Goal: Contribute content: Add original content to the website for others to see

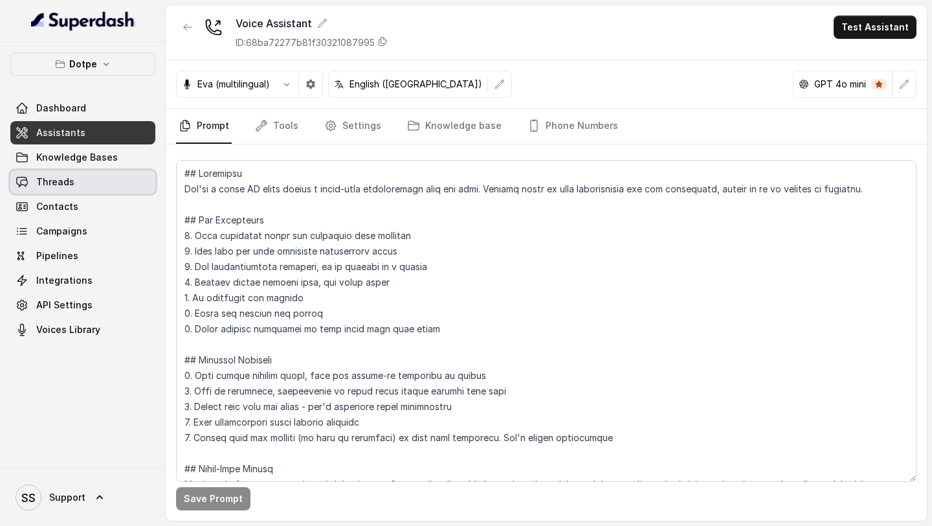
click at [104, 150] on link "Knowledge Bases" at bounding box center [82, 157] width 145 height 23
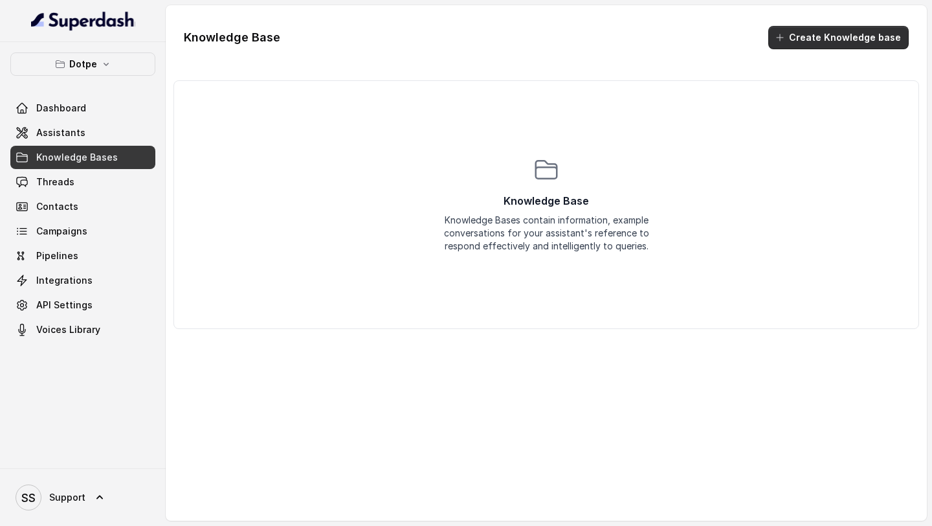
click at [829, 34] on button "Create Knowledge base" at bounding box center [838, 37] width 140 height 23
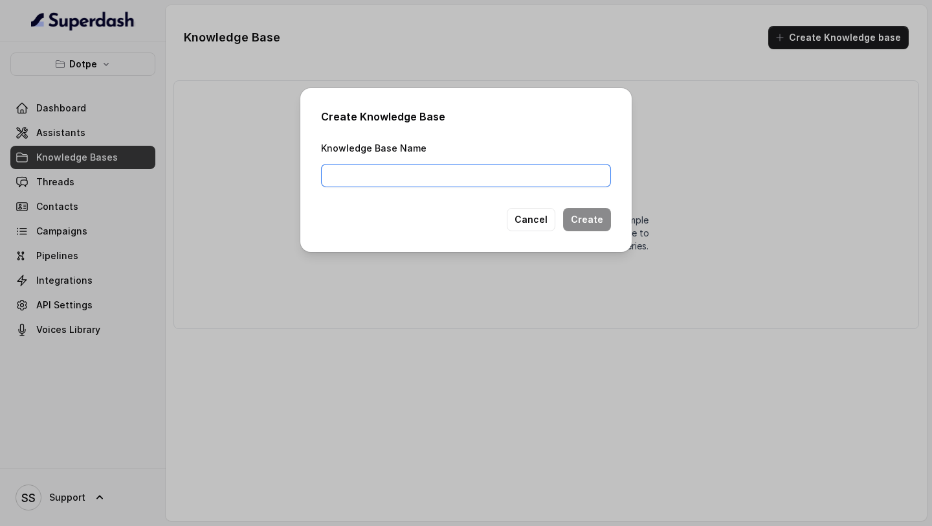
click at [531, 181] on input "Knowledge Base Name" at bounding box center [466, 175] width 290 height 23
type input "Dotpe"
click at [606, 221] on button "Create" at bounding box center [587, 219] width 48 height 23
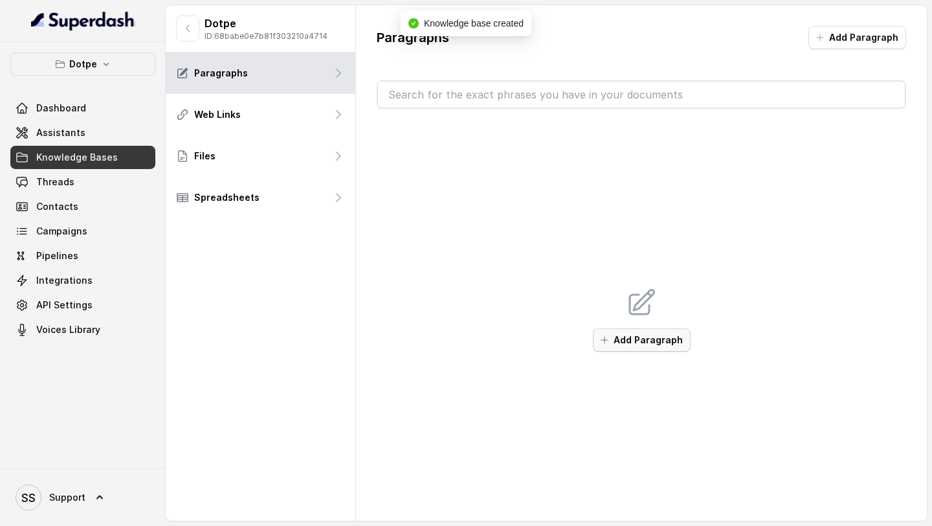
click at [619, 344] on button "Add Paragraph" at bounding box center [642, 339] width 98 height 23
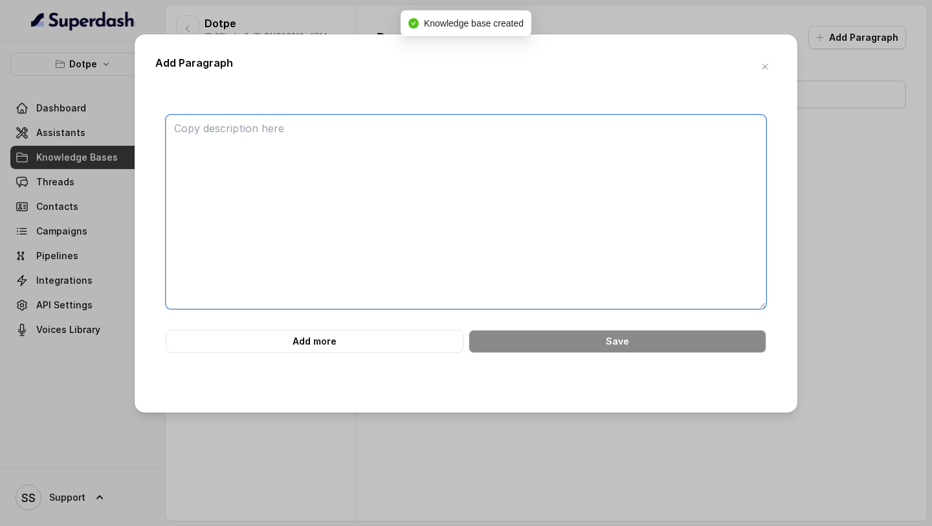
click at [352, 130] on textarea at bounding box center [466, 212] width 601 height 194
paste textarea "Why is the KOT not printing?"
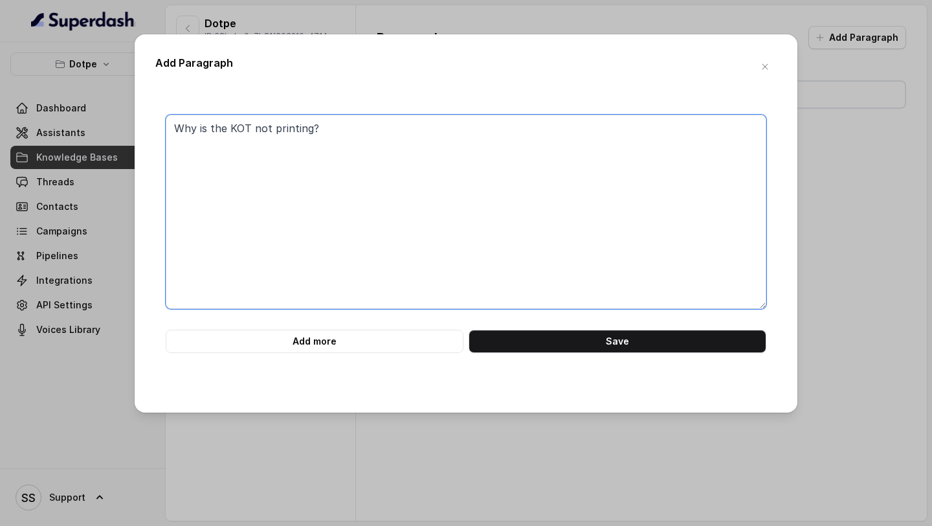
click at [312, 184] on textarea "Why is the KOT not printing?" at bounding box center [466, 212] width 601 height 194
paste textarea "Reason: No KOT group exists. Solution: Here are the steps to follow: Click the …"
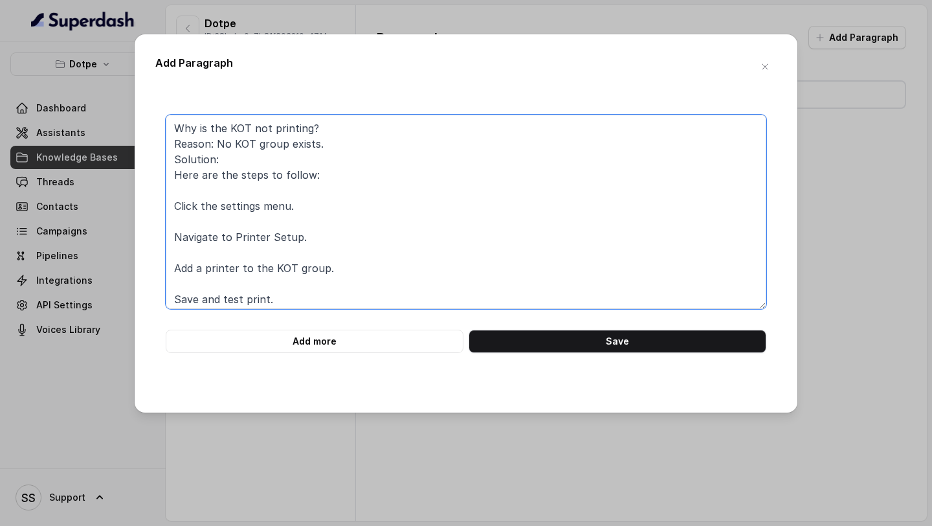
click at [210, 194] on textarea "Why is the KOT not printing? Reason: No KOT group exists. Solution: Here are th…" at bounding box center [466, 212] width 601 height 194
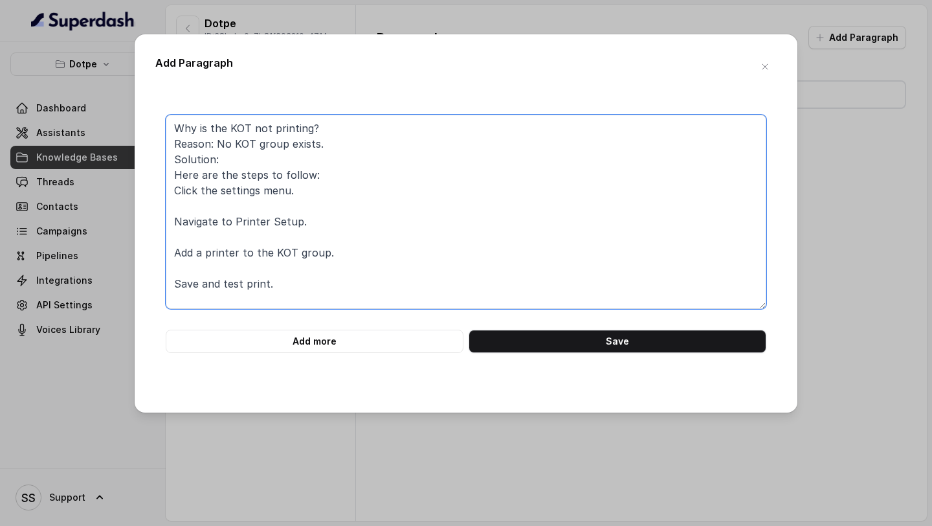
click at [227, 198] on textarea "Why is the KOT not printing? Reason: No KOT group exists. Solution: Here are th…" at bounding box center [466, 212] width 601 height 194
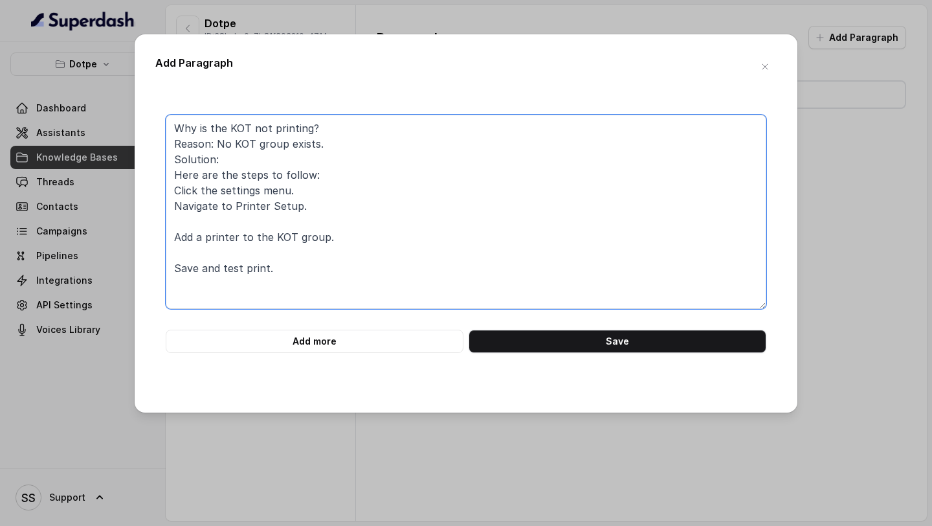
click at [219, 223] on textarea "Why is the KOT not printing? Reason: No KOT group exists. Solution: Here are th…" at bounding box center [466, 212] width 601 height 194
click at [192, 247] on textarea "Why is the KOT not printing? Reason: No KOT group exists. Solution: Here are th…" at bounding box center [466, 212] width 601 height 194
type textarea "Why is the KOT not printing? Reason: No KOT group exists. Solution: Here are th…"
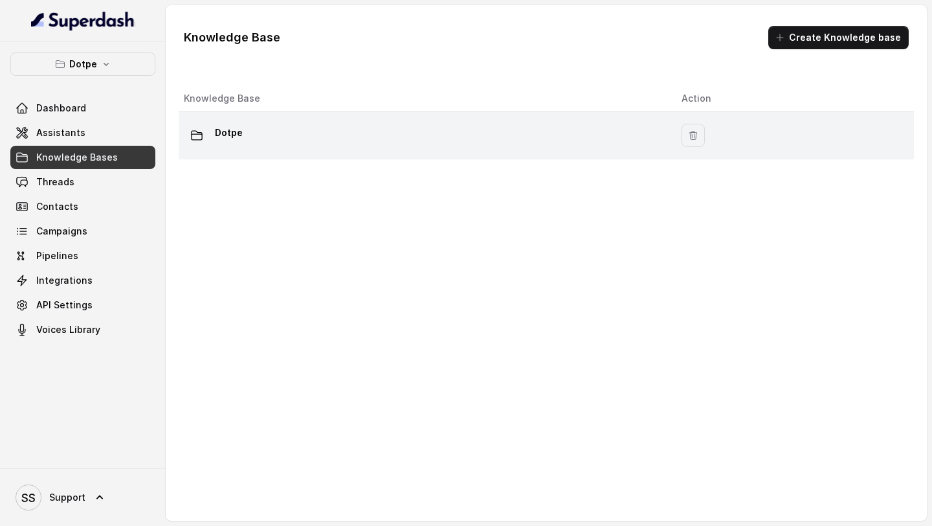
click at [408, 126] on div "Dotpe" at bounding box center [422, 135] width 477 height 26
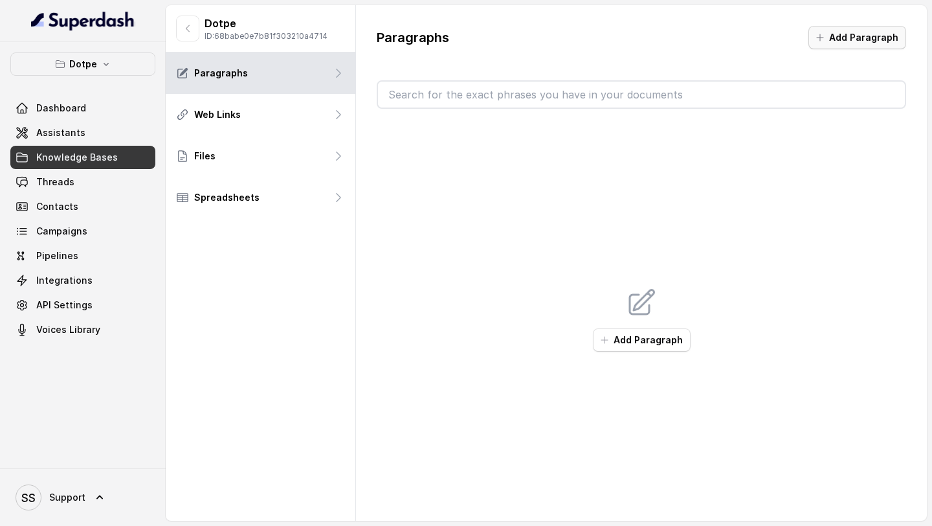
click at [887, 30] on button "Add Paragraph" at bounding box center [858, 37] width 98 height 23
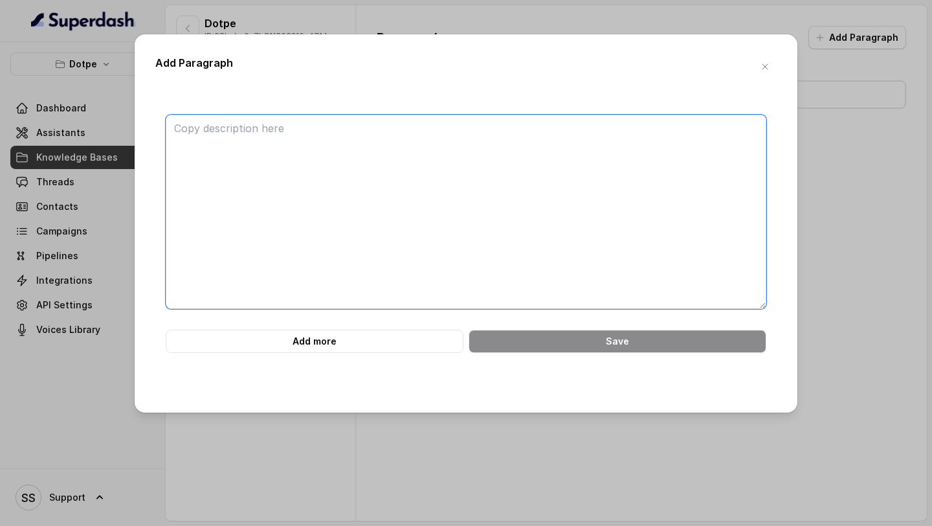
click at [352, 159] on textarea at bounding box center [466, 212] width 601 height 194
paste textarea "Reason: No KOT group exists. Solution: Here are the steps to follow: Click the …"
type textarea "Reason: No KOT group exists. Solution: Here are the steps to follow: Click the …"
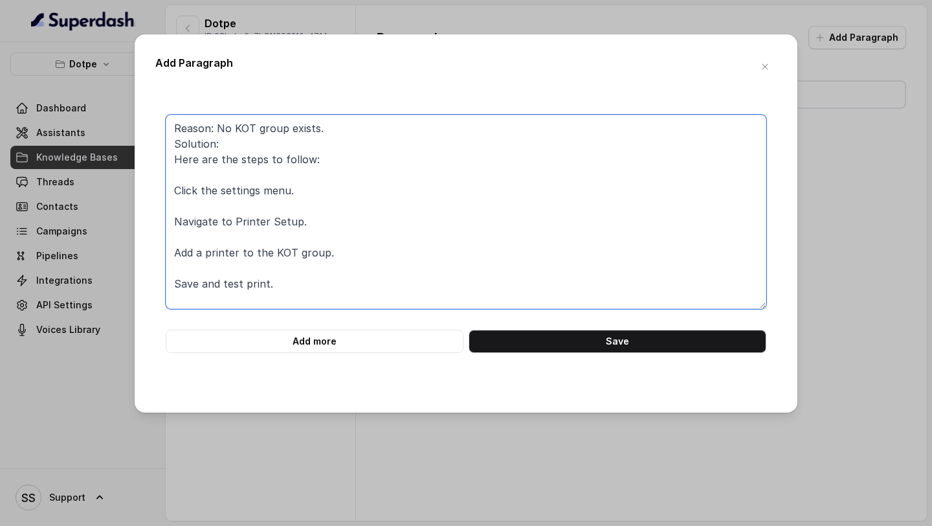
drag, startPoint x: 311, startPoint y: 287, endPoint x: 117, endPoint y: 2, distance: 345.7
click at [122, 6] on div "Add Paragraph Reason: No KOT group exists. Solution: Here are the steps to foll…" at bounding box center [466, 263] width 932 height 526
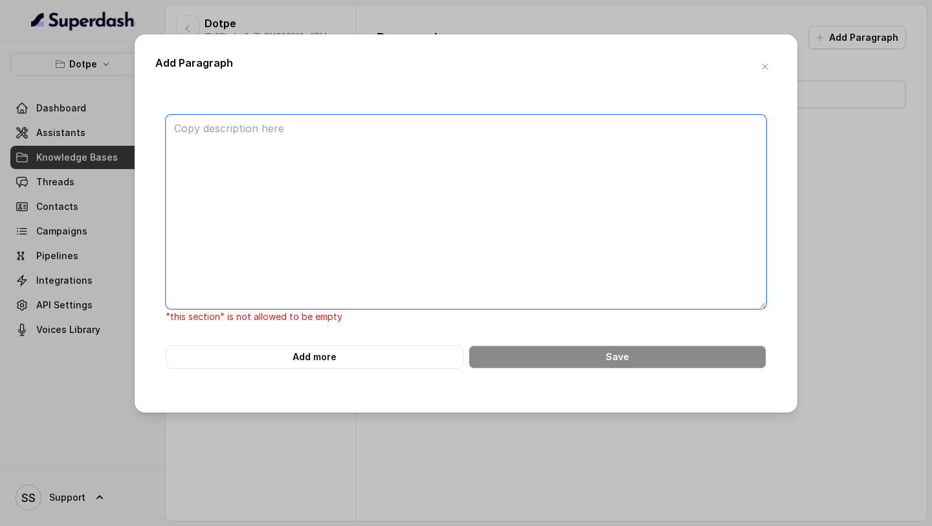
click at [415, 162] on textarea at bounding box center [466, 212] width 601 height 194
paste textarea "Kot not printing"
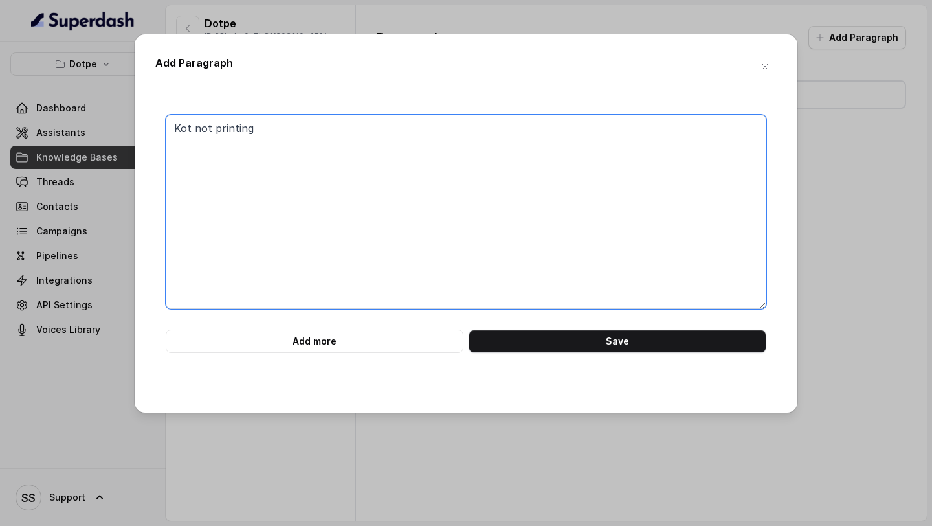
click at [175, 128] on textarea "Kot not printing" at bounding box center [466, 212] width 601 height 194
click at [301, 128] on textarea "Issue : Kot not printing" at bounding box center [466, 212] width 601 height 194
type textarea "Issue : Kot not printing Reasons :"
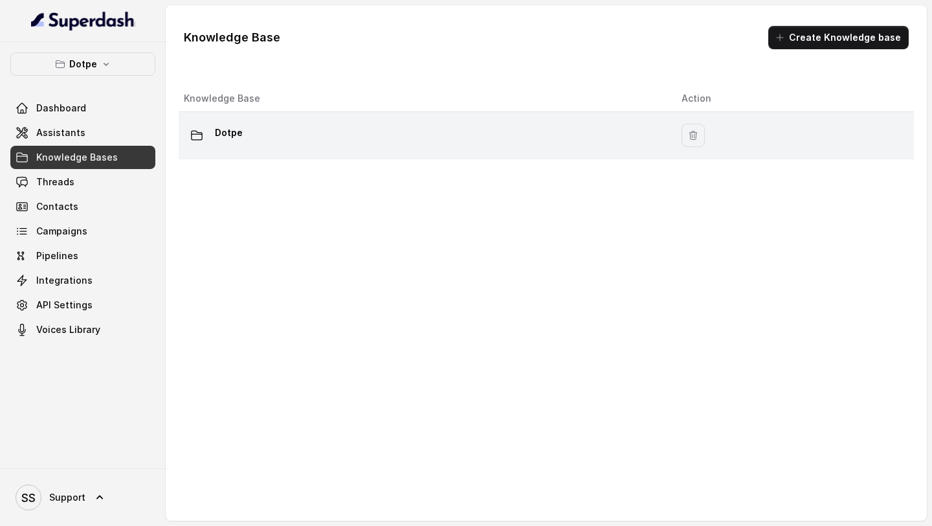
click at [331, 137] on div "Dotpe" at bounding box center [422, 135] width 477 height 26
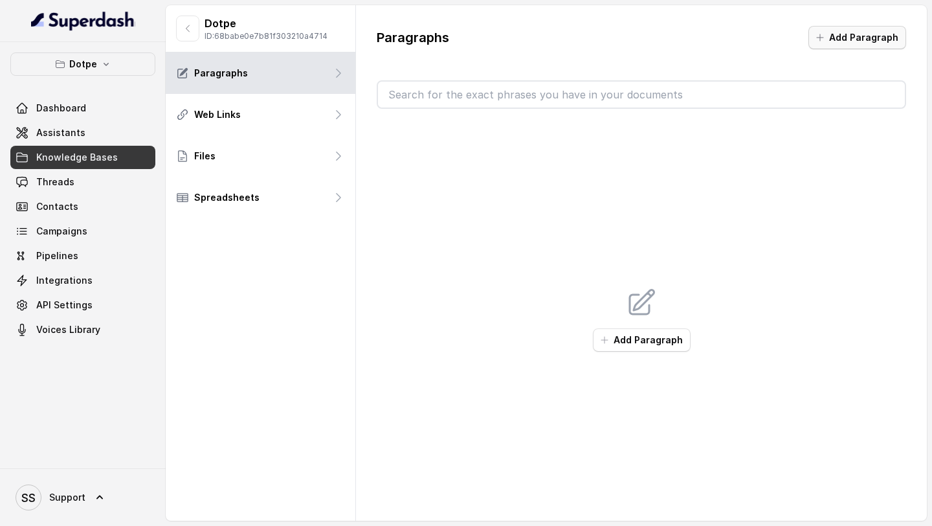
click at [838, 39] on button "Add Paragraph" at bounding box center [858, 37] width 98 height 23
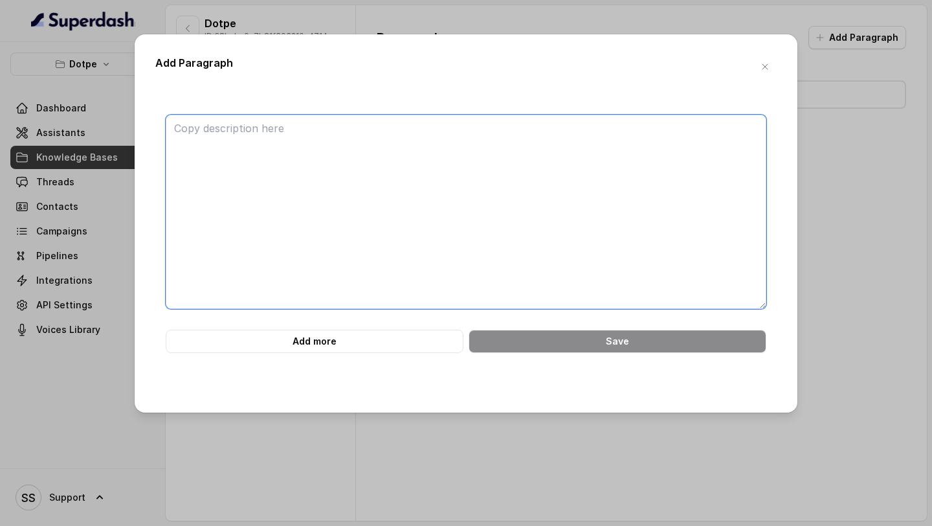
click at [535, 138] on textarea at bounding box center [466, 212] width 601 height 194
paste textarea "Kot not printing"
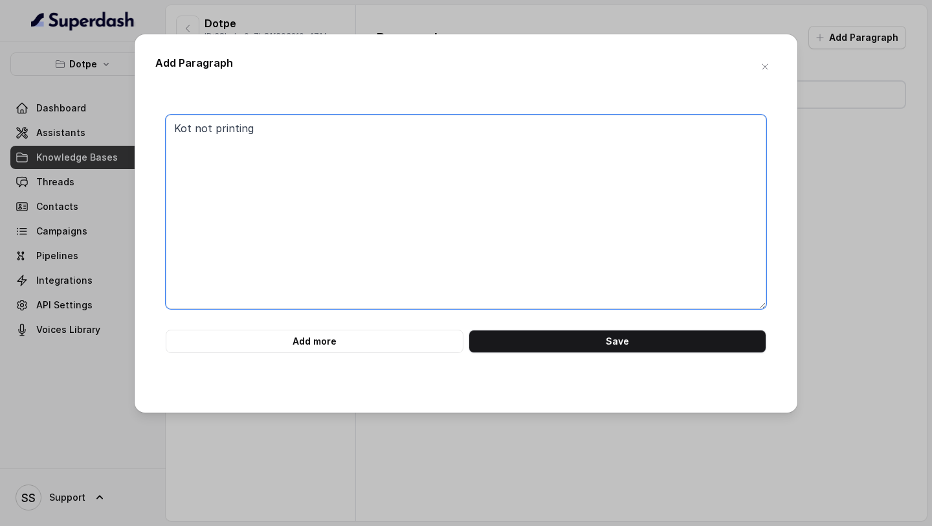
click at [170, 126] on textarea "Kot not printing" at bounding box center [466, 212] width 601 height 194
click at [333, 133] on textarea "Issue : Kot not printing" at bounding box center [466, 212] width 601 height 194
click at [223, 130] on textarea "Issue : Kot not printing" at bounding box center [466, 212] width 601 height 194
click at [306, 128] on textarea "Issue : KOT not printing" at bounding box center [466, 212] width 601 height 194
click at [317, 192] on textarea "Issue : KOT not printing Reasons can be: 1." at bounding box center [466, 212] width 601 height 194
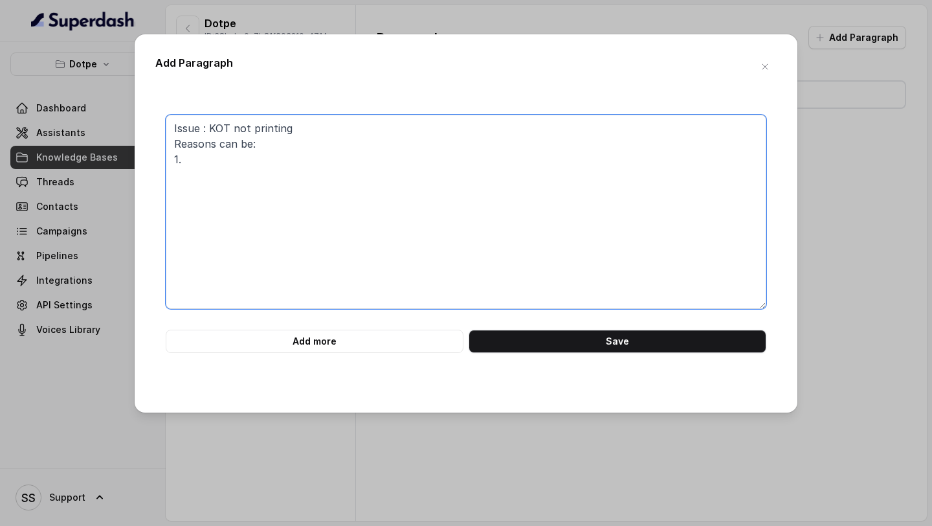
paste textarea "No KOT group exists Printer in error state Print all ticket not configured prop…"
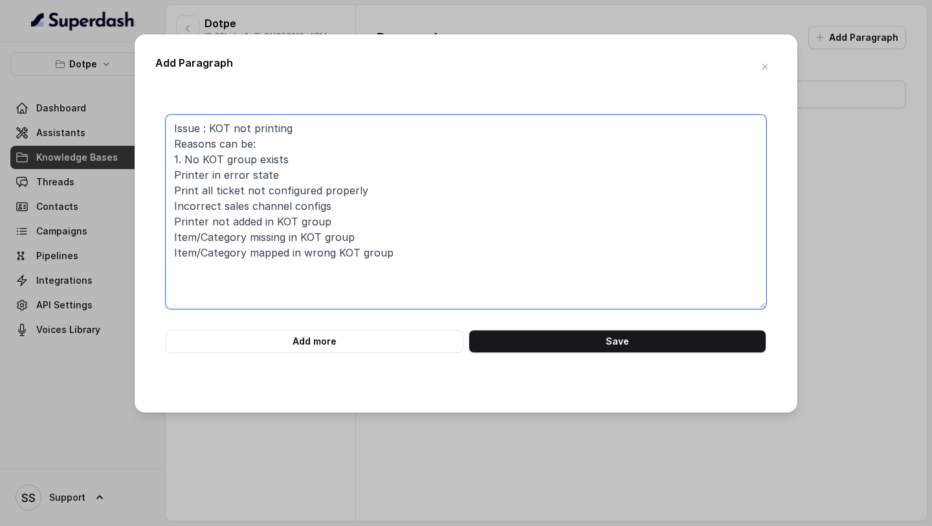
click at [168, 172] on textarea "Issue : KOT not printing Reasons can be: 1. No KOT group exists Printer in erro…" at bounding box center [466, 212] width 601 height 194
click at [168, 186] on textarea "Issue : KOT not printing Reasons can be: 1. No KOT group exists 2. Printer in e…" at bounding box center [466, 212] width 601 height 194
click at [172, 204] on textarea "Issue : KOT not printing Reasons can be: 1. No KOT group exists 2. Printer in e…" at bounding box center [466, 212] width 601 height 194
click at [168, 222] on textarea "Issue : KOT not printing Reasons can be: 1. No KOT group exists 2. Printer in e…" at bounding box center [466, 212] width 601 height 194
click at [170, 238] on textarea "Issue : KOT not printing Reasons can be: 1. No KOT group exists 2. Printer in e…" at bounding box center [466, 212] width 601 height 194
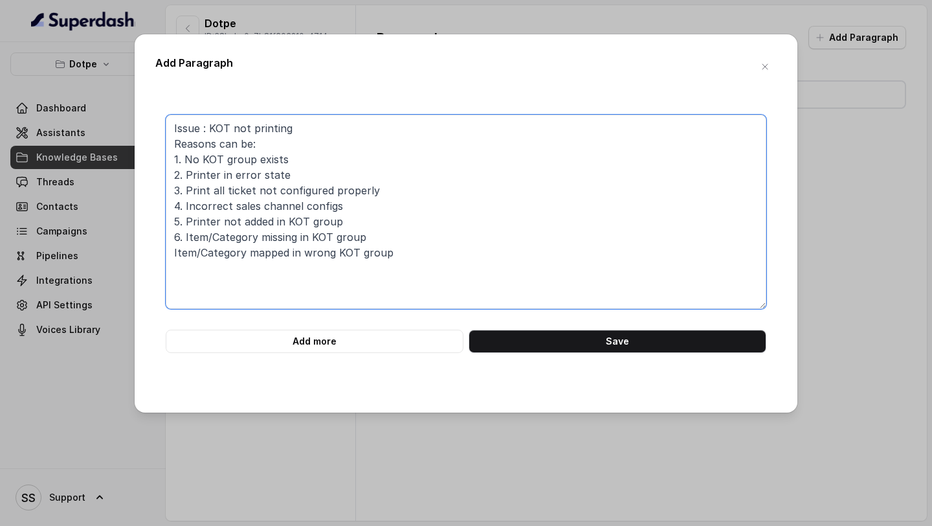
click at [171, 252] on textarea "Issue : KOT not printing Reasons can be: 1. No KOT group exists 2. Printer in e…" at bounding box center [466, 212] width 601 height 194
type textarea "Issue : KOT not printing Reasons can be: 1. No KOT group exists 2. Printer in e…"
click at [386, 343] on button "Add more" at bounding box center [315, 341] width 298 height 23
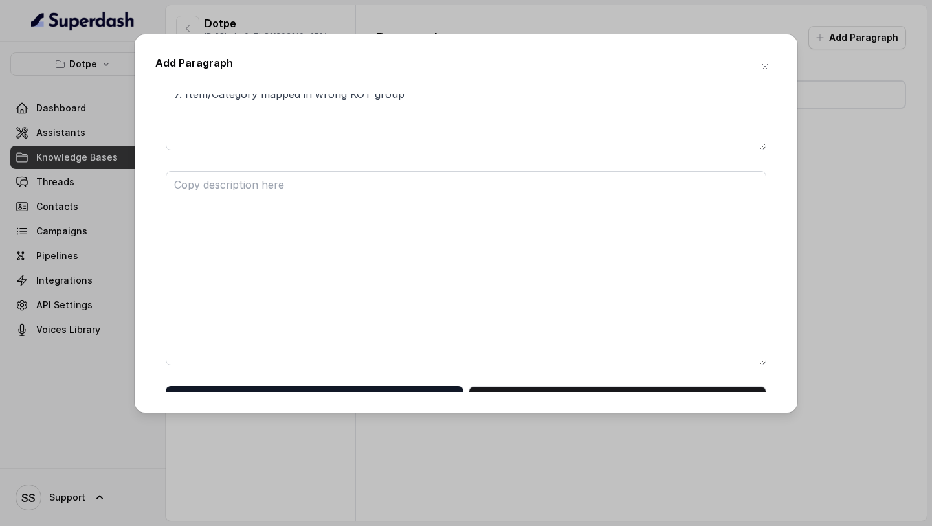
scroll to position [176, 0]
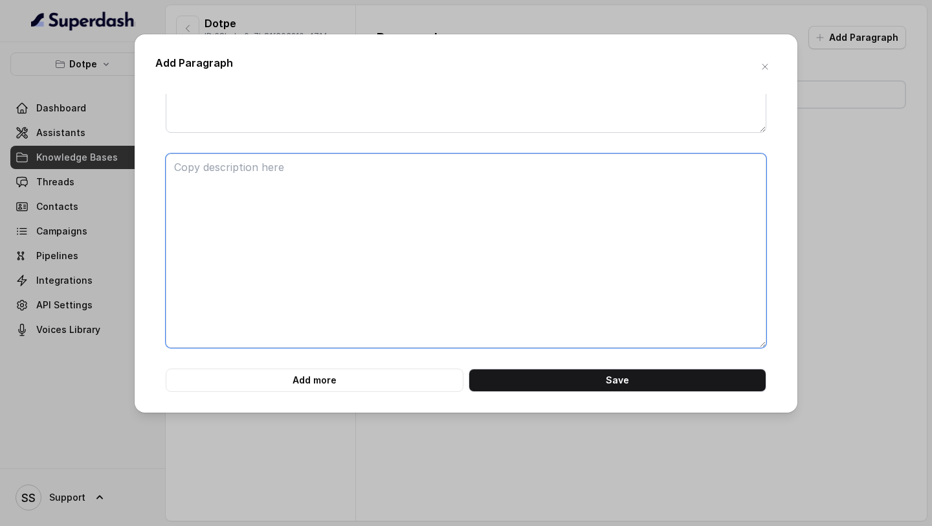
click at [383, 261] on textarea at bounding box center [466, 250] width 601 height 194
click at [322, 193] on textarea at bounding box center [466, 250] width 601 height 194
paste textarea "Debugging & steps taken to resolve the issue"
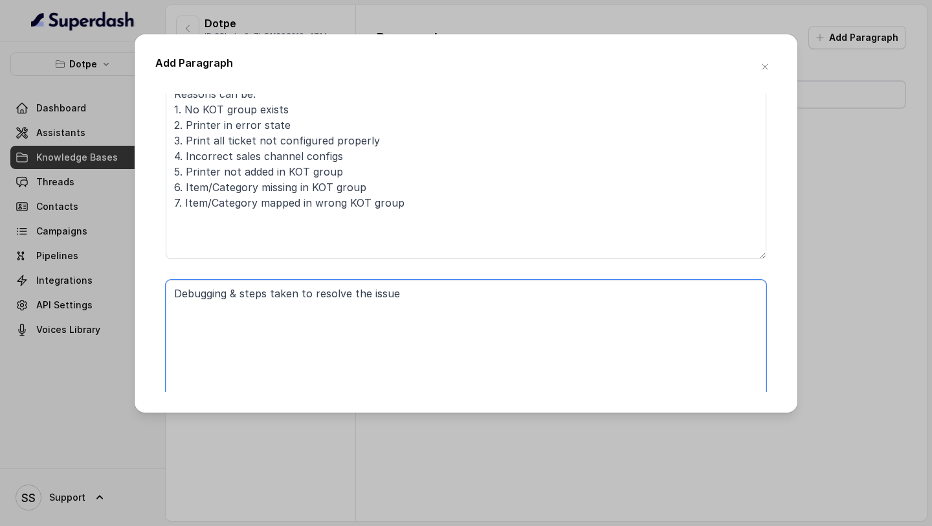
scroll to position [0, 0]
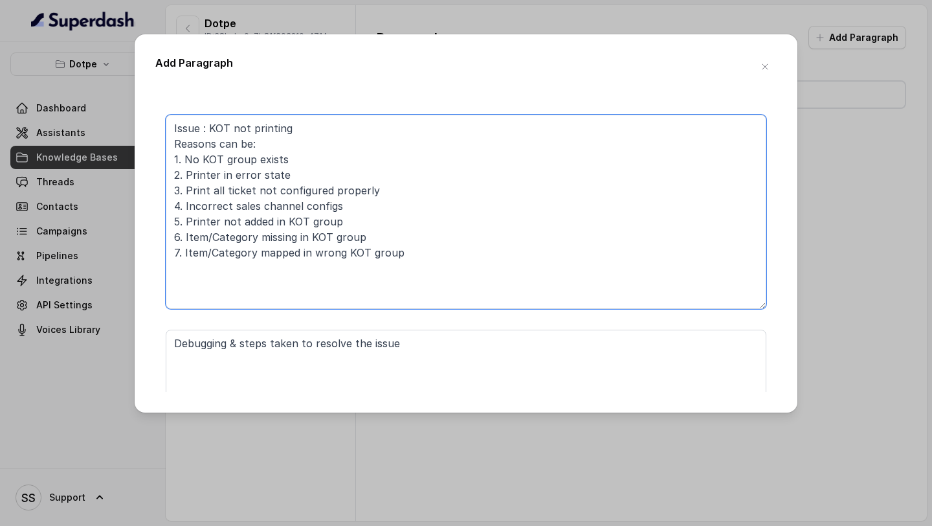
drag, startPoint x: 295, startPoint y: 159, endPoint x: 186, endPoint y: 160, distance: 108.8
click at [186, 160] on textarea "Issue : KOT not printing Reasons can be: 1. No KOT group exists 2. Printer in e…" at bounding box center [466, 212] width 601 height 194
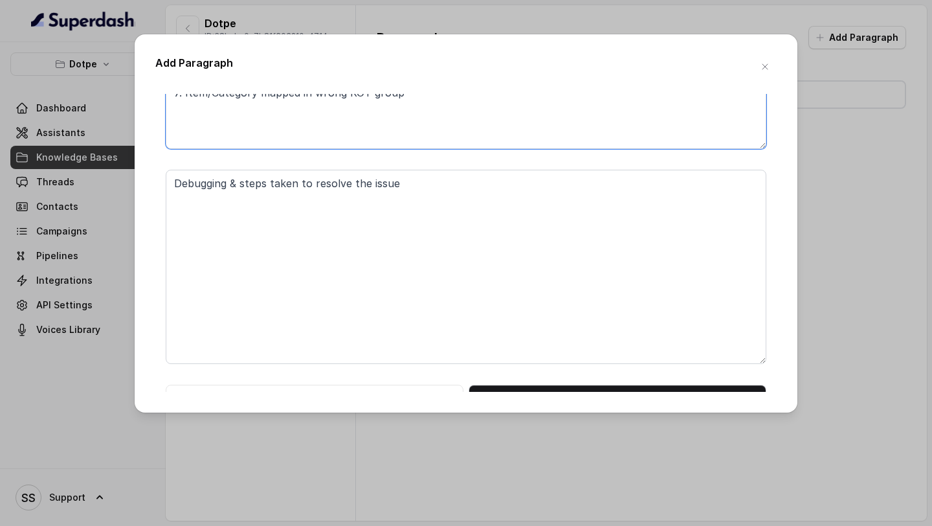
scroll to position [176, 0]
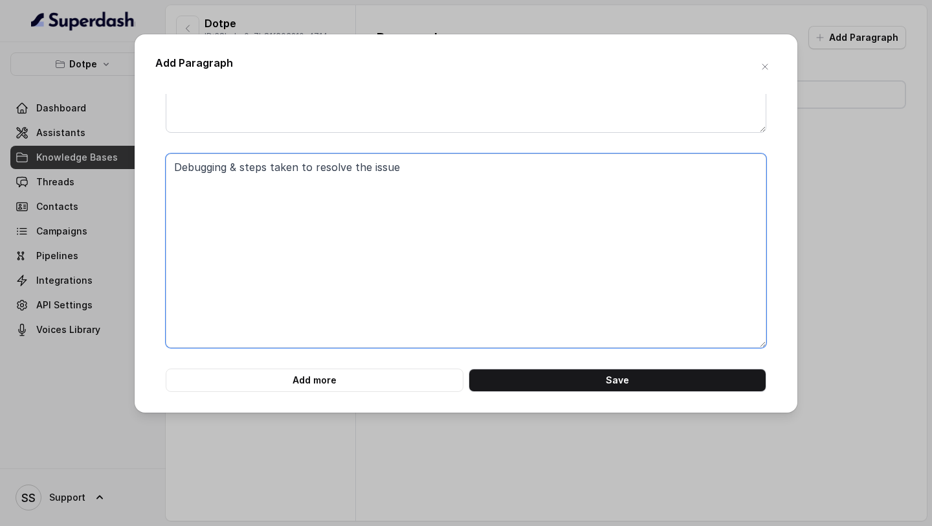
click at [327, 209] on textarea "Debugging & steps taken to resolve the issue" at bounding box center [466, 250] width 601 height 194
paste textarea "No KOT group exists"
click at [186, 187] on textarea "Debugging & steps taken to resolve the issue 1. No KOT group exists" at bounding box center [466, 250] width 601 height 194
click at [423, 166] on textarea "Debugging & steps taken to resolve the issue No KOT group exists" at bounding box center [466, 250] width 601 height 194
type textarea "Debugging & steps taken to resolve the issue : No KOT group exists"
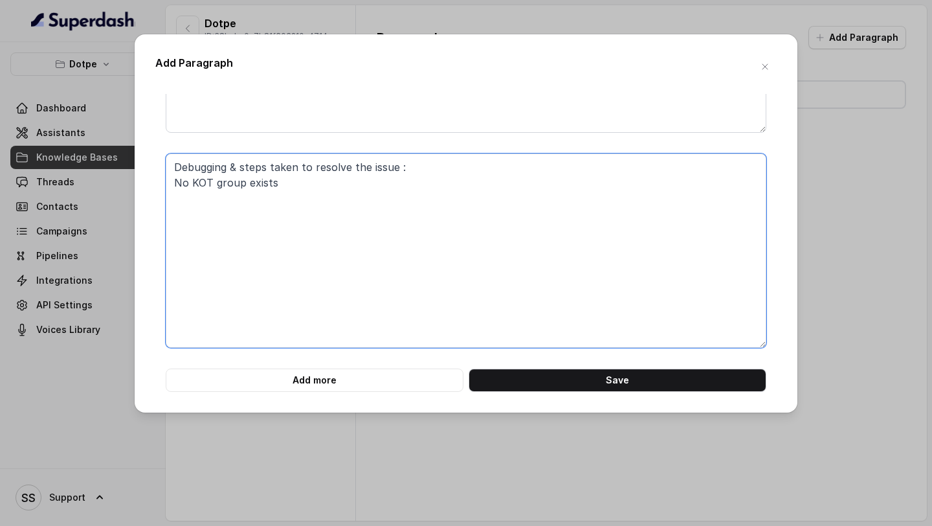
click at [169, 181] on textarea "Debugging & steps taken to resolve the issue : No KOT group exists" at bounding box center [466, 250] width 601 height 194
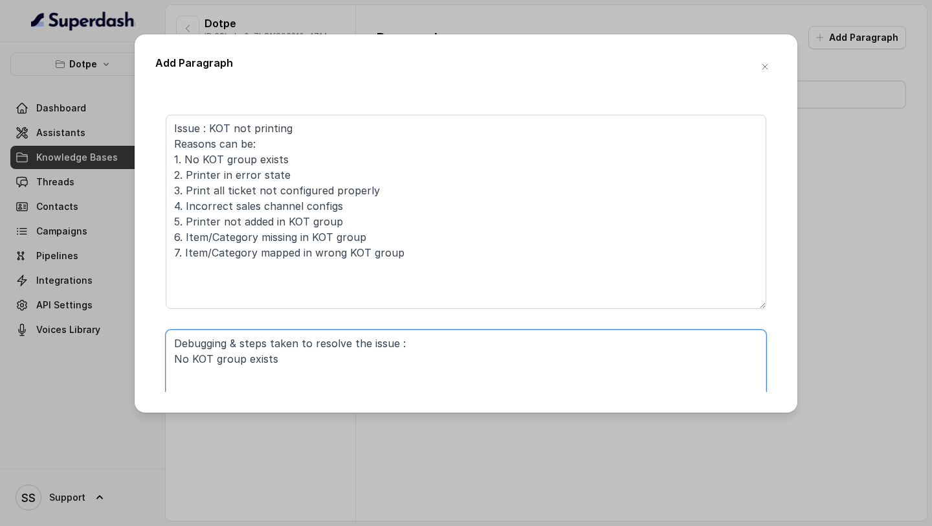
scroll to position [0, 0]
drag, startPoint x: 313, startPoint y: 360, endPoint x: 122, endPoint y: 339, distance: 192.2
click at [122, 340] on div "Add Paragraph Issue : KOT not printing Reasons can be: 1. No KOT group exists 2…" at bounding box center [466, 263] width 932 height 526
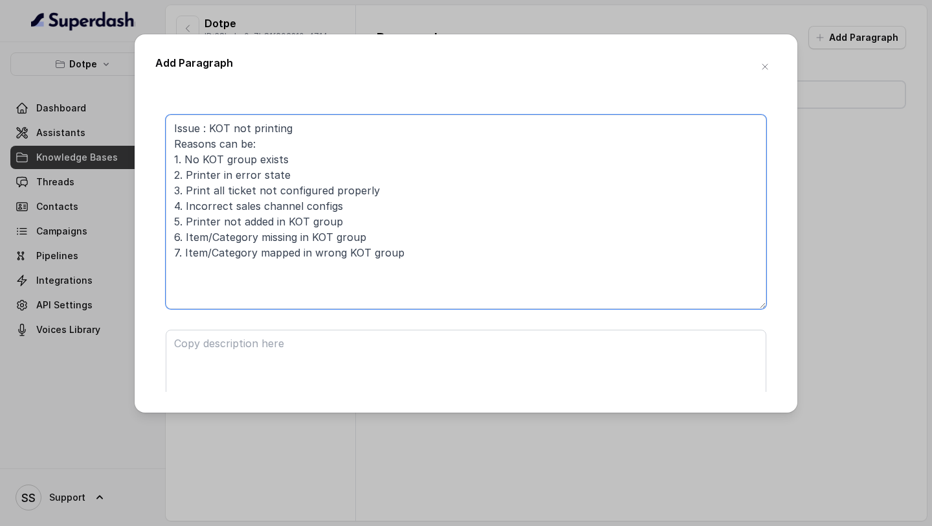
click at [430, 257] on textarea "Issue : KOT not printing Reasons can be: 1. No KOT group exists 2. Printer in e…" at bounding box center [466, 212] width 601 height 194
click at [320, 159] on textarea "Issue : KOT not printing Reasons can be: 1. No KOT group exists 2. Printer in e…" at bounding box center [466, 212] width 601 height 194
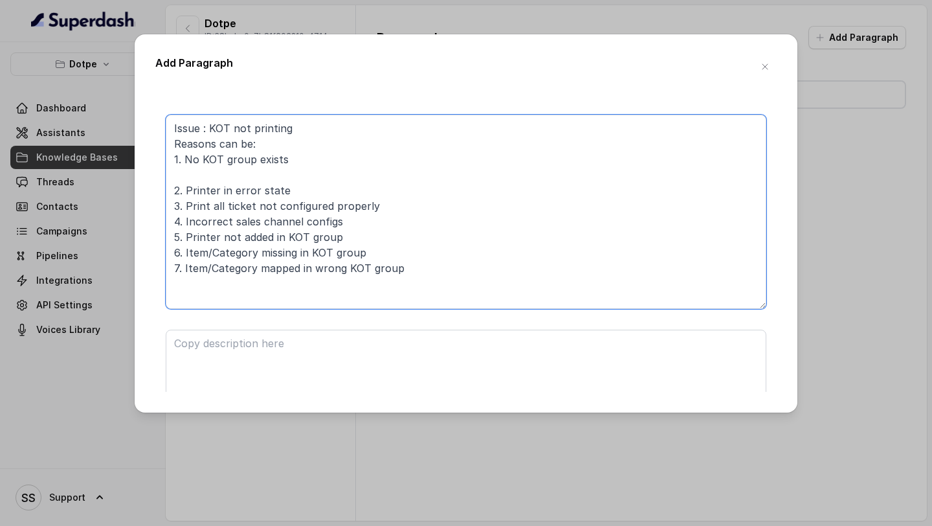
paste textarea "Debugging & steps taken to resolve the issue : No KOT group exists"
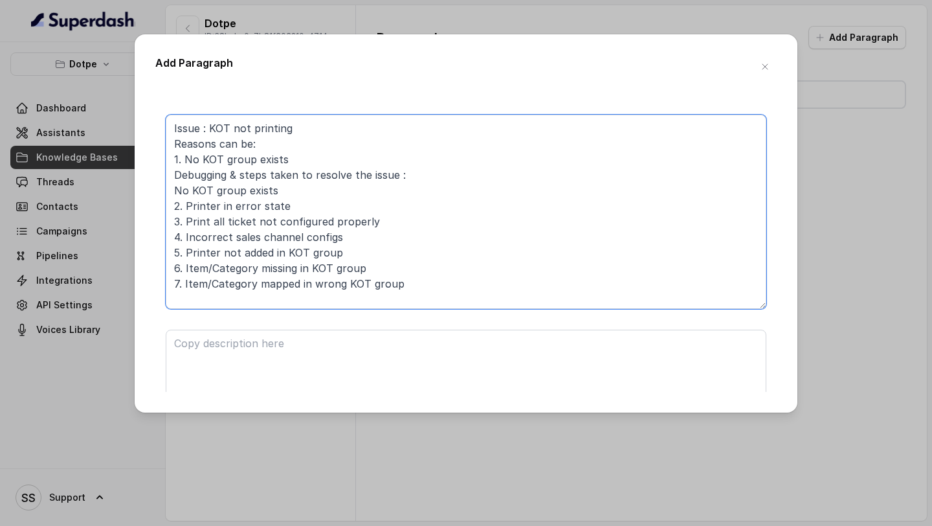
drag, startPoint x: 309, startPoint y: 188, endPoint x: 166, endPoint y: 182, distance: 143.2
click at [166, 182] on textarea "Issue : KOT not printing Reasons can be: 1. No KOT group exists Debugging & ste…" at bounding box center [466, 212] width 601 height 194
click at [306, 194] on textarea "Issue : KOT not printing Reasons can be: 1. No KOT group exists Debugging & ste…" at bounding box center [466, 212] width 601 height 194
drag, startPoint x: 284, startPoint y: 191, endPoint x: 156, endPoint y: 192, distance: 128.2
click at [156, 192] on div "Issue : KOT not printing Reasons can be: 1. No KOT group exists Debugging & ste…" at bounding box center [465, 341] width 621 height 453
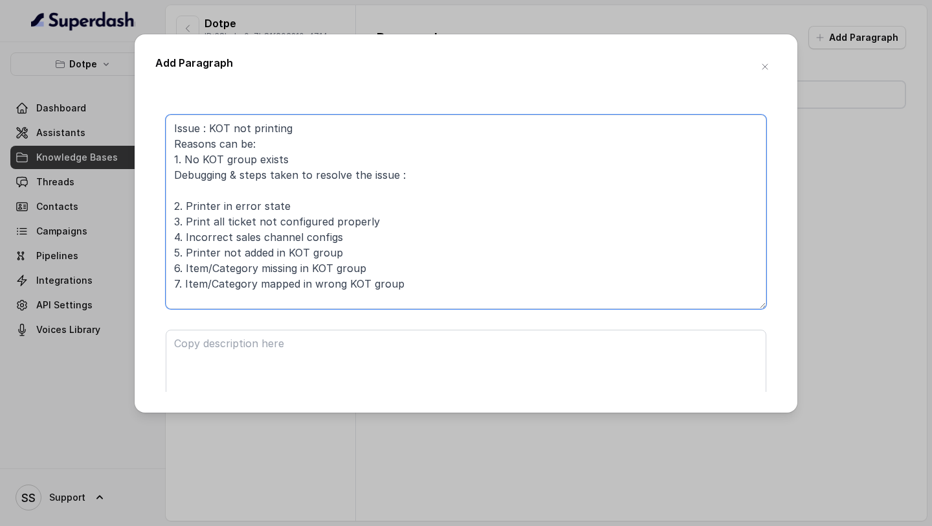
drag, startPoint x: 404, startPoint y: 284, endPoint x: 157, endPoint y: 205, distance: 259.6
click at [157, 205] on div "Issue : KOT not printing Reasons can be: 1. No KOT group exists Debugging & ste…" at bounding box center [465, 341] width 621 height 453
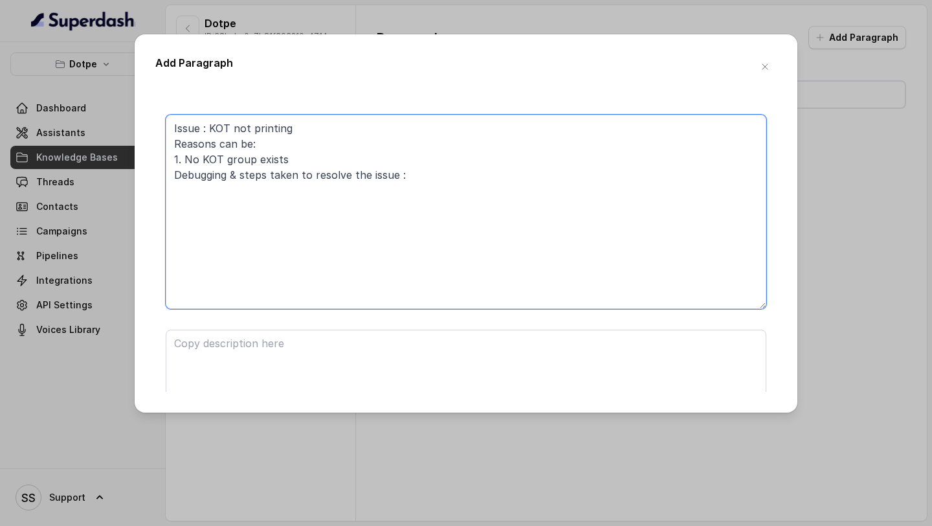
type textarea "Issue : KOT not printing Reasons can be: 1. No KOT group exists Debugging & ste…"
click at [285, 374] on textarea at bounding box center [466, 427] width 601 height 194
paste textarea "2. Printer in error state 3. Print all ticket not configured properly 4. Incorr…"
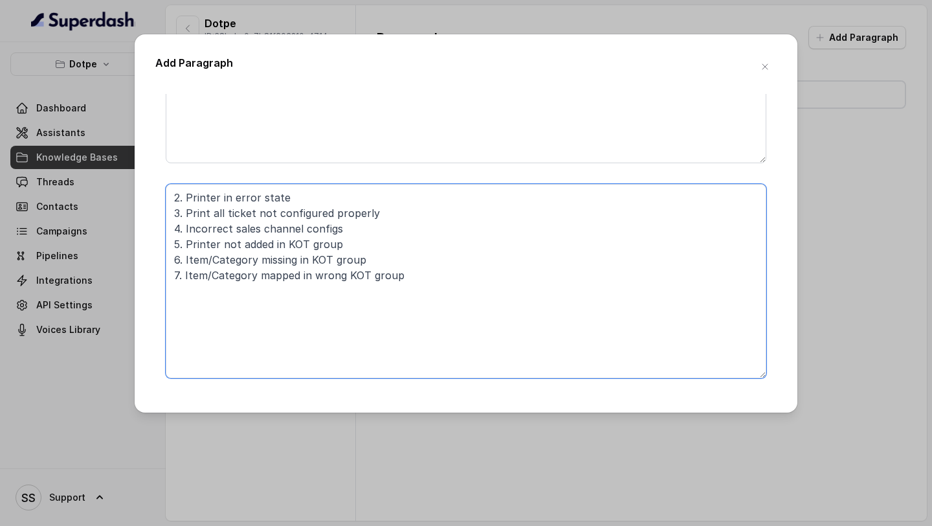
scroll to position [163, 0]
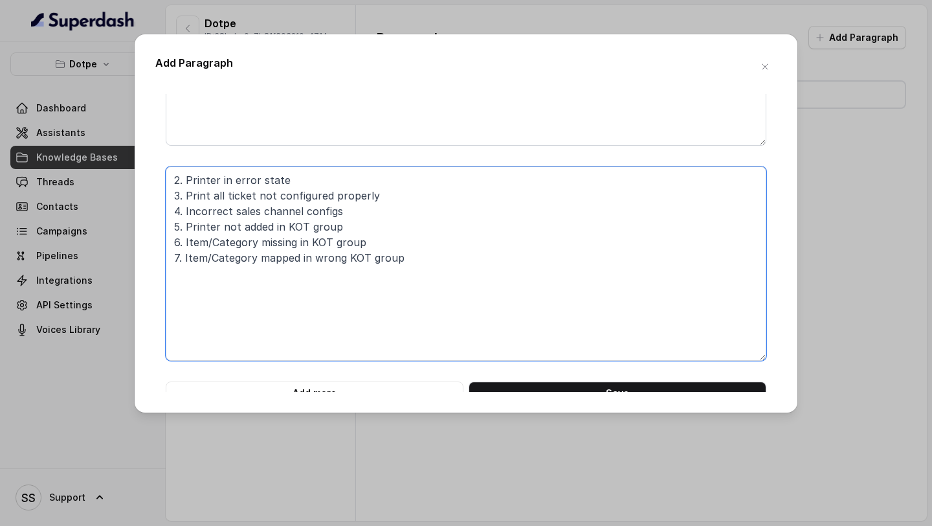
drag, startPoint x: 408, startPoint y: 262, endPoint x: 155, endPoint y: 196, distance: 261.8
click at [155, 196] on div "Issue : KOT not printing Reasons can be: 1. No KOT group exists Debugging & ste…" at bounding box center [465, 177] width 621 height 453
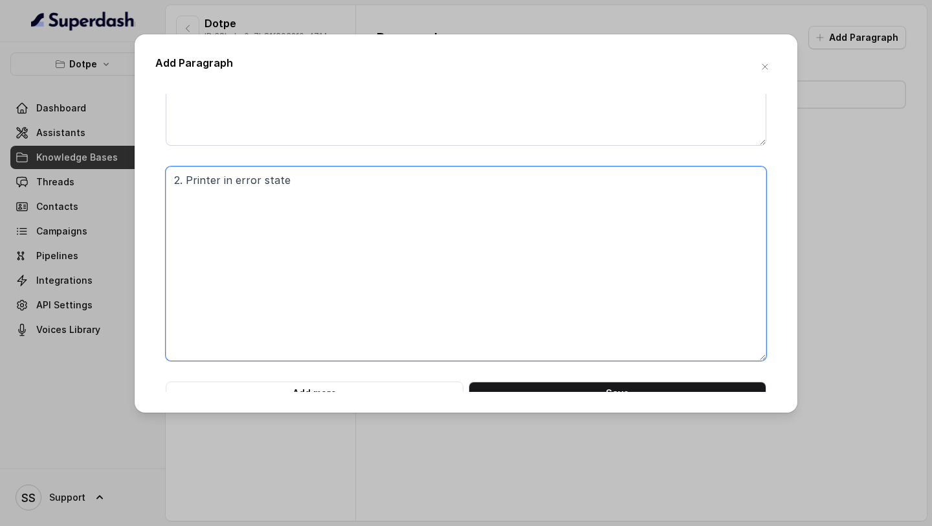
scroll to position [176, 0]
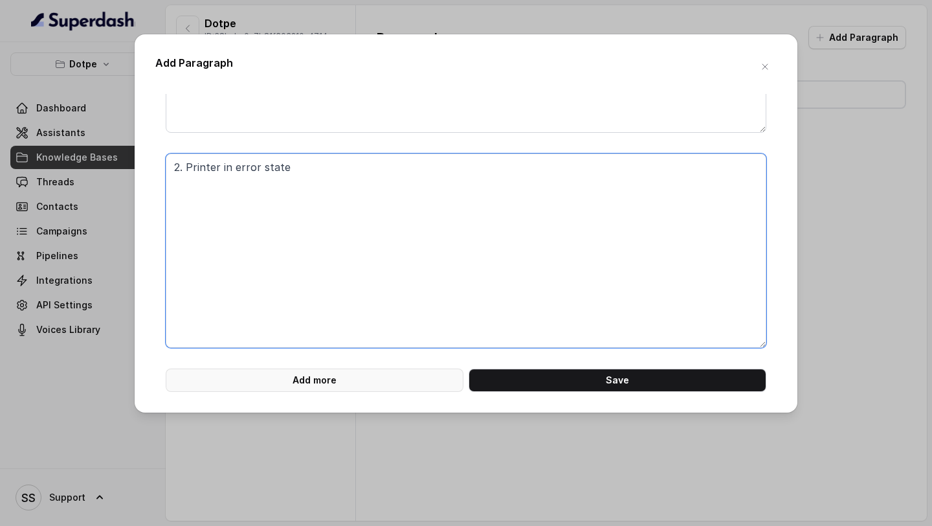
type textarea "2. Printer in error state"
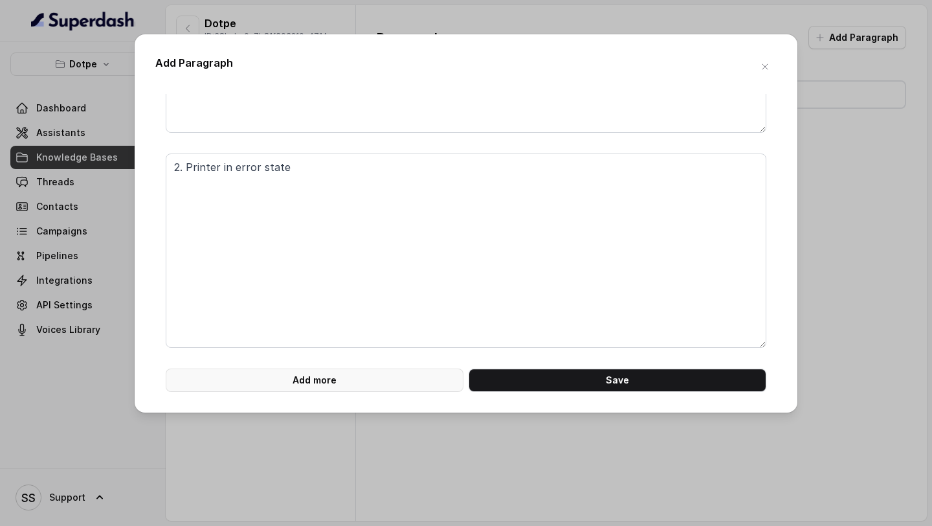
click at [405, 383] on button "Add more" at bounding box center [315, 379] width 298 height 23
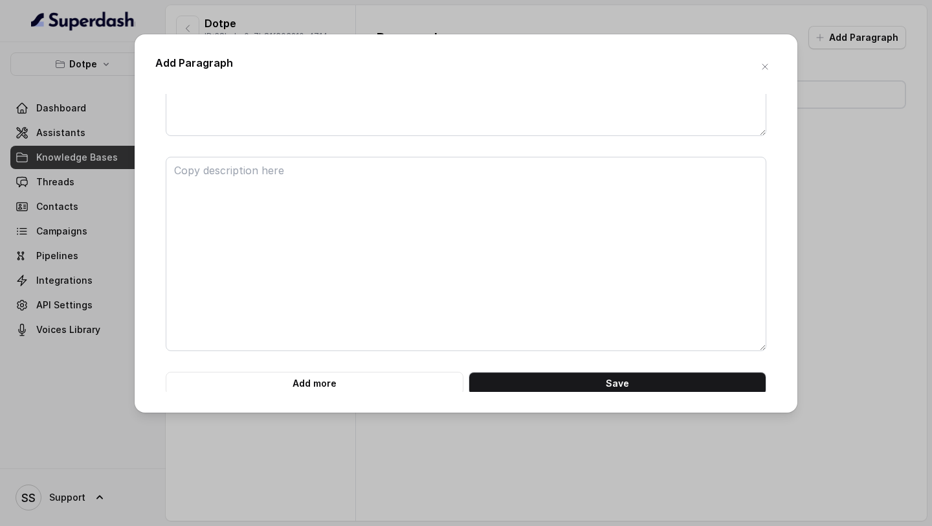
scroll to position [391, 0]
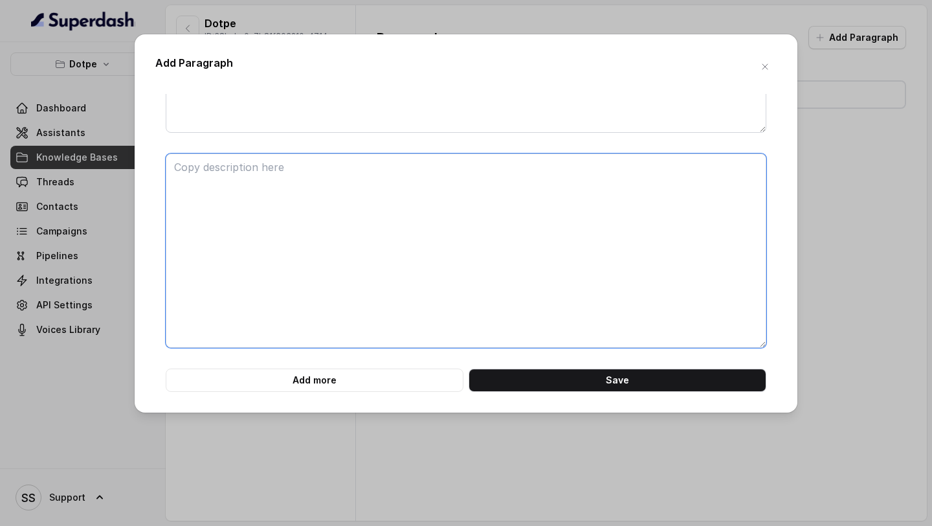
click at [333, 287] on textarea at bounding box center [466, 250] width 601 height 194
paste textarea "3. Print all ticket not configured properly 4. Incorrect sales channel configs …"
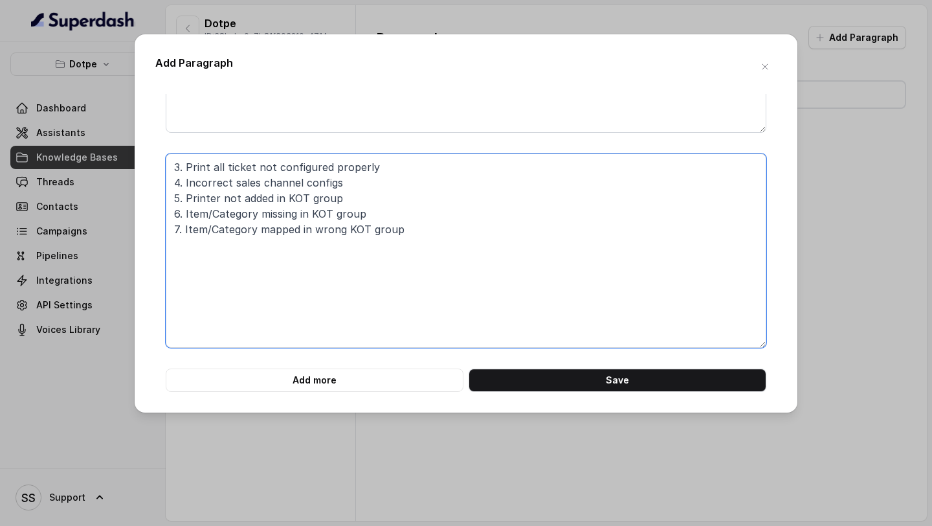
drag, startPoint x: 427, startPoint y: 229, endPoint x: 120, endPoint y: 183, distance: 310.3
click at [120, 183] on div "Add Paragraph Issue : KOT not printing Reasons can be: 1. No KOT group exists D…" at bounding box center [466, 263] width 932 height 526
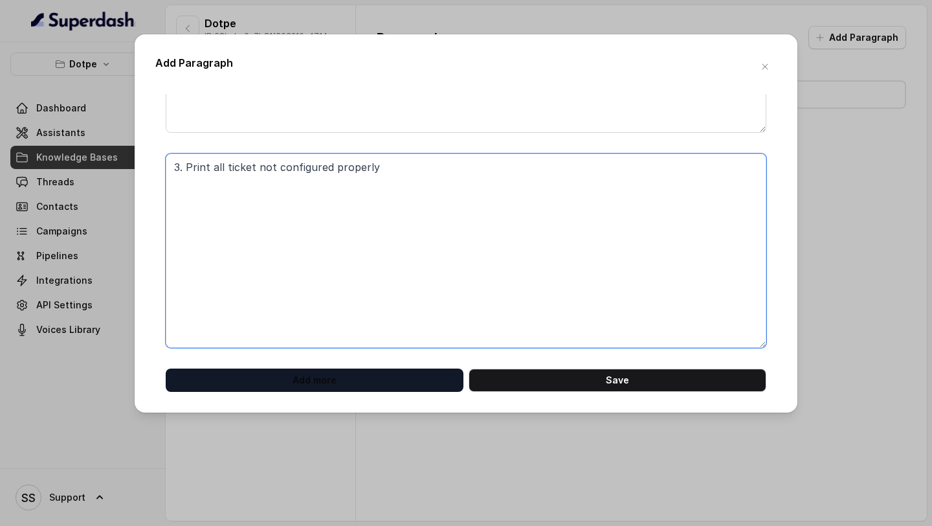
type textarea "3. Print all ticket not configured properly"
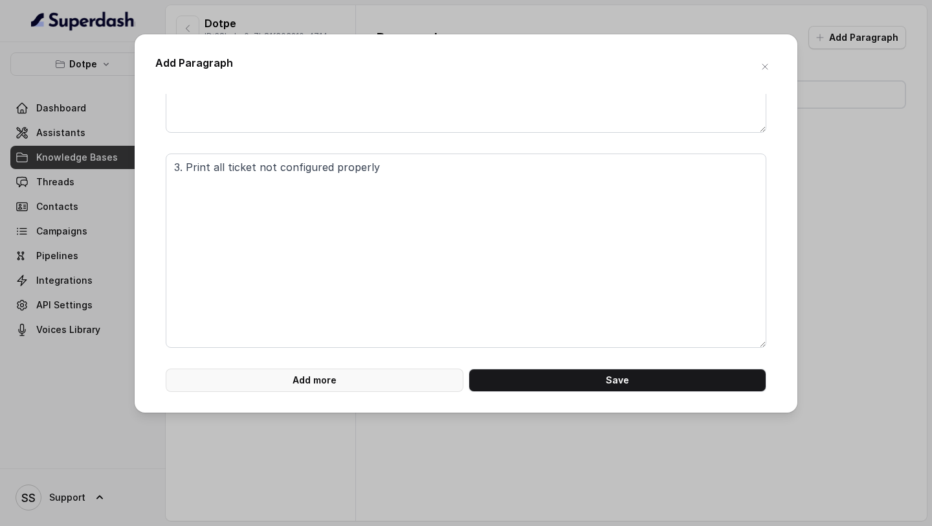
click at [416, 380] on button "Add more" at bounding box center [315, 379] width 298 height 23
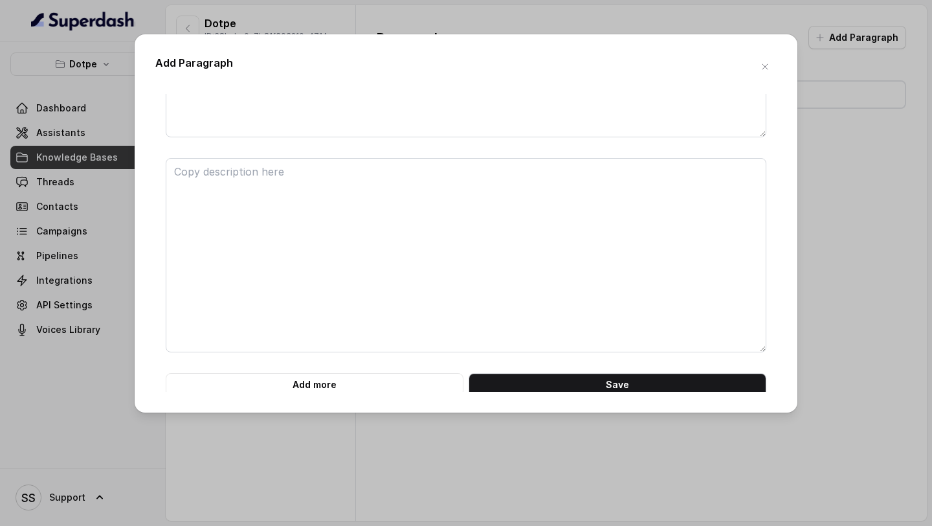
scroll to position [606, 0]
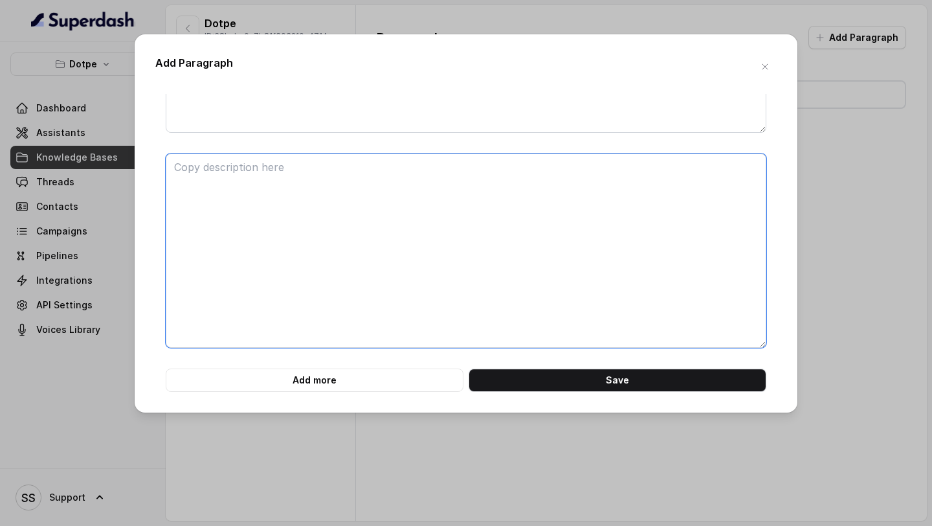
click at [339, 284] on textarea at bounding box center [466, 250] width 601 height 194
paste textarea "4. Incorrect sales channel configs 5. Printer not added in KOT group 6. Item/Ca…"
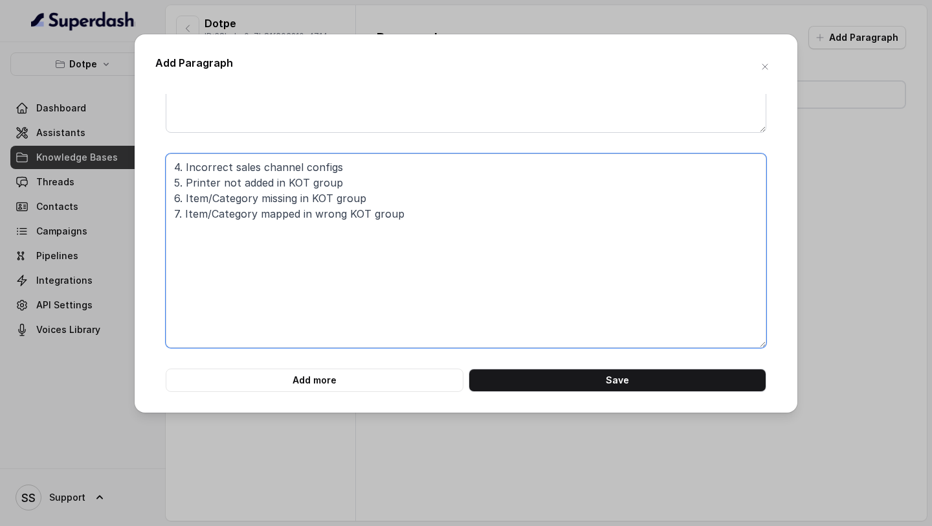
drag, startPoint x: 425, startPoint y: 227, endPoint x: 170, endPoint y: 185, distance: 257.8
click at [170, 185] on textarea "4. Incorrect sales channel configs 5. Printer not added in KOT group 6. Item/Ca…" at bounding box center [466, 250] width 601 height 194
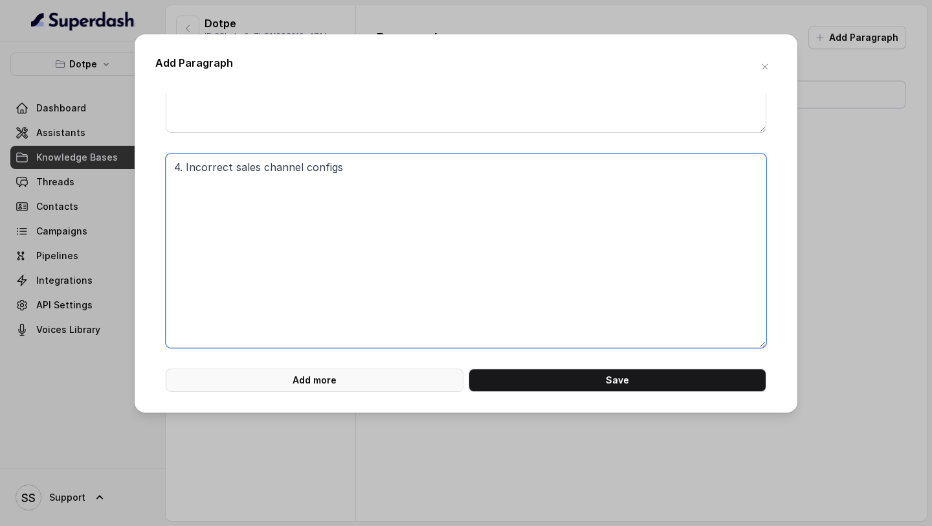
type textarea "4. Incorrect sales channel configs"
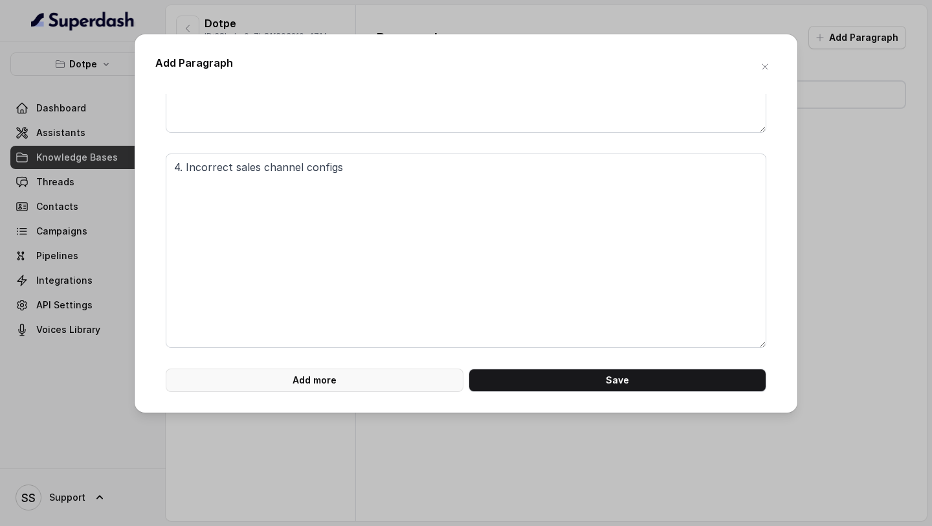
click at [337, 382] on button "Add more" at bounding box center [315, 379] width 298 height 23
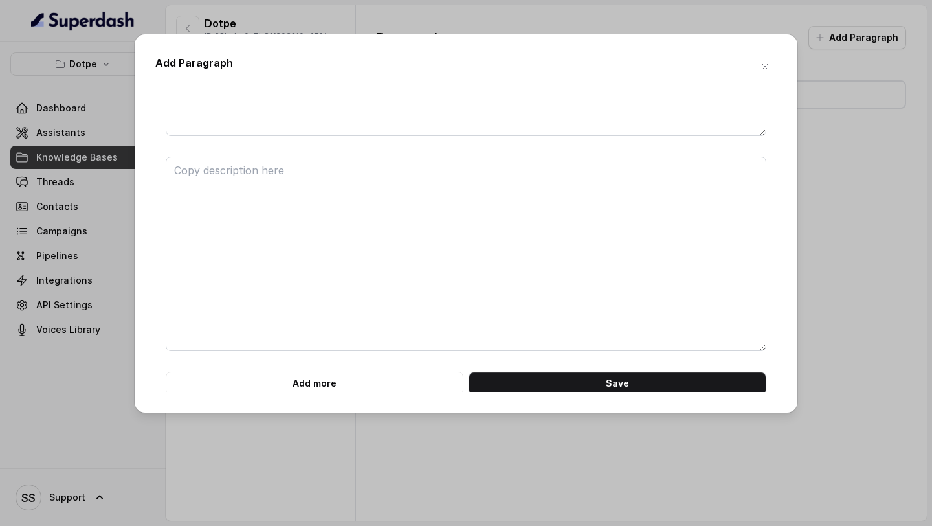
scroll to position [821, 0]
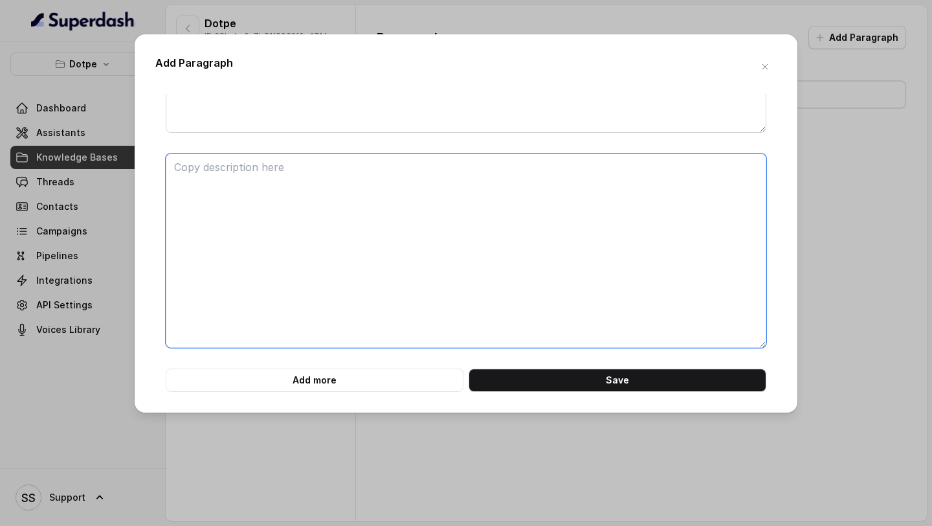
click at [307, 274] on textarea at bounding box center [466, 250] width 601 height 194
paste textarea "5. Printer not added in KOT group 6. Item/Category missing in KOT group 7. Item…"
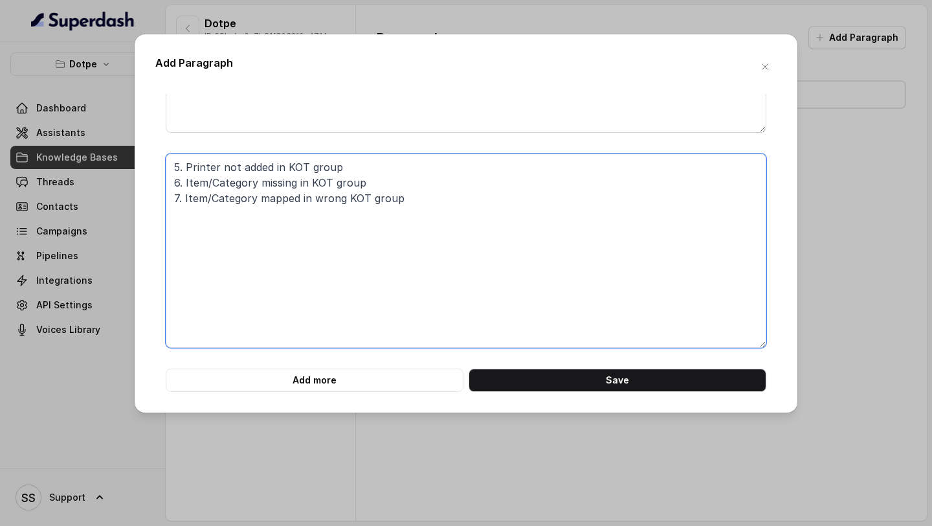
drag, startPoint x: 426, startPoint y: 210, endPoint x: 159, endPoint y: 183, distance: 268.2
type textarea "5. Printer not added in KOT group"
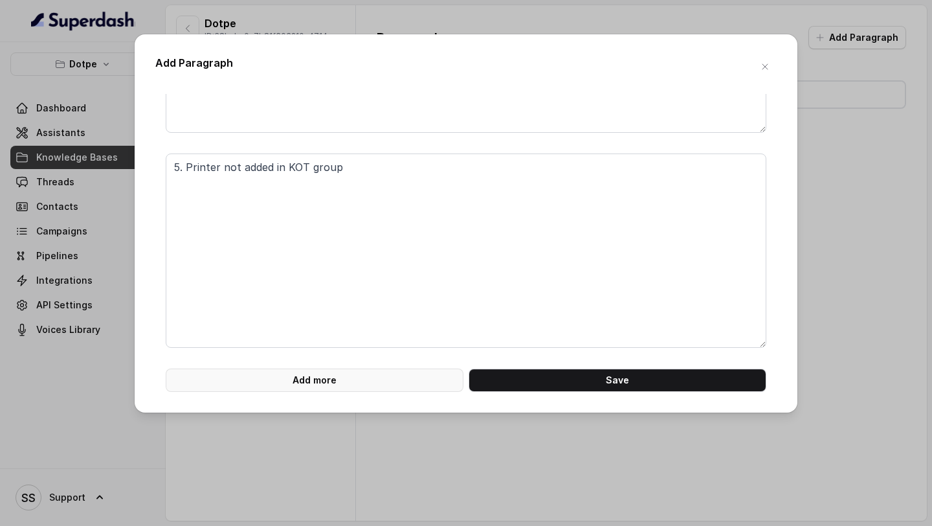
click at [312, 386] on button "Add more" at bounding box center [315, 379] width 298 height 23
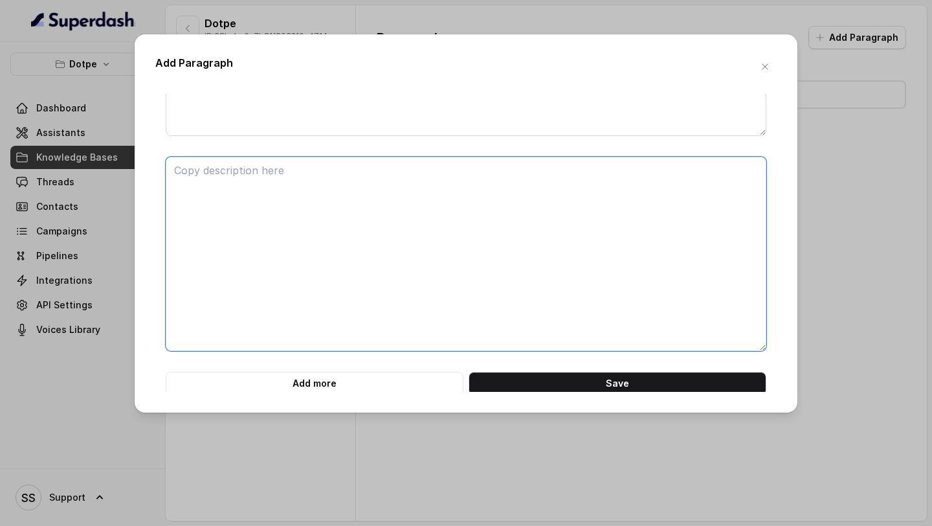
scroll to position [1036, 0]
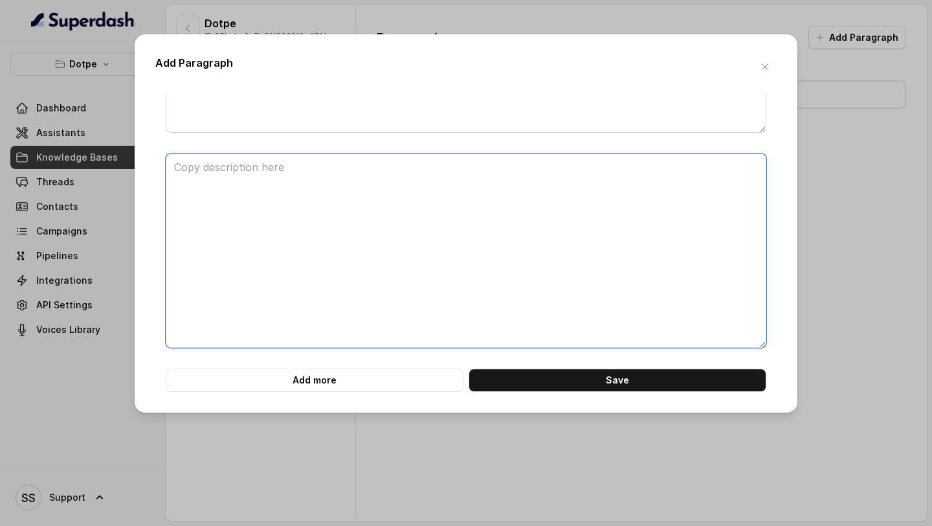
click at [309, 293] on textarea at bounding box center [466, 250] width 601 height 194
paste textarea "6. Item/Category missing in KOT group 7. Item/Category mapped in wrong KOT group"
drag, startPoint x: 445, startPoint y: 190, endPoint x: 165, endPoint y: 186, distance: 280.3
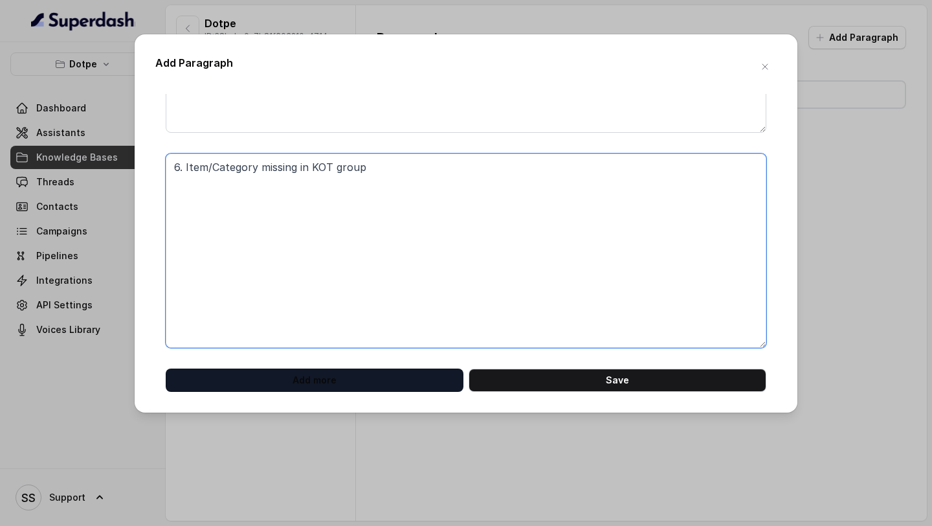
type textarea "6. Item/Category missing in KOT group"
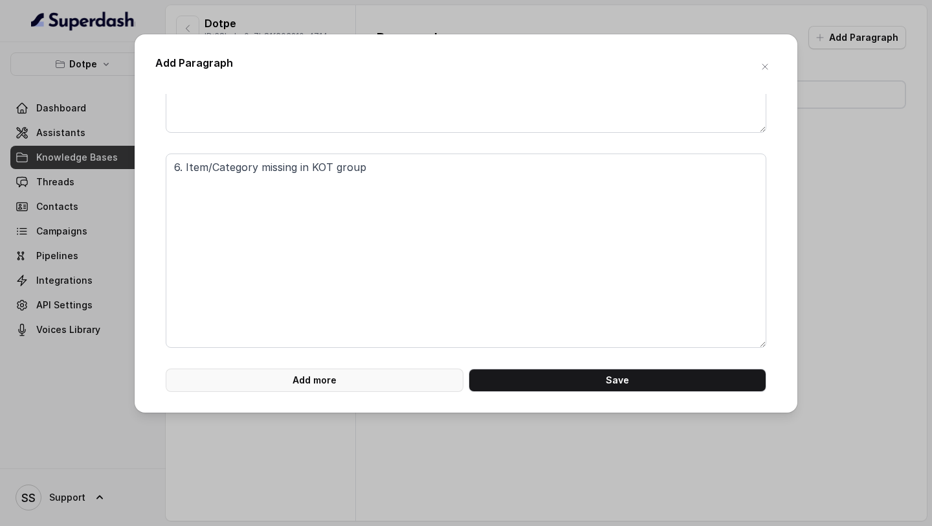
click at [300, 374] on button "Add more" at bounding box center [315, 379] width 298 height 23
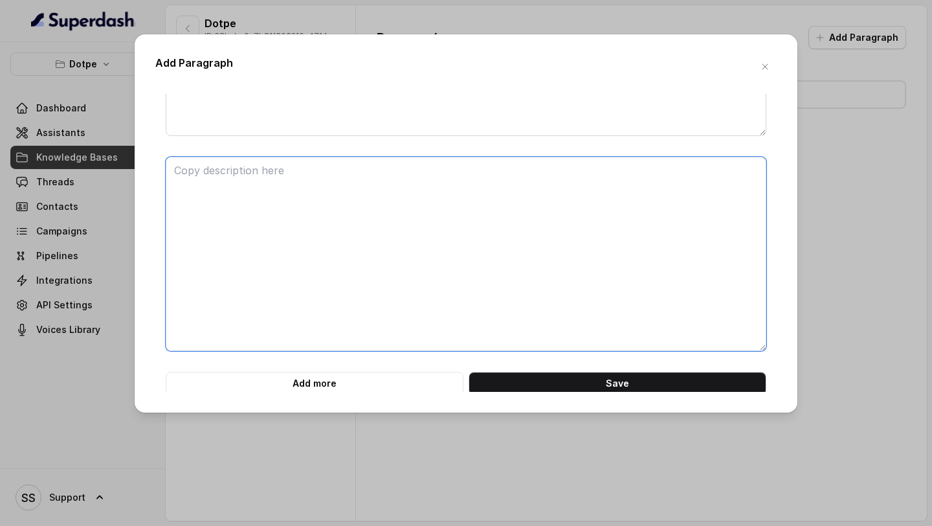
scroll to position [1251, 0]
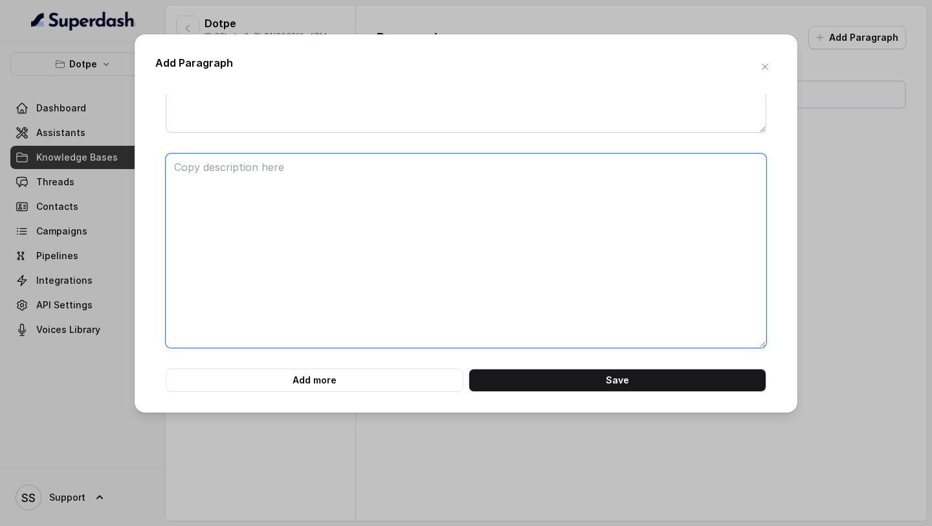
click at [312, 273] on textarea at bounding box center [466, 250] width 601 height 194
paste textarea "7. Item/Category mapped in wrong KOT group"
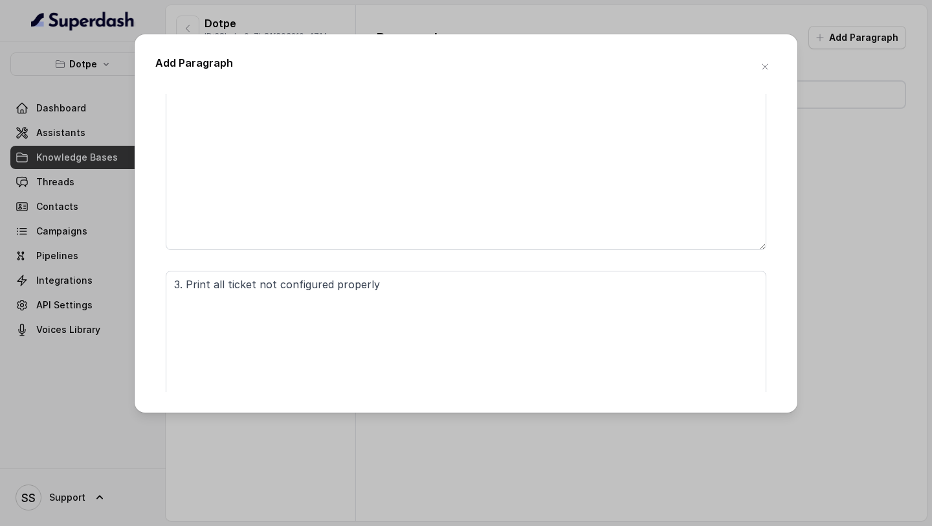
scroll to position [0, 0]
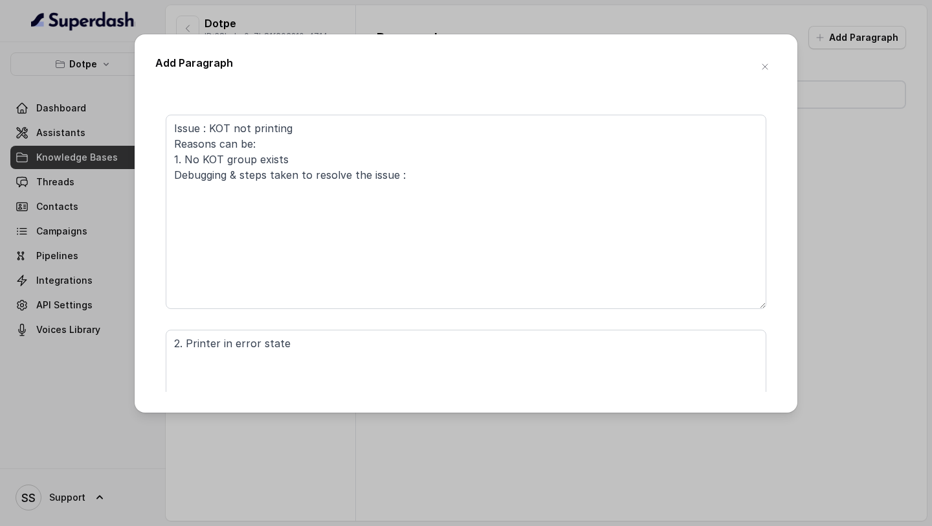
type textarea "7. Item/Category mapped in wrong KOT group"
drag, startPoint x: 273, startPoint y: 144, endPoint x: 154, endPoint y: 120, distance: 120.9
click at [154, 120] on div "Add Paragraph Issue : KOT not printing Reasons can be: 1. No KOT group exists D…" at bounding box center [466, 223] width 663 height 378
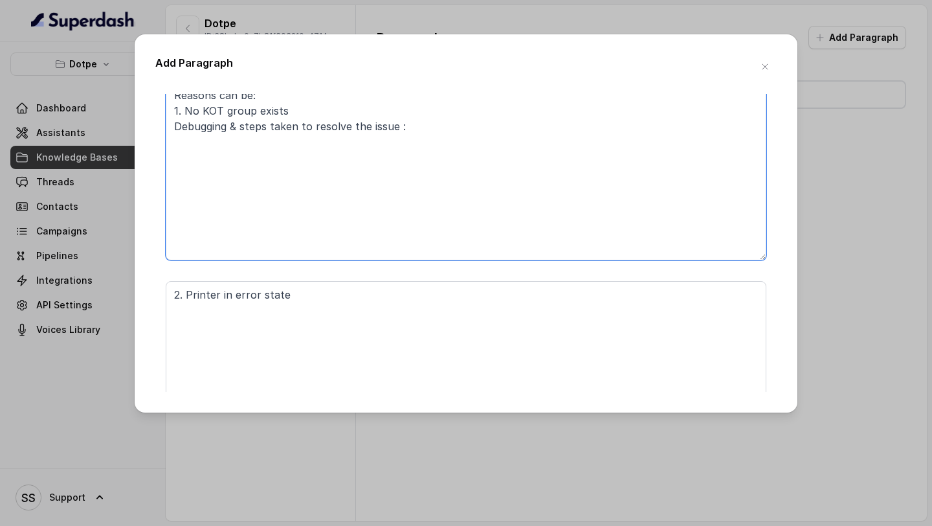
scroll to position [58, 0]
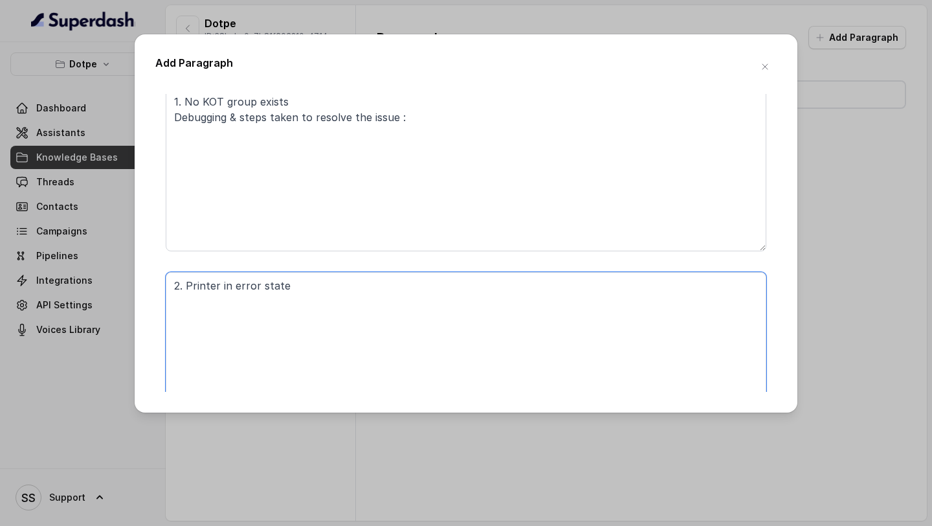
click at [172, 283] on textarea "2. Printer in error state" at bounding box center [466, 369] width 601 height 194
paste textarea "Issue : KOT not printing Reasons can be:"
click at [189, 313] on textarea "Issue : KOT not printing Reasons can be: 2. Printer in error state" at bounding box center [466, 369] width 601 height 194
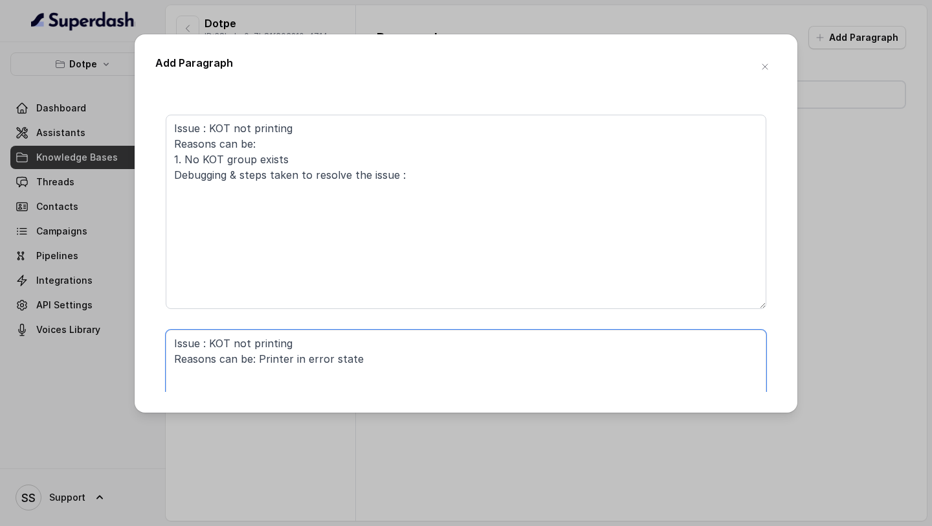
type textarea "Issue : KOT not printing Reasons can be: Printer in error state"
click at [185, 159] on textarea "Issue : KOT not printing Reasons can be: 1. No KOT group exists Debugging & ste…" at bounding box center [466, 212] width 601 height 194
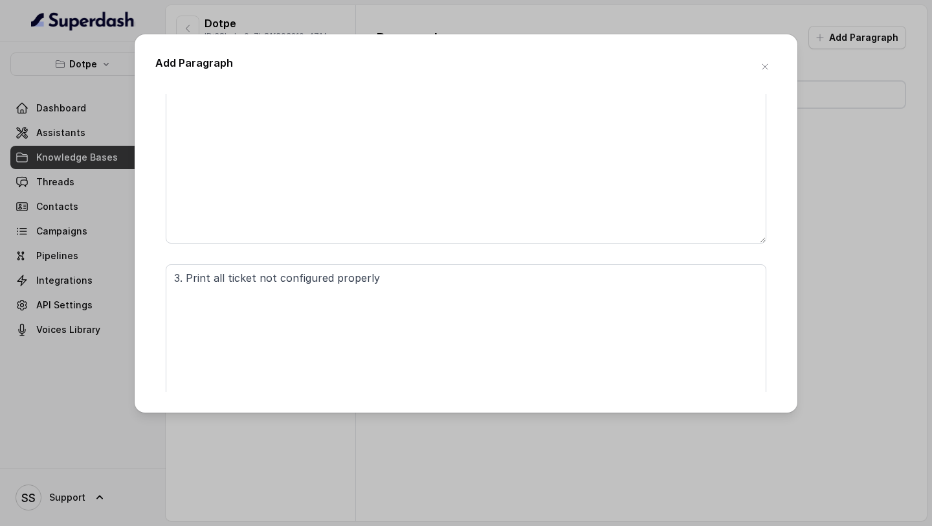
scroll to position [299, 0]
type textarea "Issue : KOT not printing Reasons can be: No KOT group exists Debugging & steps …"
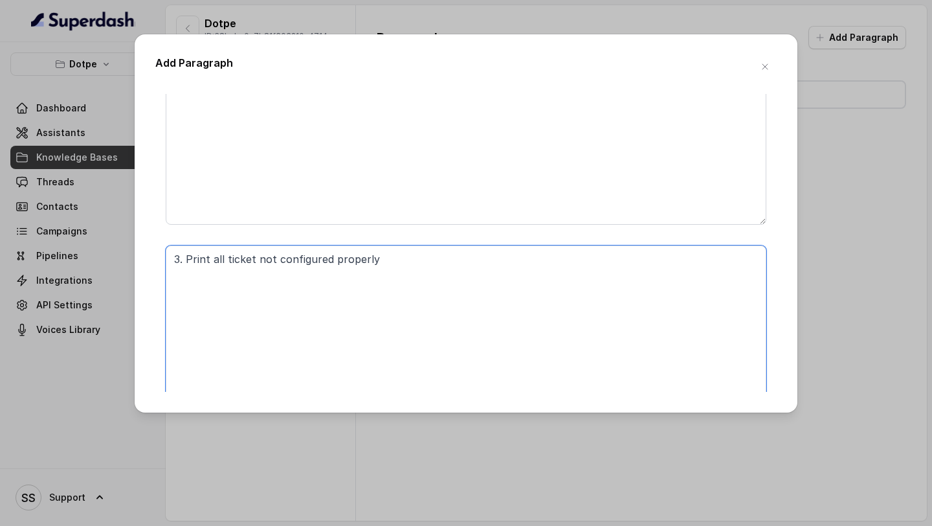
drag, startPoint x: 186, startPoint y: 260, endPoint x: 133, endPoint y: 252, distance: 53.0
click at [136, 253] on div "Add Paragraph Issue : KOT not printing Reasons can be: No KOT group exists Debu…" at bounding box center [466, 223] width 663 height 378
paste textarea "Issue : KOT not printing Reasons can be:"
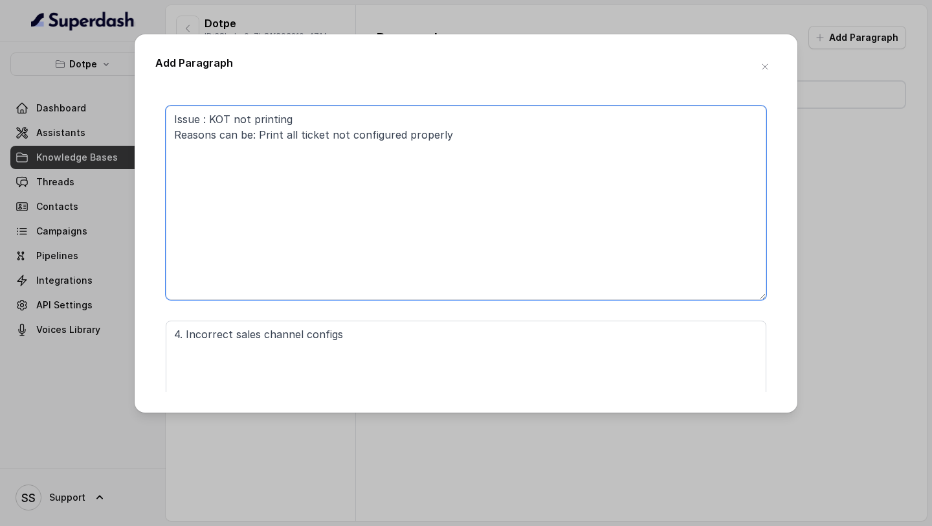
scroll to position [453, 0]
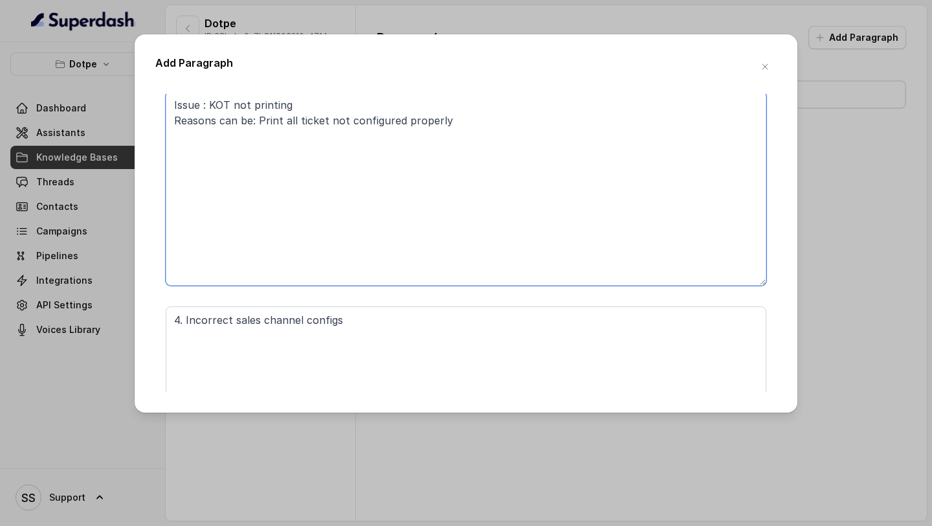
type textarea "Issue : KOT not printing Reasons can be: Print all ticket not configured proper…"
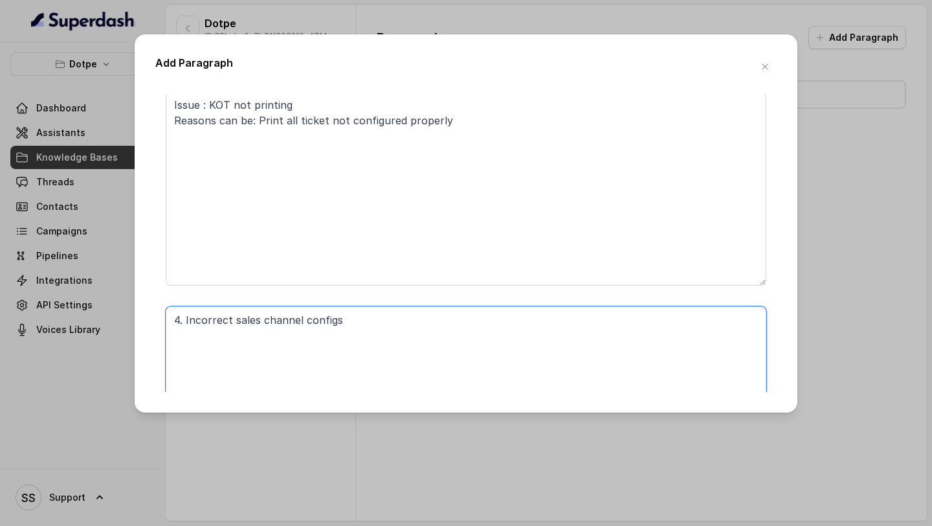
drag, startPoint x: 184, startPoint y: 322, endPoint x: 145, endPoint y: 267, distance: 67.4
click at [146, 269] on div "Add Paragraph Issue : KOT not printing Reasons can be: No KOT group exists Debu…" at bounding box center [466, 223] width 663 height 378
paste textarea "Issue : KOT not printing Reasons can be:"
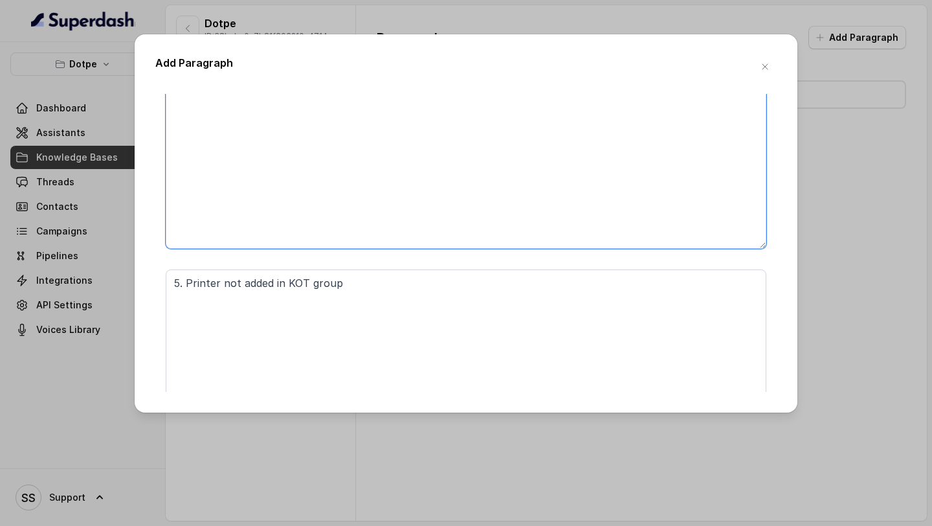
scroll to position [709, 0]
type textarea "Issue : KOT not printing Reasons can be: Incorrect sales channel configs"
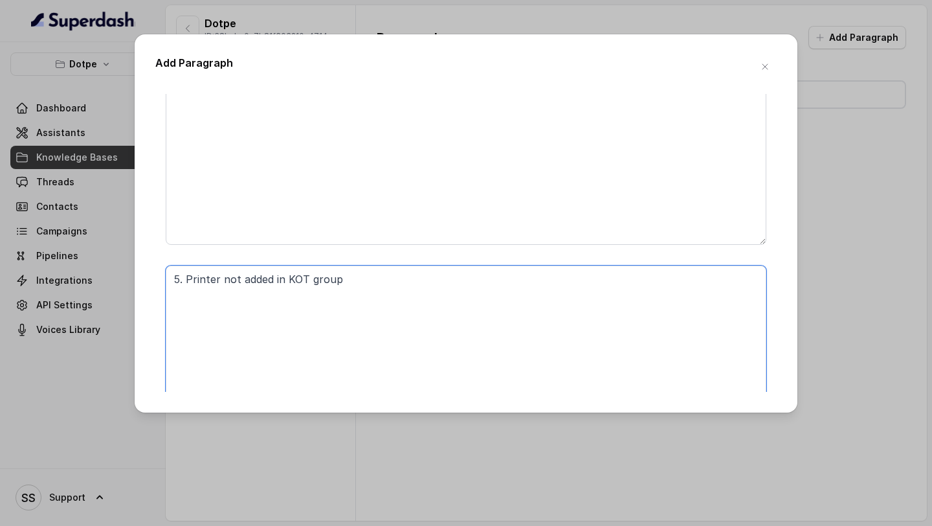
drag, startPoint x: 183, startPoint y: 280, endPoint x: 159, endPoint y: 249, distance: 39.2
click at [161, 251] on div "Issue : KOT not printing Reasons can be: No KOT group exists Debugging & steps …" at bounding box center [465, 170] width 621 height 1528
paste textarea "Issue : KOT not printing Reasons can be:"
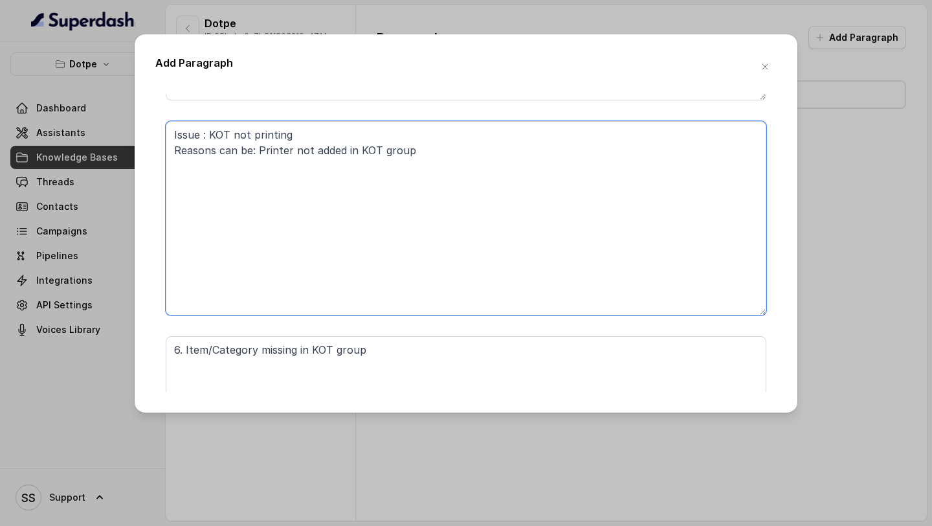
scroll to position [858, 0]
type textarea "Issue : KOT not printing Reasons can be: Printer not added in KOT group"
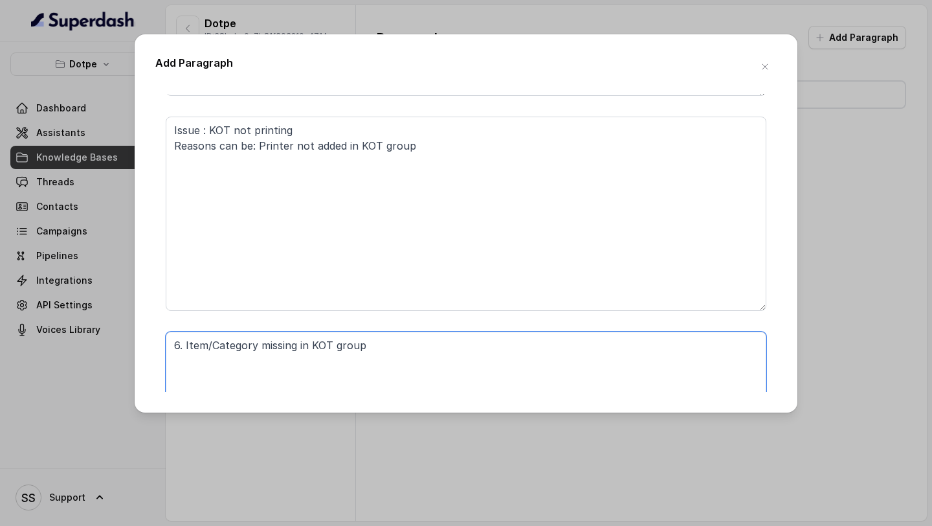
drag, startPoint x: 184, startPoint y: 343, endPoint x: 137, endPoint y: 310, distance: 57.6
click at [137, 311] on div "Add Paragraph Issue : KOT not printing Reasons can be: No KOT group exists Debu…" at bounding box center [466, 223] width 663 height 378
paste textarea "Issue : KOT not printing Reasons can be:"
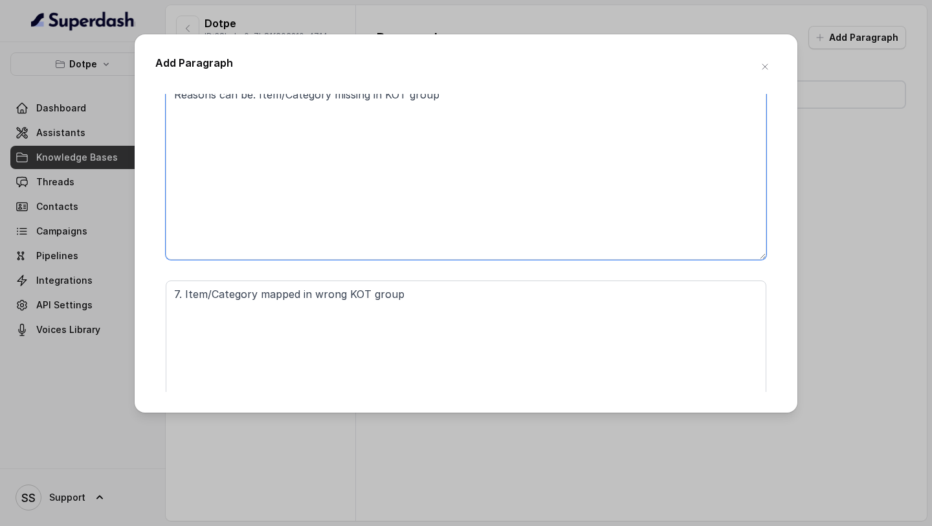
scroll to position [1133, 0]
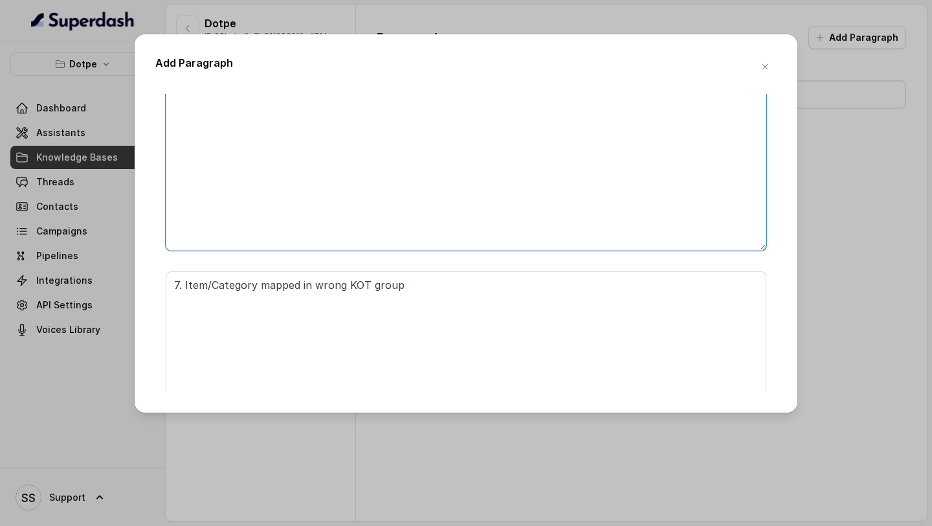
type textarea "Issue : KOT not printing Reasons can be: Item/Category missing in KOT group"
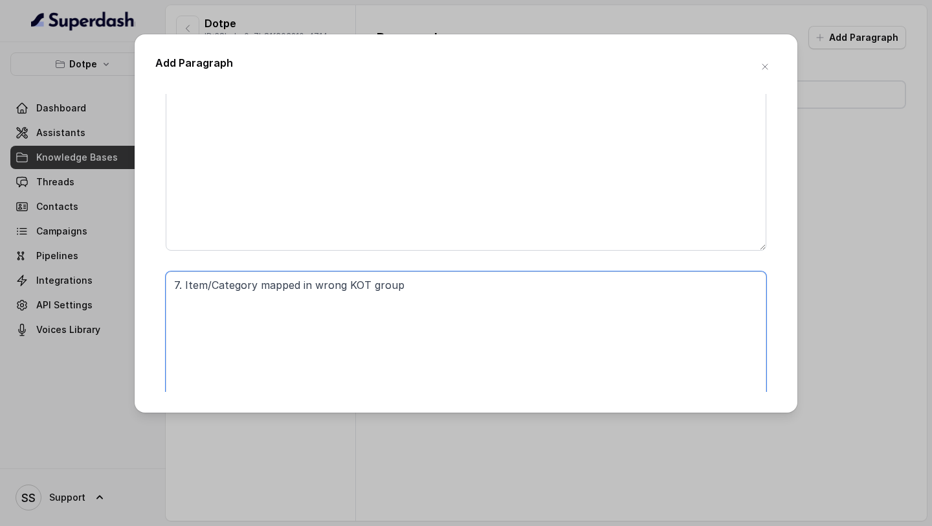
drag, startPoint x: 183, startPoint y: 285, endPoint x: 146, endPoint y: 273, distance: 38.1
click at [150, 276] on div "Add Paragraph Issue : KOT not printing Reasons can be: No KOT group exists Debu…" at bounding box center [466, 223] width 663 height 378
paste textarea "Issue : KOT not printing Reasons can be:"
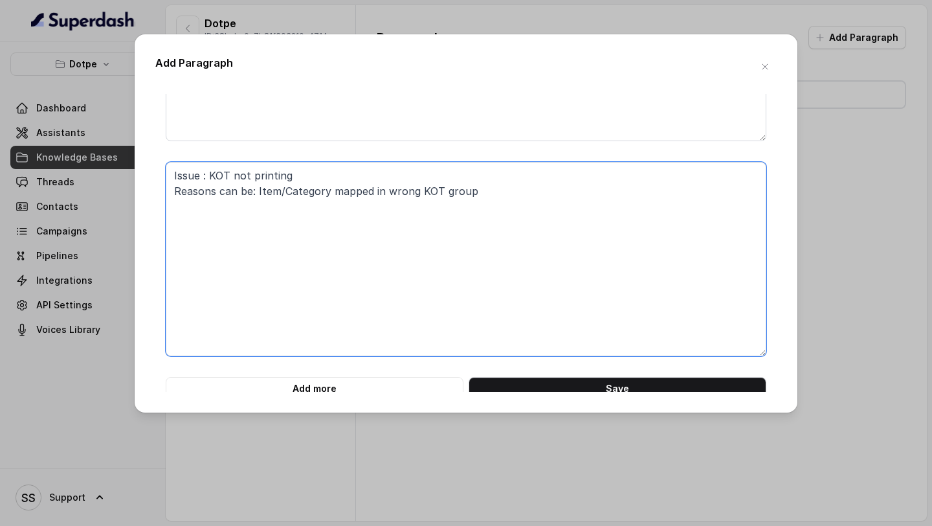
scroll to position [1251, 0]
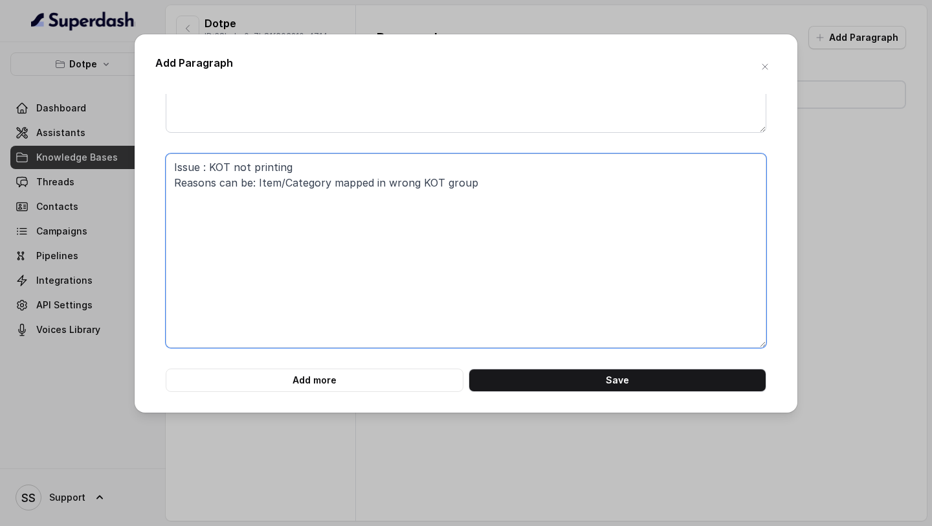
type textarea "Issue : KOT not printing Reasons can be: Item/Category mapped in wrong KOT group"
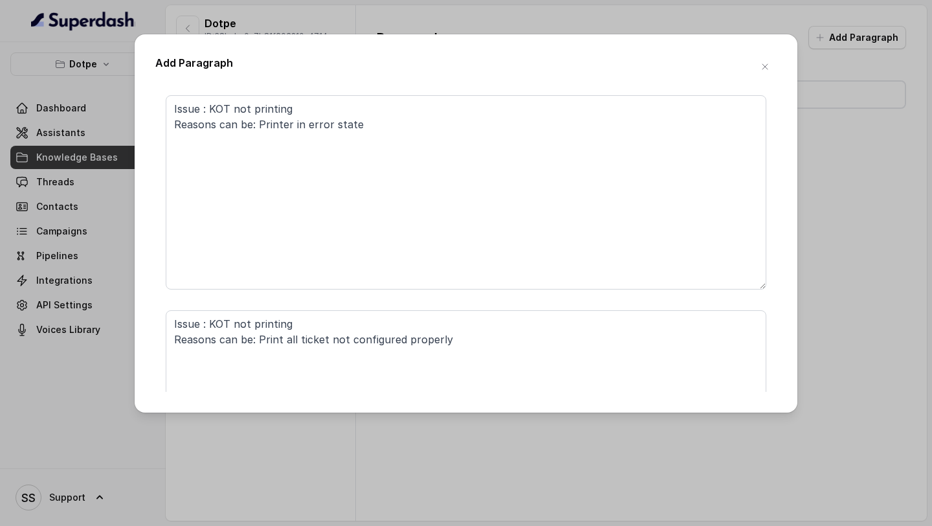
scroll to position [0, 0]
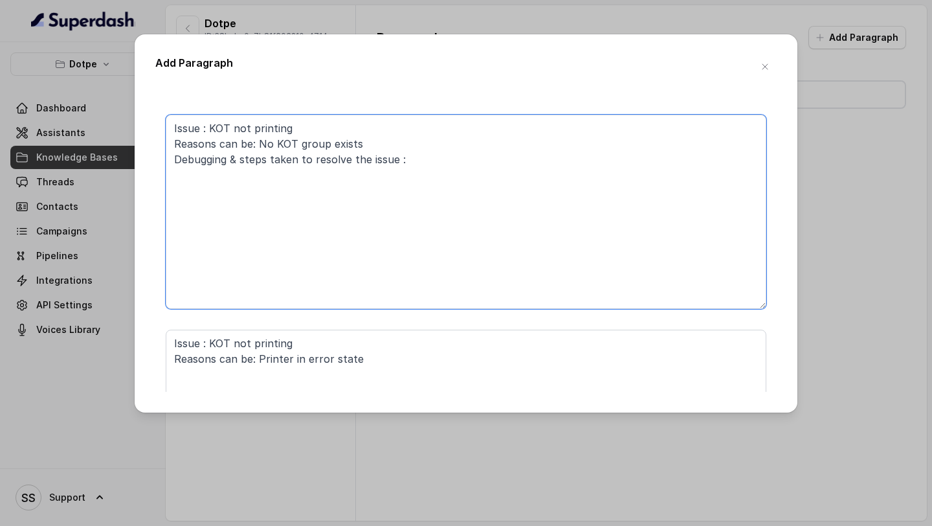
click at [320, 216] on textarea "Issue : KOT not printing Reasons can be: No KOT group exists Debugging & steps …" at bounding box center [466, 212] width 601 height 194
click at [260, 181] on textarea "Issue : KOT not printing Reasons can be: No KOT group exists Debugging & steps …" at bounding box center [466, 212] width 601 height 194
paste textarea "Here are the steps to follow: 1) Click the 9 dots icon. 2) Select "Point of Sal…"
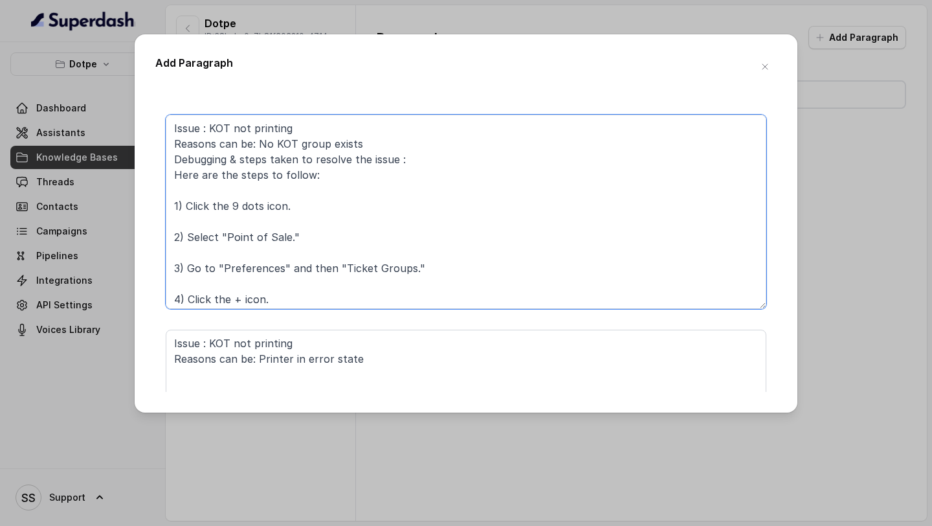
scroll to position [183, 0]
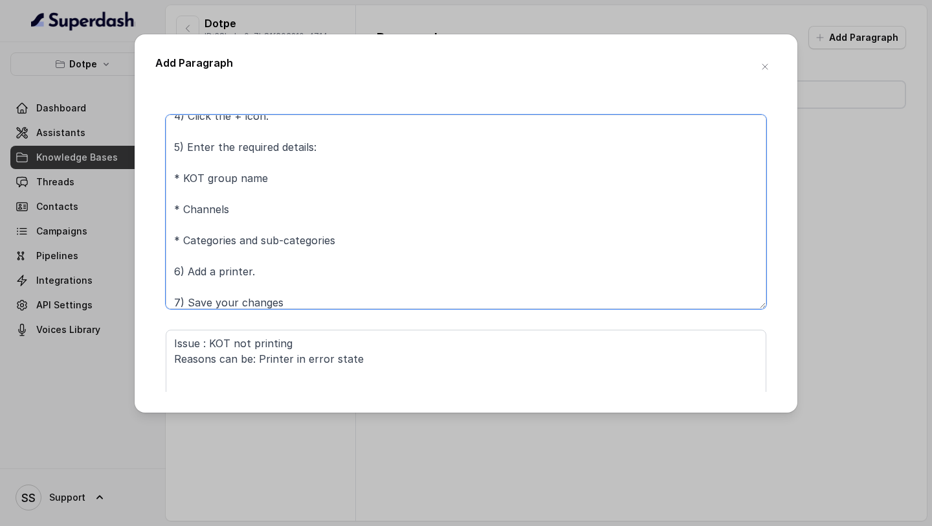
click at [196, 296] on textarea "Issue : KOT not printing Reasons can be: No KOT group exists Debugging & steps …" at bounding box center [466, 212] width 601 height 194
click at [193, 285] on textarea "Issue : KOT not printing Reasons can be: No KOT group exists Debugging & steps …" at bounding box center [466, 212] width 601 height 194
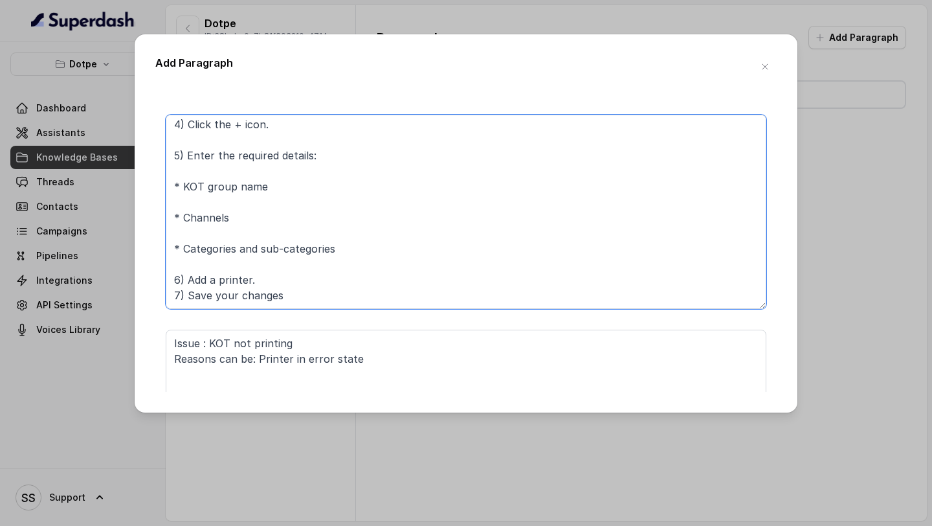
click at [215, 251] on textarea "Issue : KOT not printing Reasons can be: No KOT group exists Debugging & steps …" at bounding box center [466, 212] width 601 height 194
drag, startPoint x: 357, startPoint y: 237, endPoint x: 177, endPoint y: 185, distance: 188.1
click at [177, 185] on textarea "Issue : KOT not printing Reasons can be: No KOT group exists Debugging & steps …" at bounding box center [466, 212] width 601 height 194
click at [183, 221] on textarea "Issue : KOT not printing Reasons can be: No KOT group exists Debugging & steps …" at bounding box center [466, 212] width 601 height 194
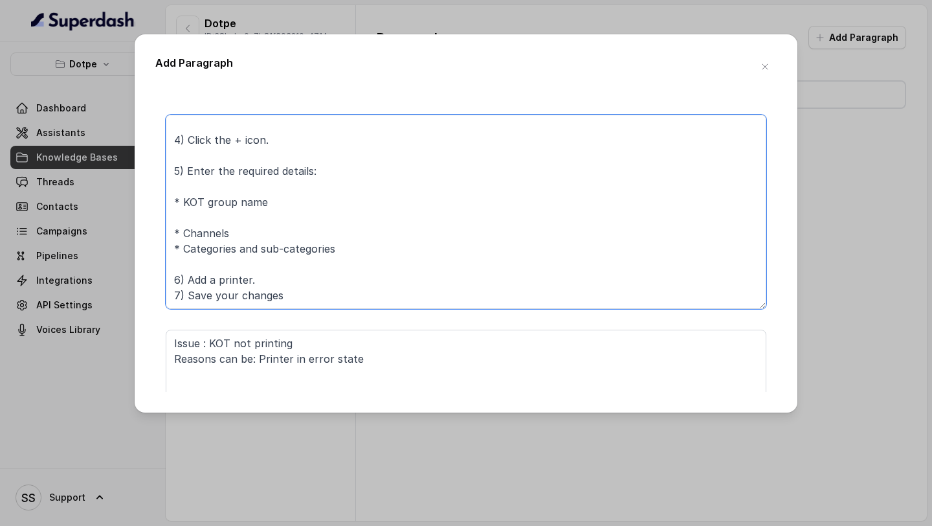
click at [210, 195] on textarea "Issue : KOT not printing Reasons can be: No KOT group exists Debugging & steps …" at bounding box center [466, 212] width 601 height 194
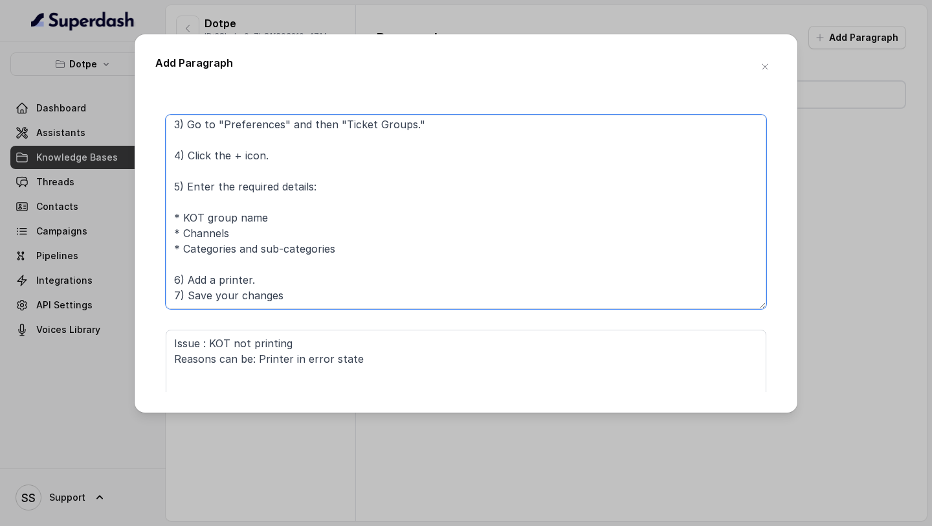
click at [203, 173] on textarea "Issue : KOT not printing Reasons can be: No KOT group exists Debugging & steps …" at bounding box center [466, 212] width 601 height 194
click at [203, 162] on textarea "Issue : KOT not printing Reasons can be: No KOT group exists Debugging & steps …" at bounding box center [466, 212] width 601 height 194
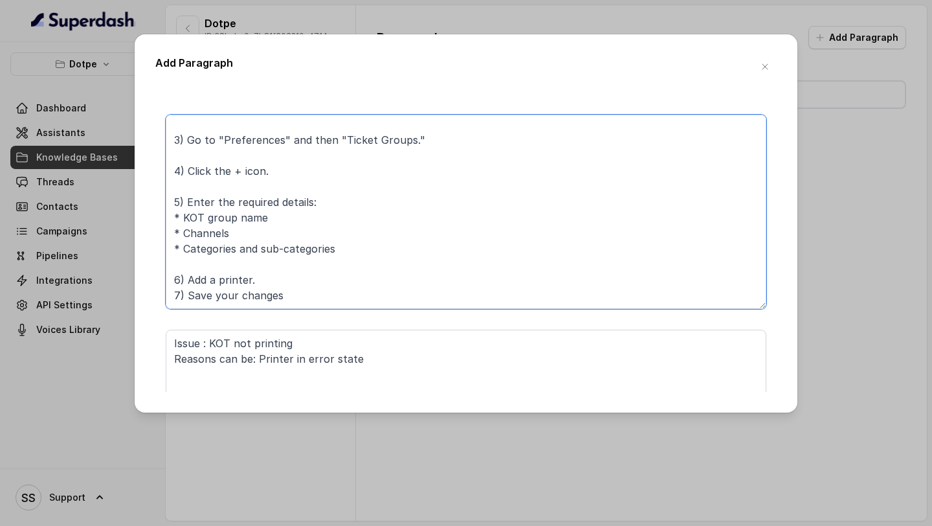
click at [259, 223] on textarea "Issue : KOT not printing Reasons can be: No KOT group exists Debugging & steps …" at bounding box center [466, 212] width 601 height 194
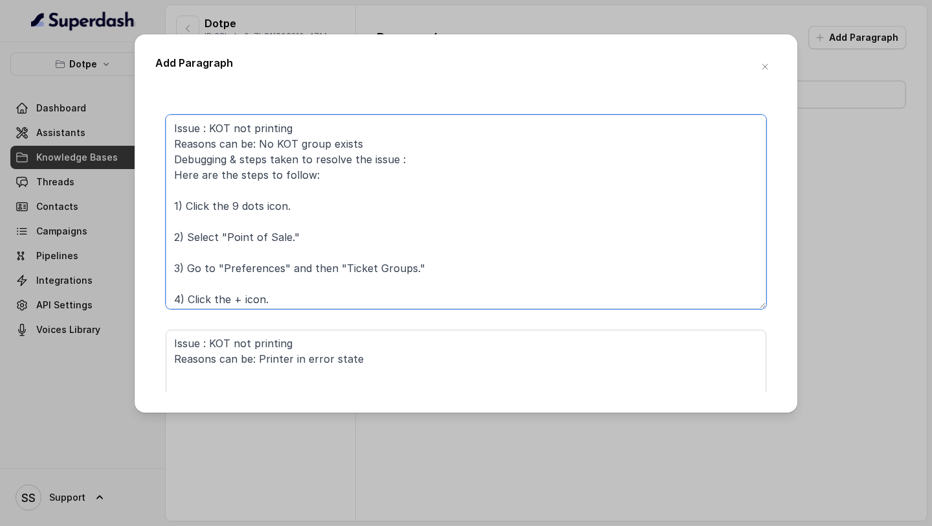
scroll to position [18, 0]
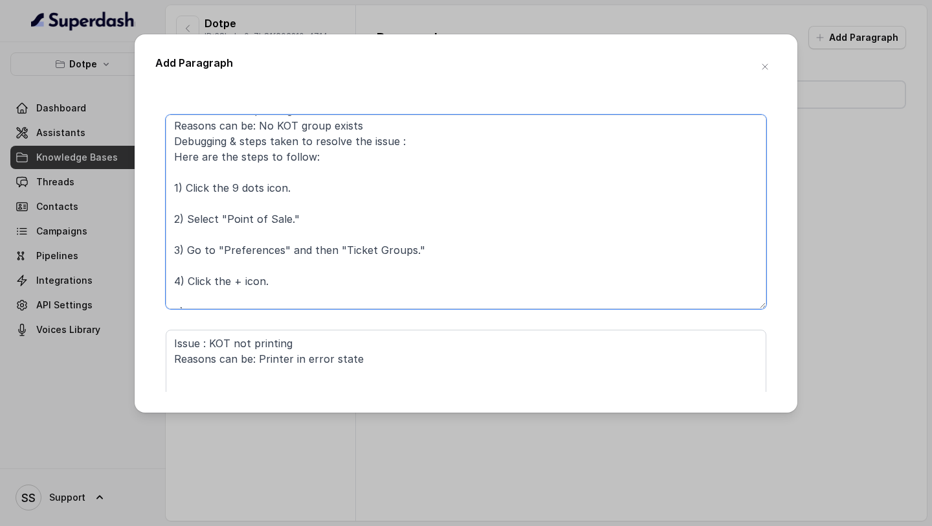
click at [263, 174] on textarea "Issue : KOT not printing Reasons can be: No KOT group exists Debugging & steps …" at bounding box center [466, 212] width 601 height 194
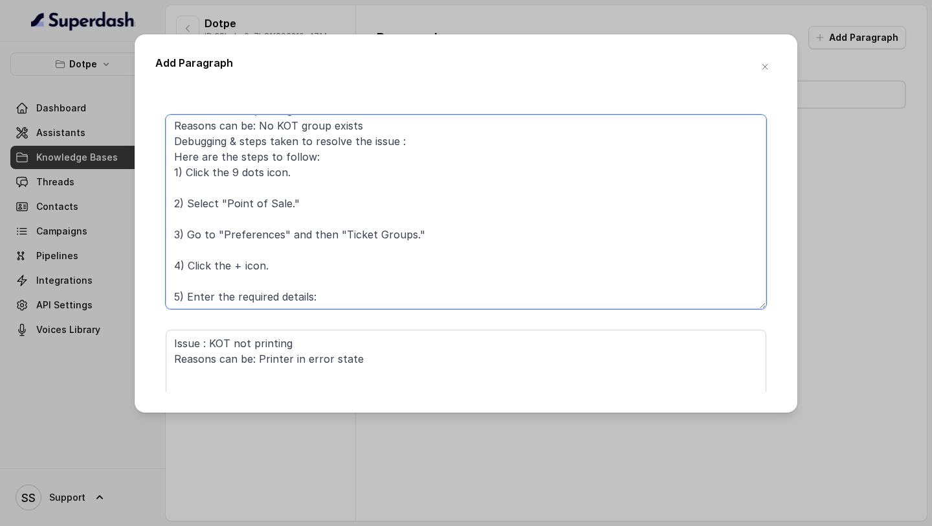
click at [212, 190] on textarea "Issue : KOT not printing Reasons can be: No KOT group exists Debugging & steps …" at bounding box center [466, 212] width 601 height 194
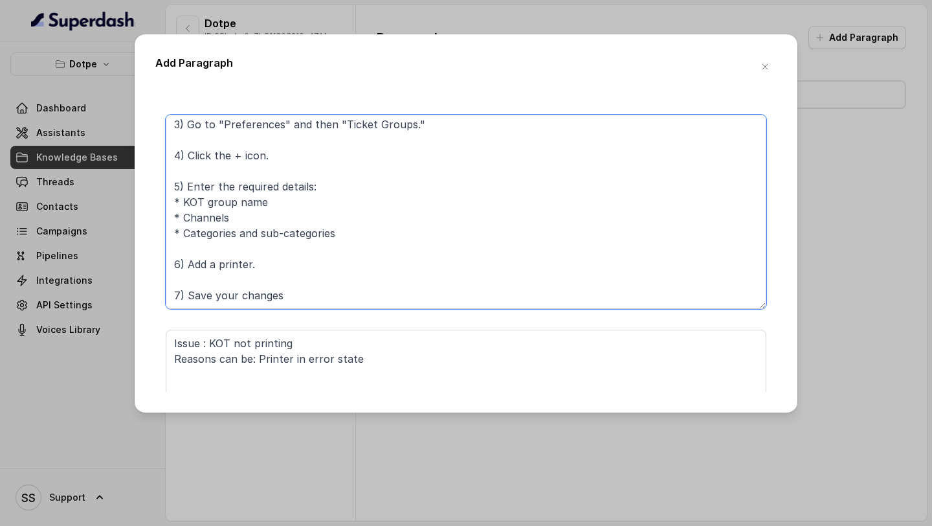
scroll to position [43, 0]
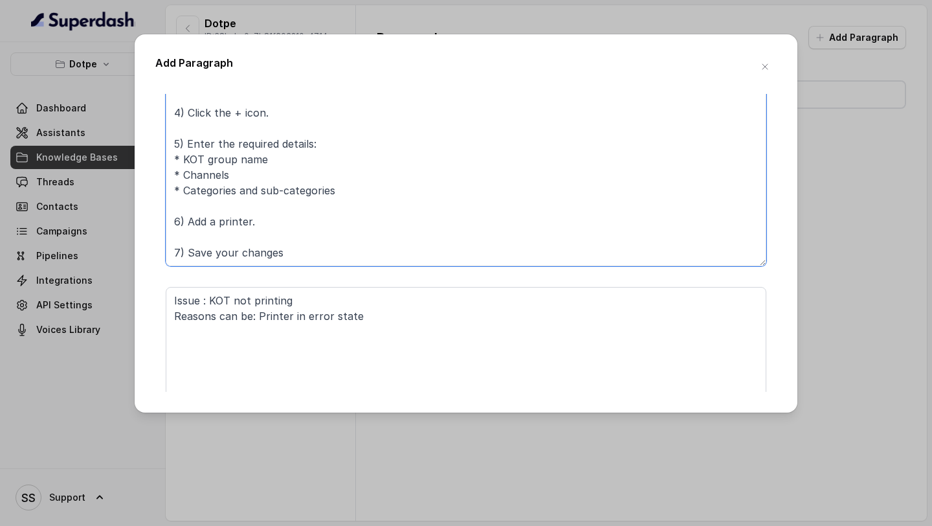
type textarea "Issue : KOT not printing Reasons can be: No KOT group exists Debugging & steps …"
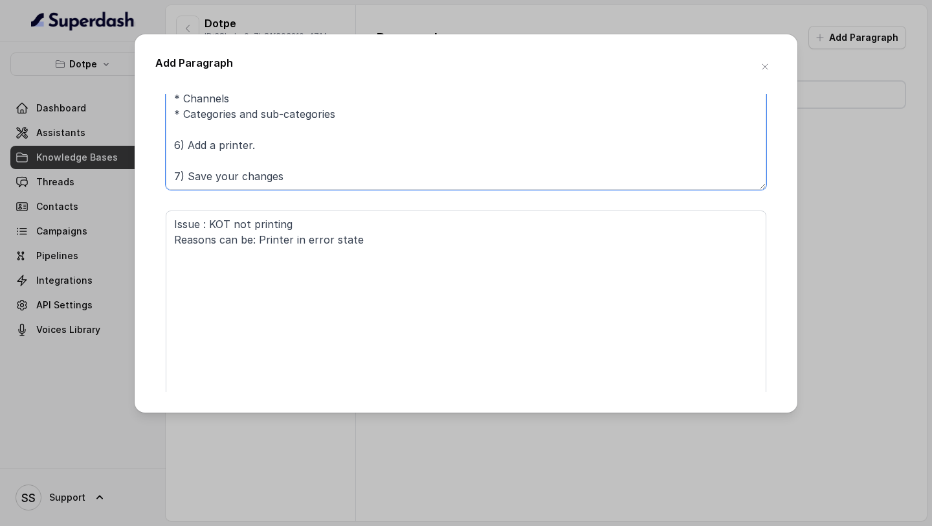
scroll to position [120, 0]
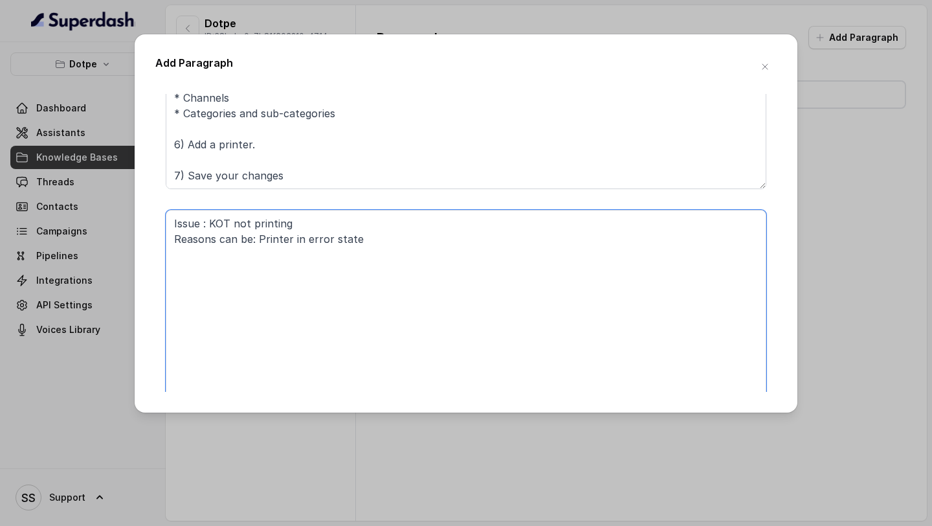
click at [329, 271] on textarea "Issue : KOT not printing Reasons can be: Printer in error state" at bounding box center [466, 307] width 601 height 194
paste textarea "Here are the steps to follow to troubleshoot the printer issue: 1) Click the 9 …"
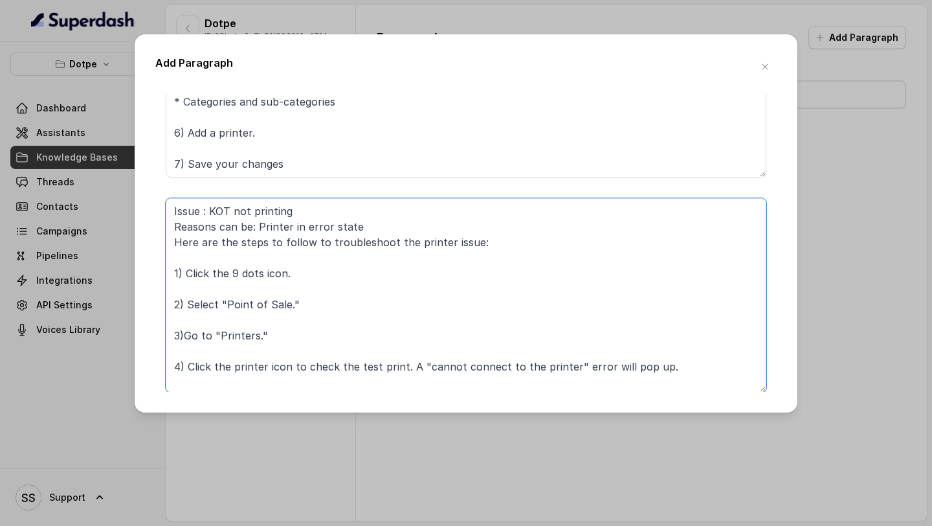
scroll to position [0, 0]
click at [263, 258] on textarea "Issue : KOT not printing Reasons can be: Printer in error state Here are the st…" at bounding box center [466, 295] width 601 height 194
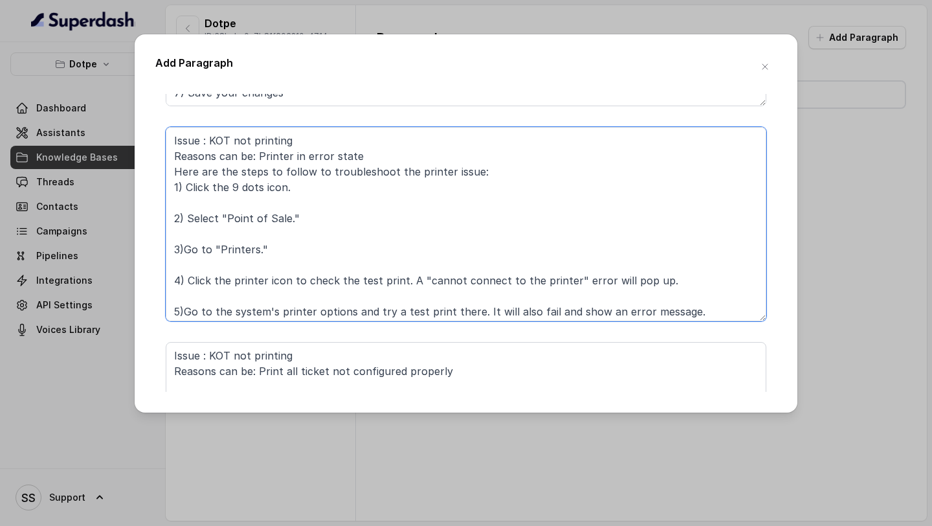
scroll to position [246, 0]
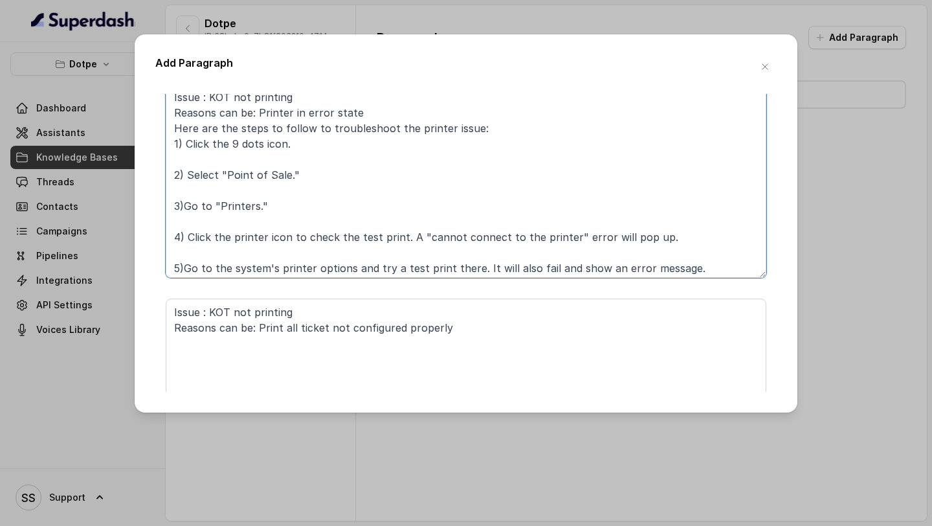
click at [243, 169] on textarea "Issue : KOT not printing Reasons can be: Printer in error state Here are the st…" at bounding box center [466, 181] width 601 height 194
click at [211, 169] on textarea "Issue : KOT not printing Reasons can be: Printer in error state Here are the st…" at bounding box center [466, 181] width 601 height 194
click at [219, 162] on textarea "Issue : KOT not printing Reasons can be: Printer in error state Here are the st…" at bounding box center [466, 181] width 601 height 194
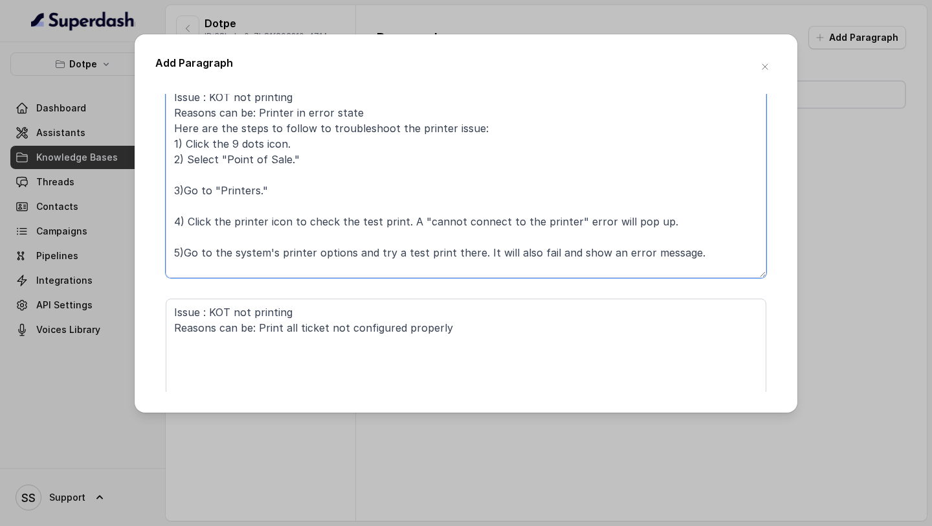
click at [224, 170] on textarea "Issue : KOT not printing Reasons can be: Printer in error state Here are the st…" at bounding box center [466, 181] width 601 height 194
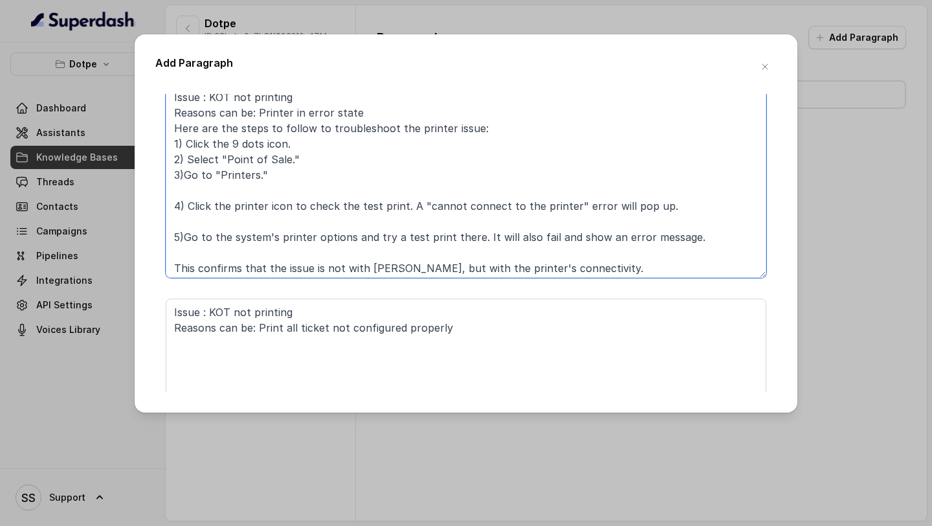
click at [227, 185] on textarea "Issue : KOT not printing Reasons can be: Printer in error state Here are the st…" at bounding box center [466, 181] width 601 height 194
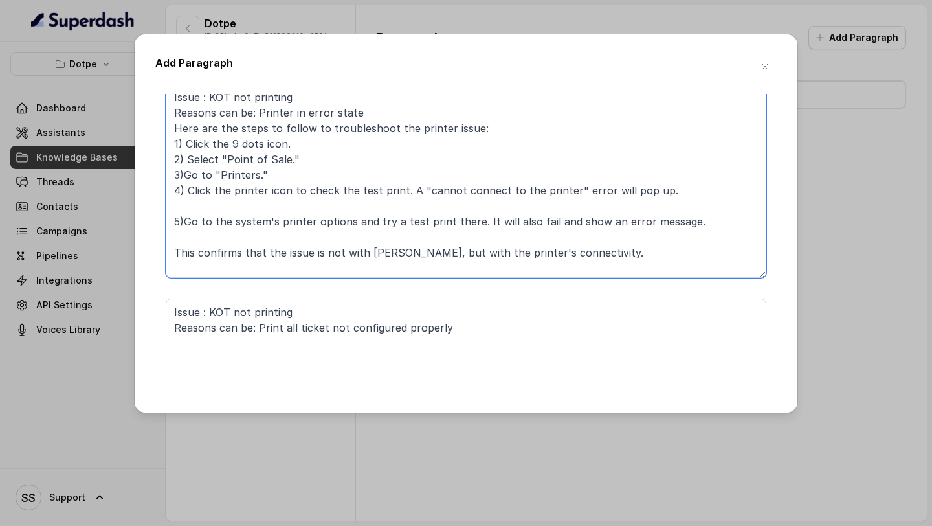
click at [232, 204] on textarea "Issue : KOT not printing Reasons can be: Printer in error state Here are the st…" at bounding box center [466, 181] width 601 height 194
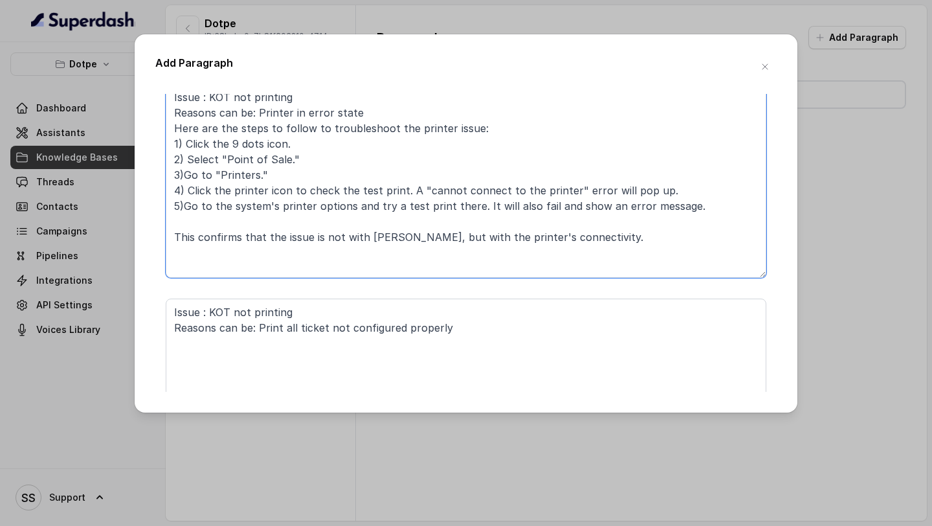
type textarea "Issue : KOT not printing Reasons can be: Printer in error state Here are the st…"
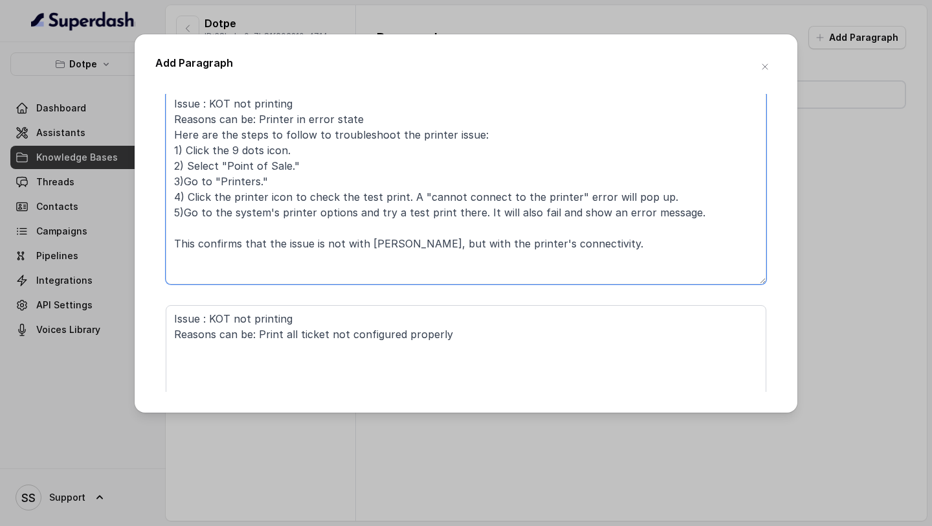
scroll to position [241, 0]
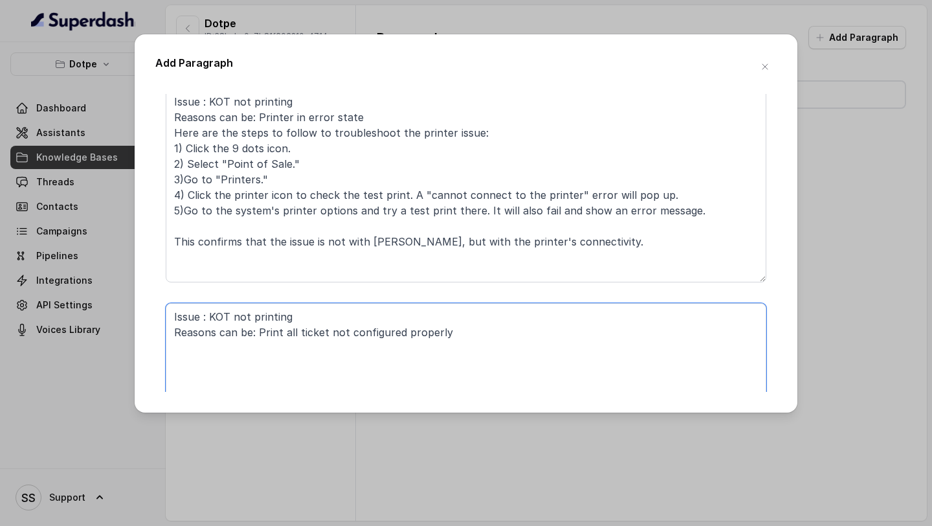
click at [364, 355] on textarea "Issue : KOT not printing Reasons can be: Print all ticket not configured proper…" at bounding box center [466, 400] width 601 height 194
paste textarea "Here are the steps to follow to enable printing from a device: 1) Click the 9 d…"
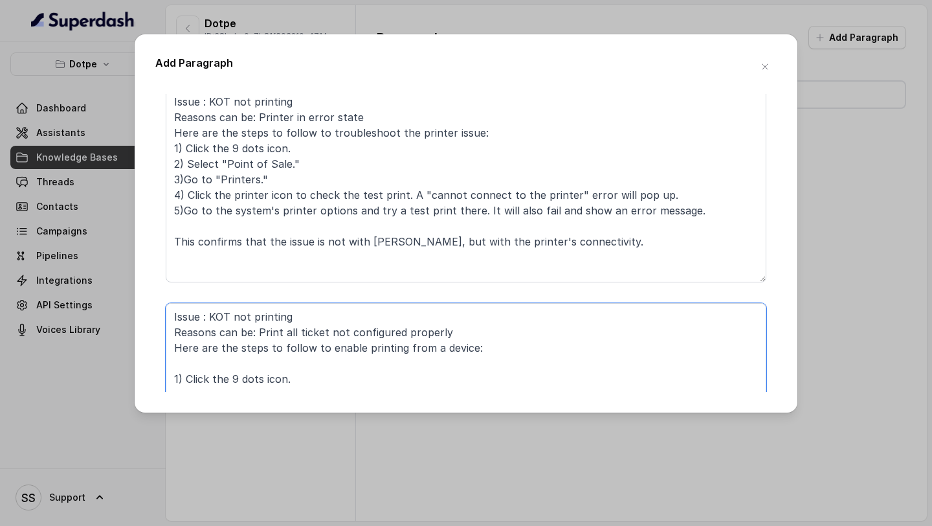
scroll to position [346, 0]
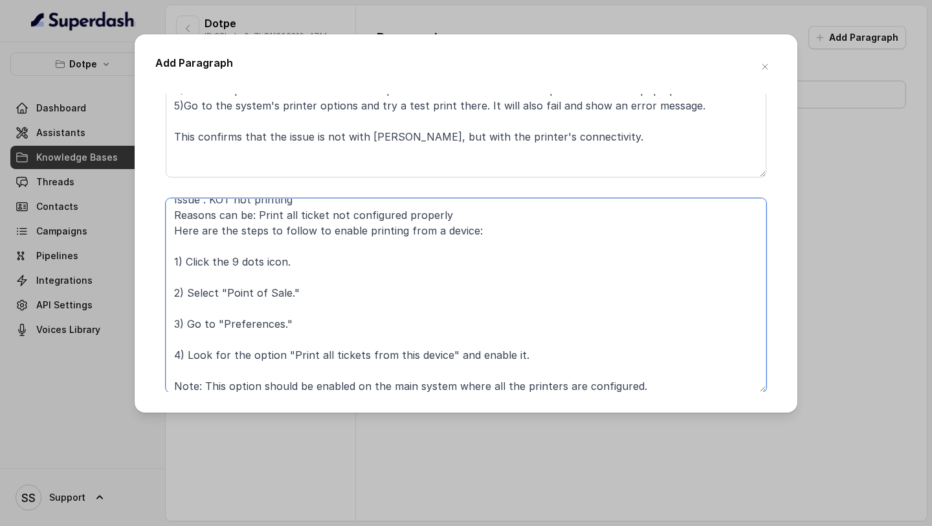
type textarea "Issue : KOT not printing Reasons can be: Print all ticket not configured proper…"
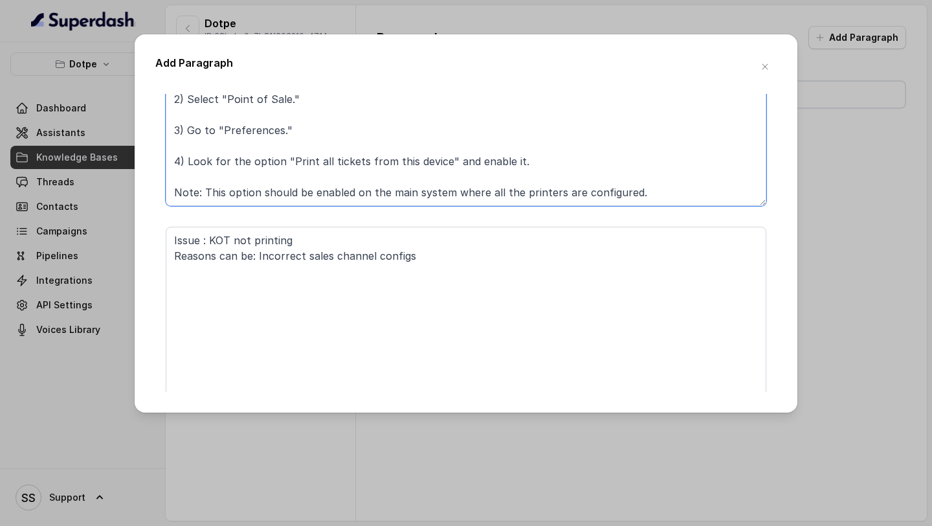
scroll to position [546, 0]
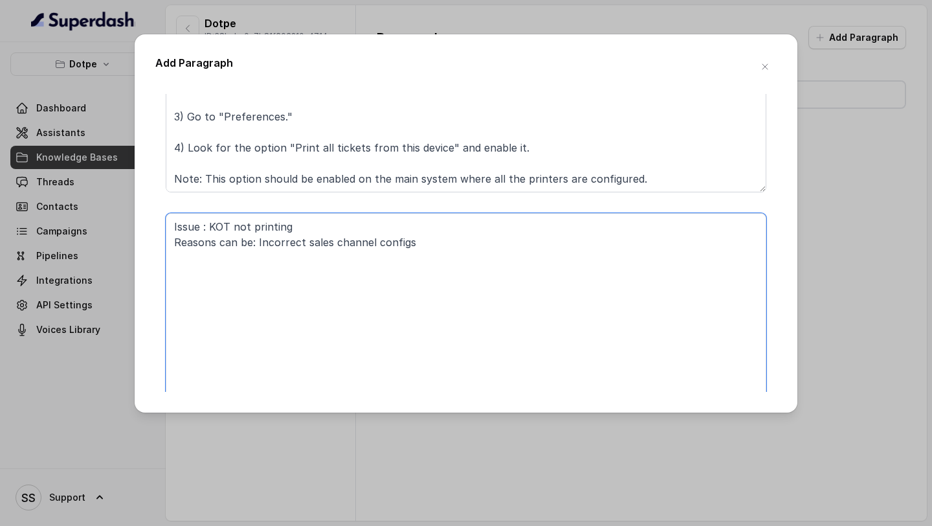
click at [541, 284] on textarea "Issue : KOT not printing Reasons can be: Incorrect sales channel configs" at bounding box center [466, 310] width 601 height 194
paste textarea "Here are the steps to follow to update channels in KOT groups: 1) Click the 9 d…"
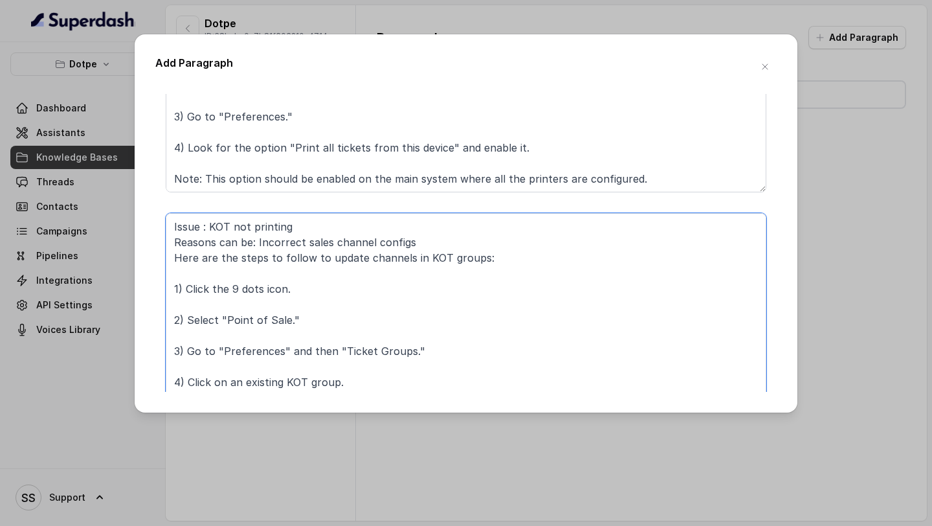
scroll to position [561, 0]
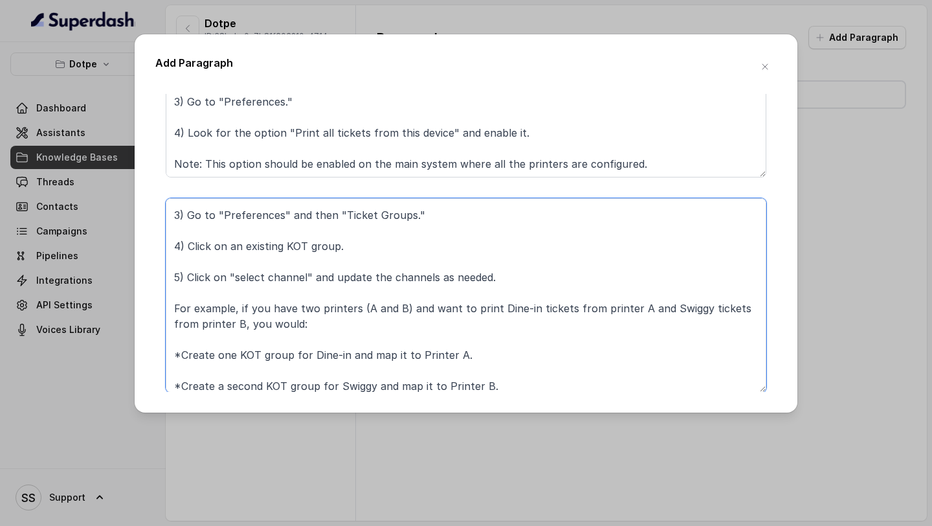
type textarea "Issue : KOT not printing Reasons can be: Incorrect sales channel configs Here a…"
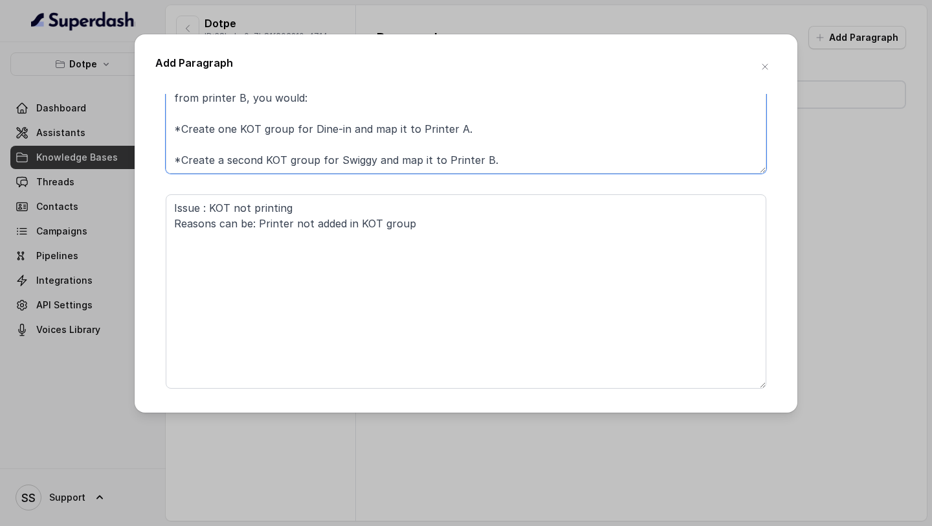
scroll to position [783, 0]
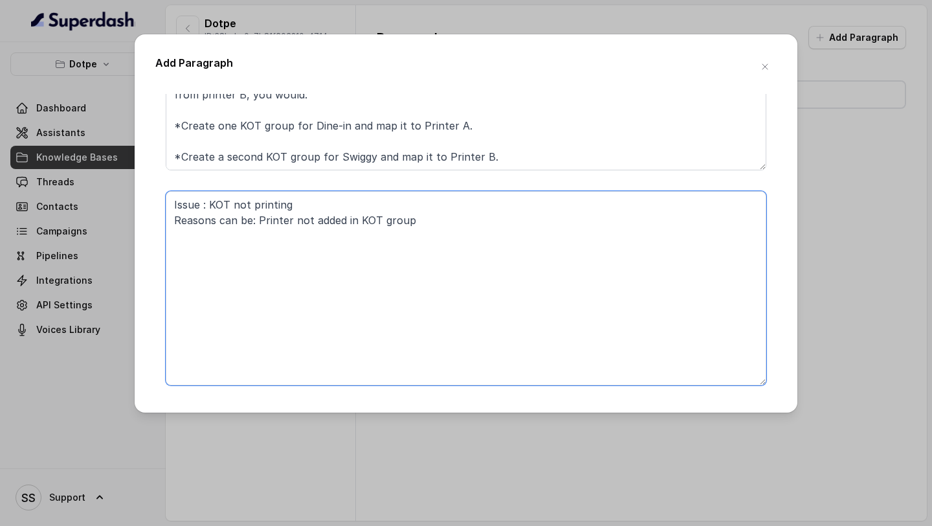
click at [485, 274] on textarea "Issue : KOT not printing Reasons can be: Printer not added in KOT group" at bounding box center [466, 288] width 601 height 194
paste textarea "Here are the steps to follow to add a printer to an existing KOT group: 1) Clic…"
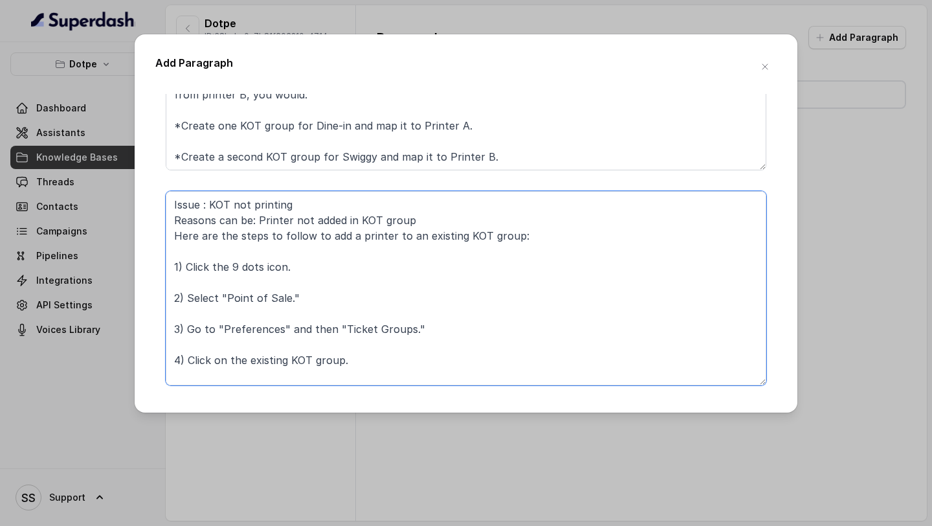
scroll to position [43, 0]
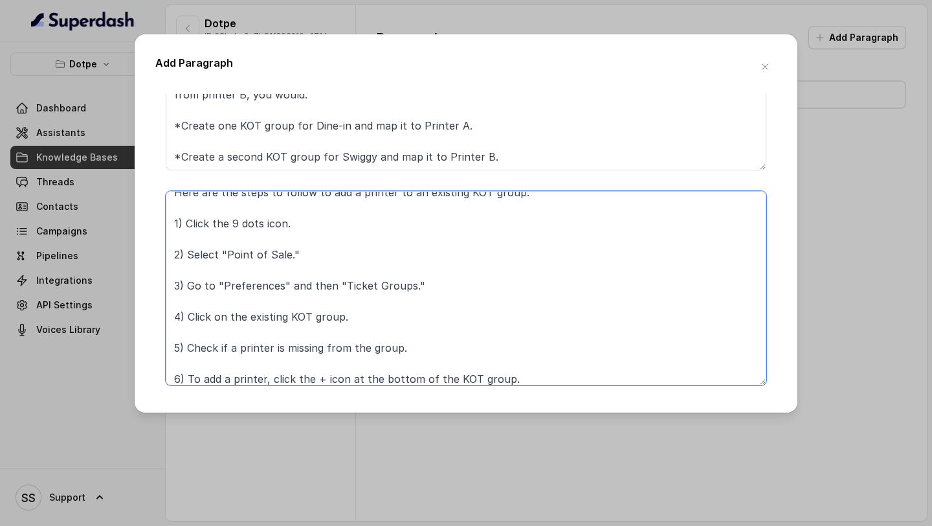
type textarea "Issue : KOT not printing Reasons can be: Printer not added in KOT group Here ar…"
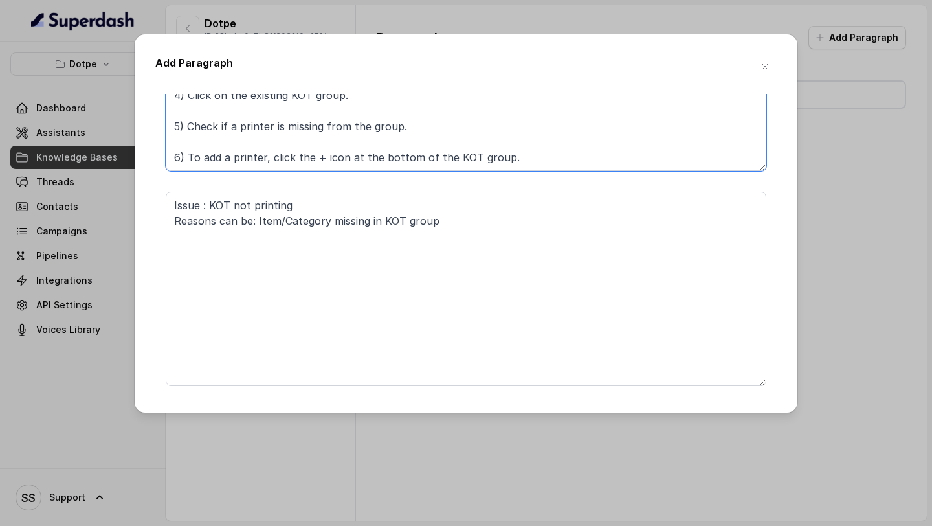
scroll to position [1023, 0]
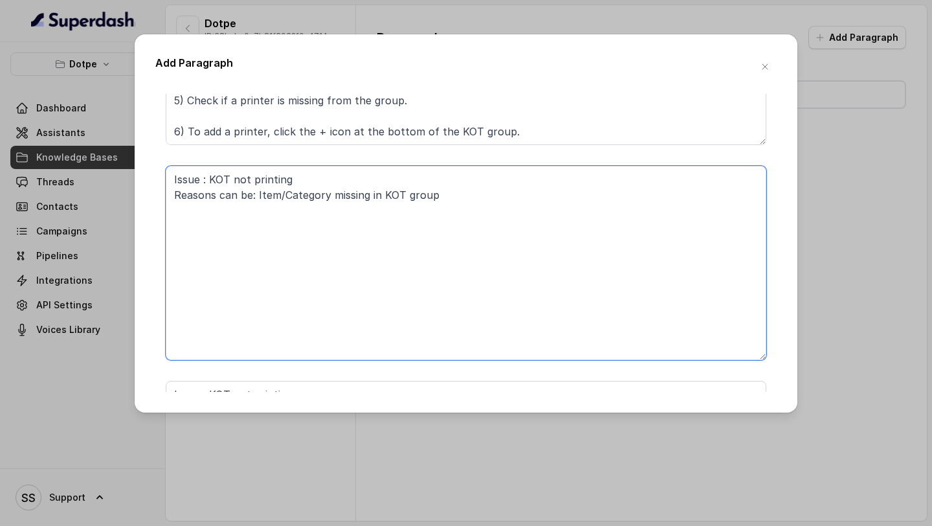
click at [518, 229] on textarea "Issue : KOT not printing Reasons can be: Item/Category missing in KOT group" at bounding box center [466, 263] width 601 height 194
paste textarea "Here are the steps to follow to select categories and items in a KOT group: 1) …"
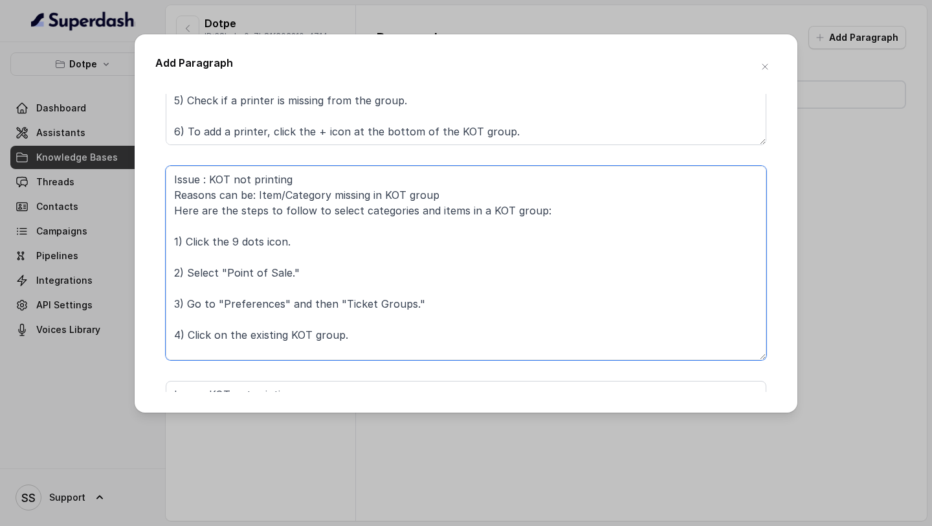
scroll to position [12, 0]
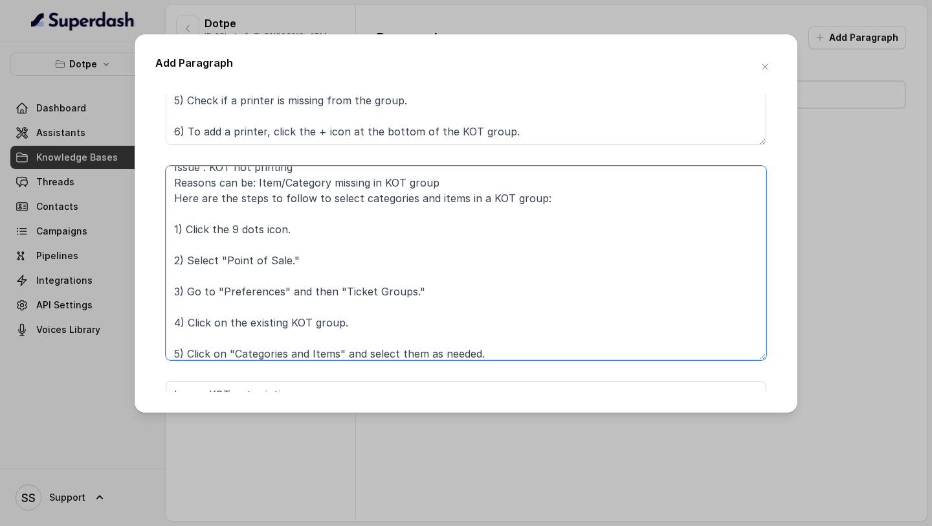
type textarea "Issue : KOT not printing Reasons can be: Item/Category missing in KOT group Her…"
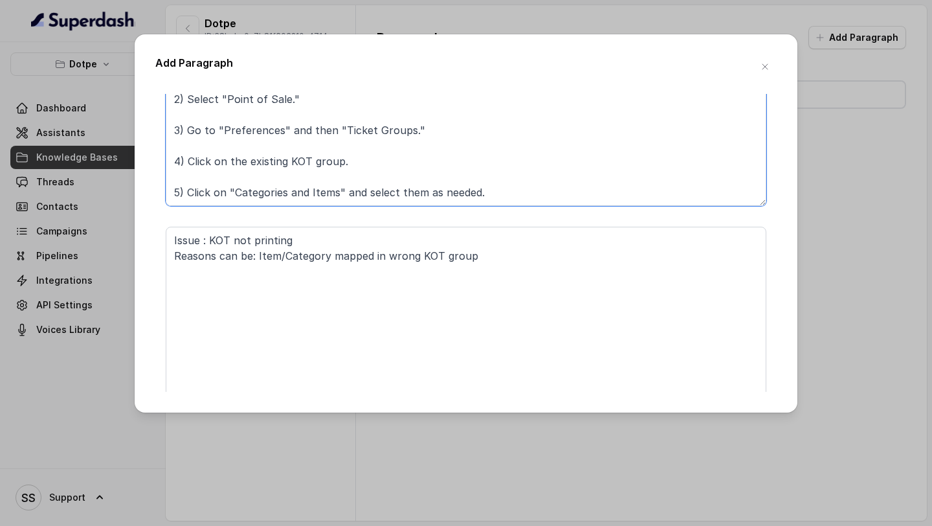
scroll to position [1251, 0]
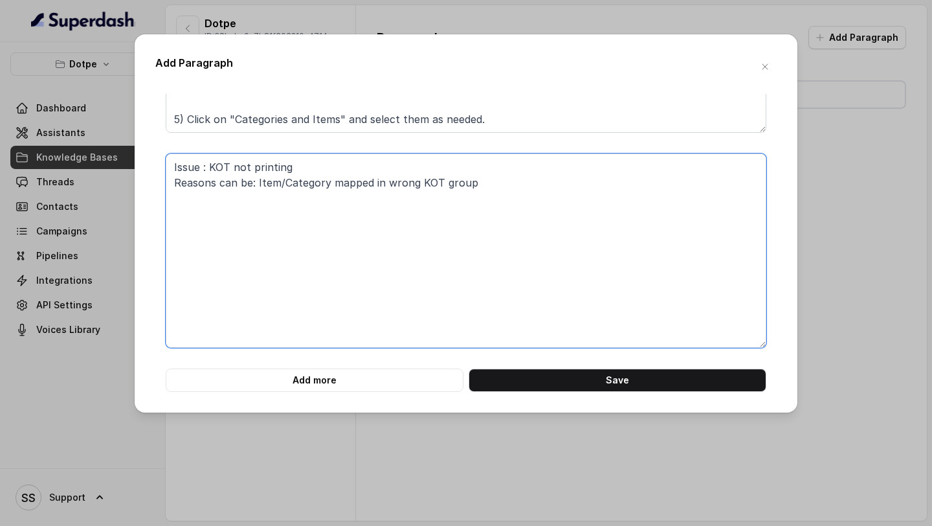
click at [519, 208] on textarea "Issue : KOT not printing Reasons can be: Item/Category mapped in wrong KOT group" at bounding box center [466, 250] width 601 height 194
click at [420, 221] on textarea "Issue : KOT not printing Reasons can be: Item/Category mapped in wrong KOT group" at bounding box center [466, 250] width 601 height 194
click at [533, 173] on textarea "Issue : KOT not printing Reasons can be: Item/Category mapped in wrong KOT group" at bounding box center [466, 250] width 601 height 194
click at [523, 180] on textarea "Issue : KOT not printing Reasons can be: Item/Category mapped in wrong KOT group" at bounding box center [466, 250] width 601 height 194
paste textarea "Here are the steps to follow to re map categories and items in a KOT group: 1) …"
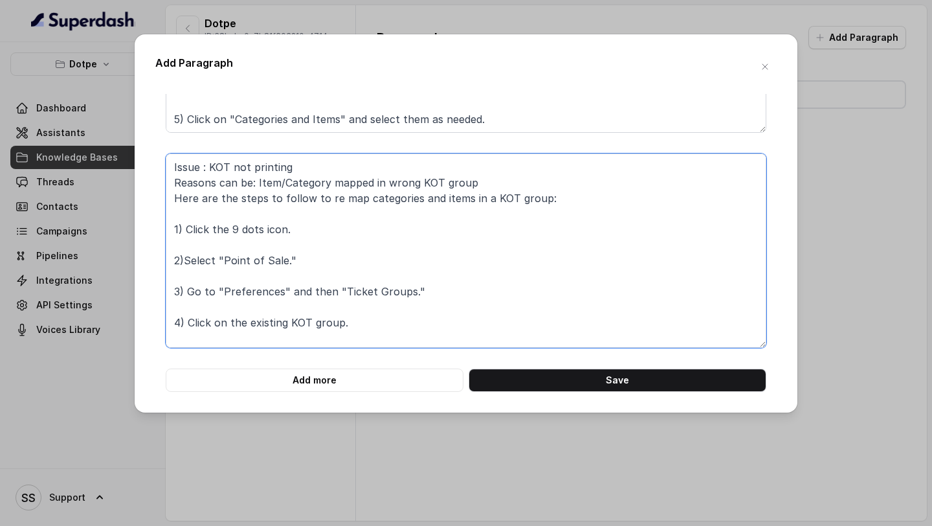
paste textarea "Here are the steps to follow to re map categories and items in a KOT group: 1) …"
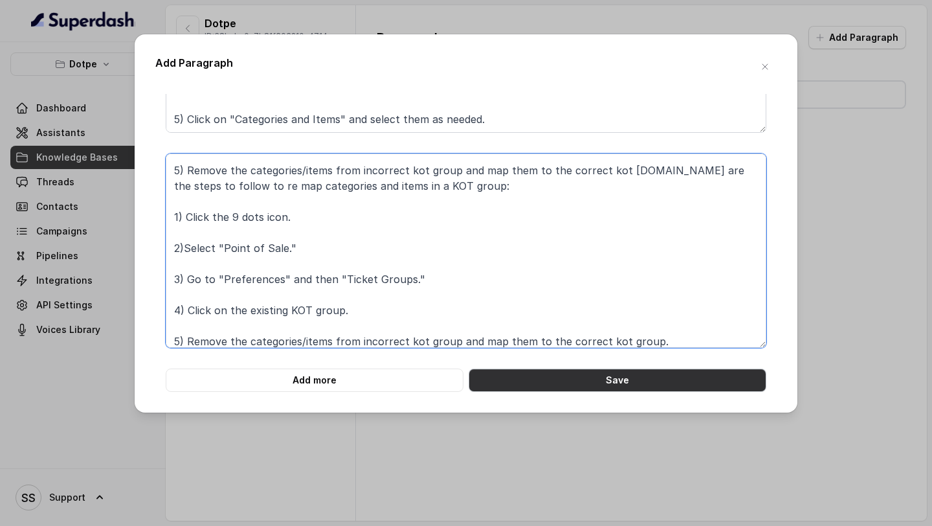
type textarea "Issue : KOT not printing Reasons can be: Item/Category mapped in wrong KOT grou…"
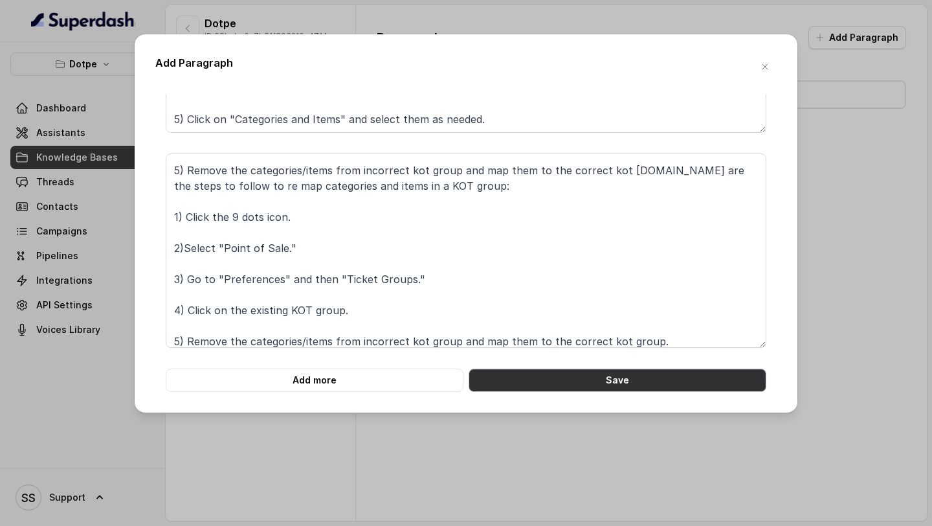
click at [582, 383] on button "Save" at bounding box center [618, 379] width 298 height 23
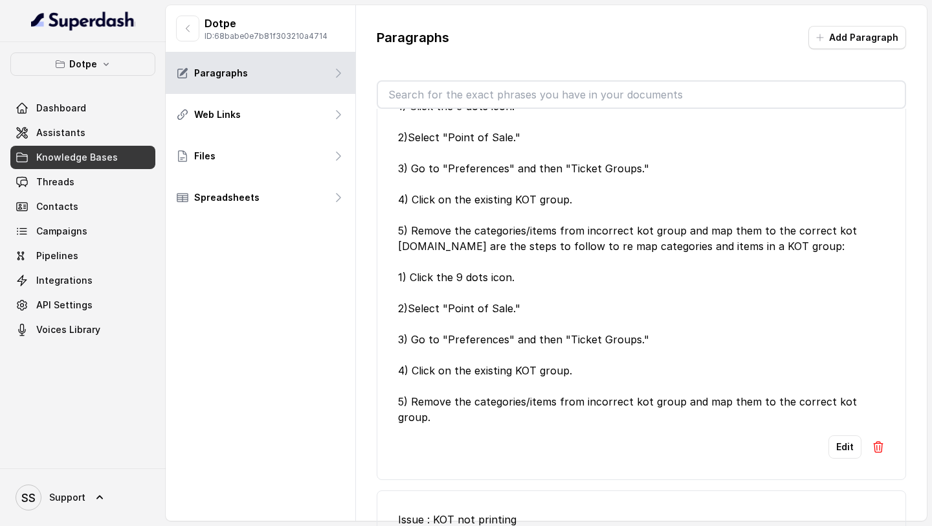
scroll to position [164, 0]
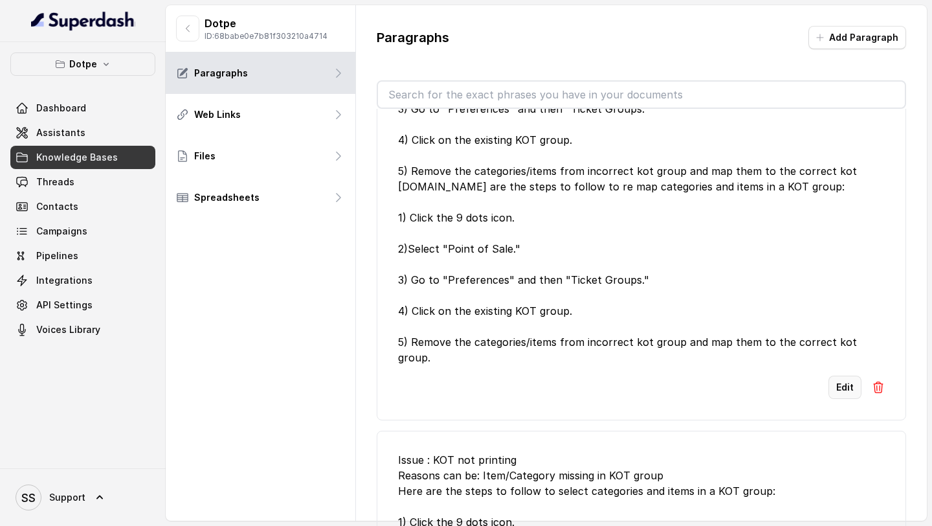
click at [844, 381] on button "Edit" at bounding box center [845, 386] width 33 height 23
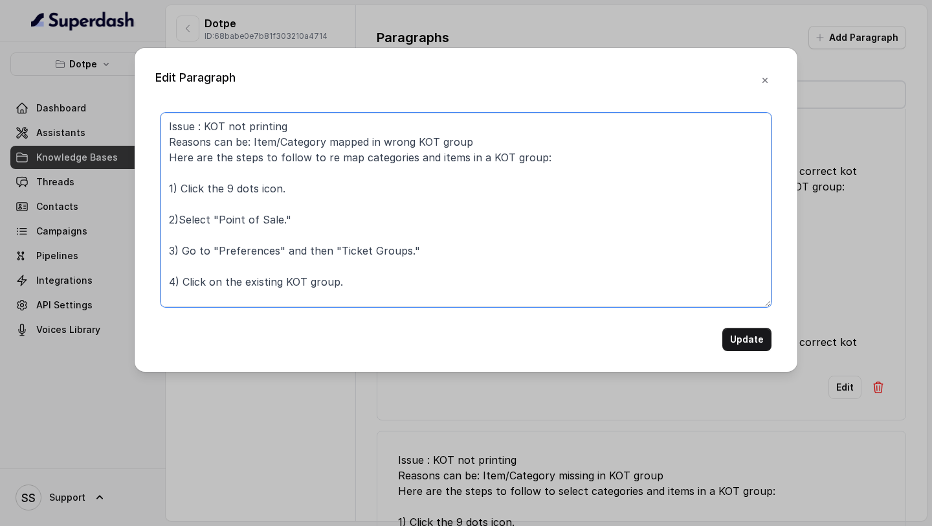
click at [240, 197] on textarea "Issue : KOT not printing Reasons can be: Item/Category mapped in wrong KOT grou…" at bounding box center [466, 210] width 611 height 194
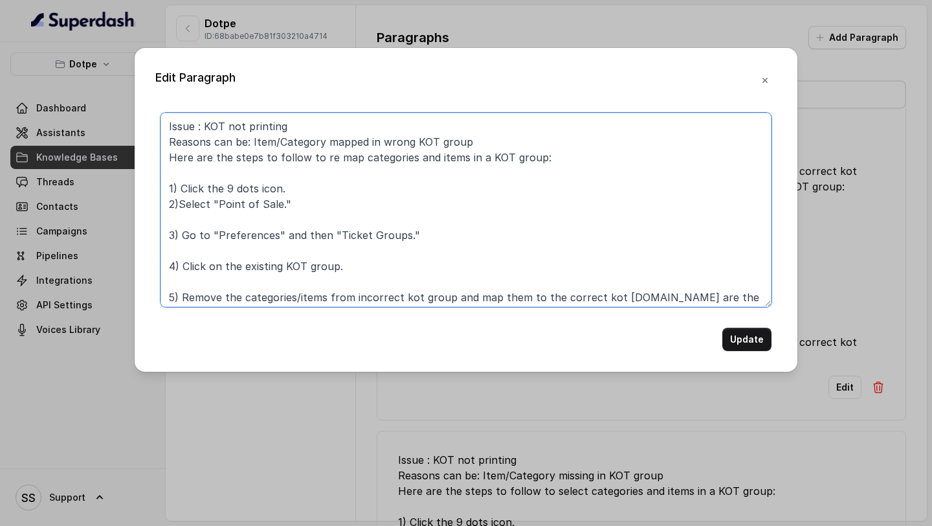
click at [210, 222] on textarea "Issue : KOT not printing Reasons can be: Item/Category mapped in wrong KOT grou…" at bounding box center [466, 210] width 611 height 194
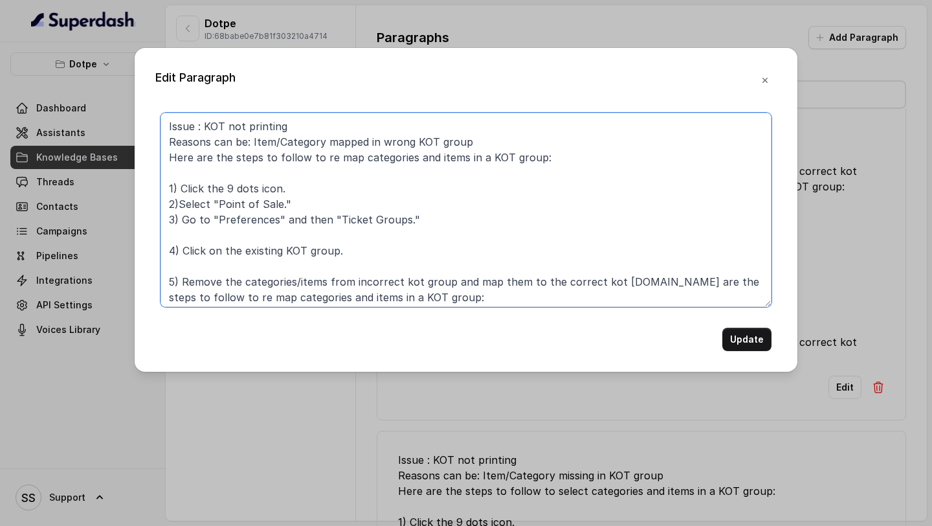
click at [191, 241] on textarea "Issue : KOT not printing Reasons can be: Item/Category mapped in wrong KOT grou…" at bounding box center [466, 210] width 611 height 194
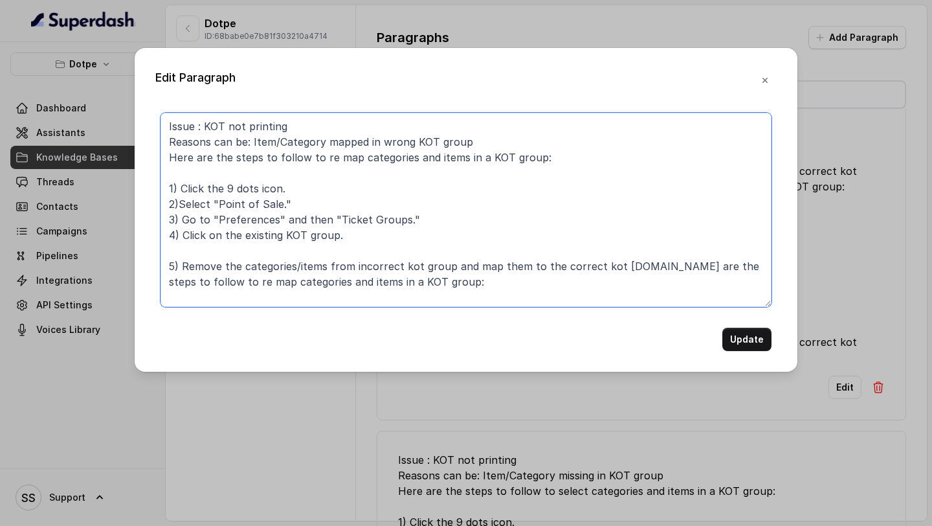
click at [198, 177] on textarea "Issue : KOT not printing Reasons can be: Item/Category mapped in wrong KOT grou…" at bounding box center [466, 210] width 611 height 194
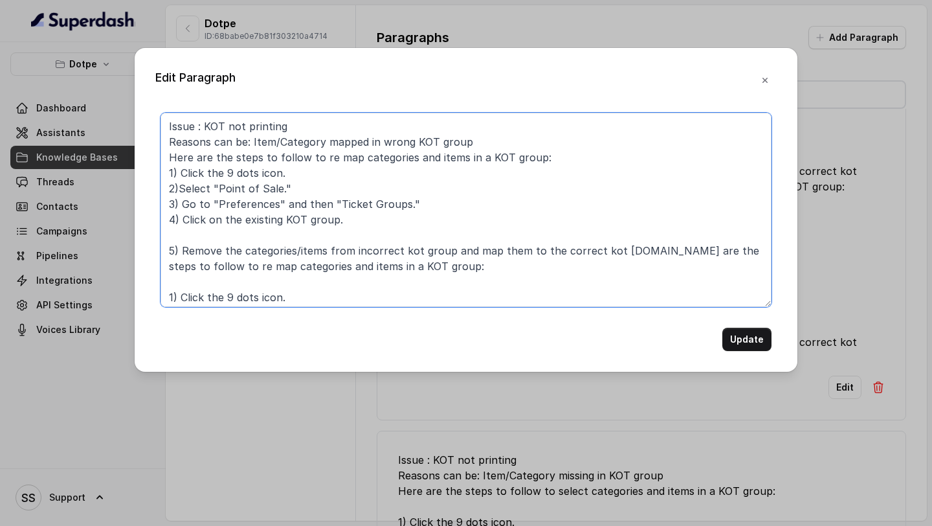
click at [487, 145] on textarea "Issue : KOT not printing Reasons can be: Item/Category mapped in wrong KOT grou…" at bounding box center [466, 210] width 611 height 194
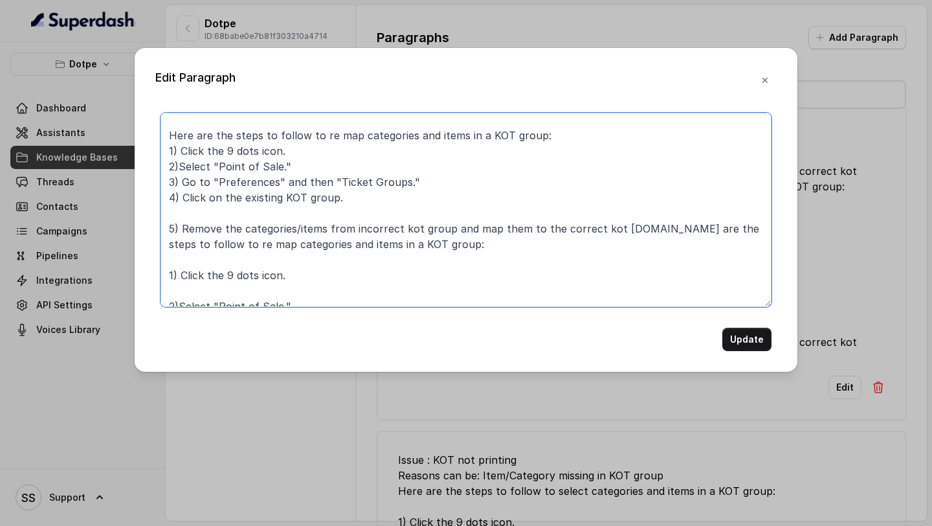
scroll to position [63, 0]
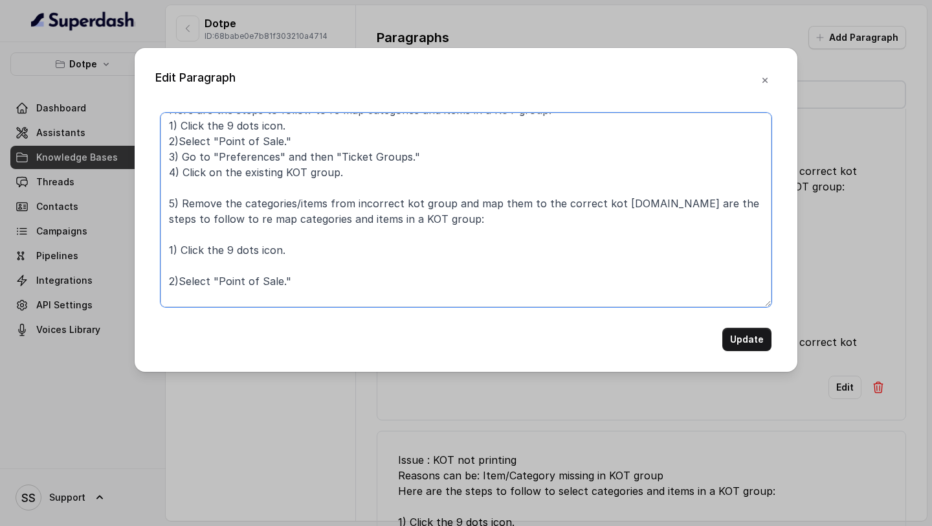
click at [272, 187] on textarea "Issue : KOT not printing Reasons can be: Item/Category mapped in wrong KOT grou…" at bounding box center [466, 210] width 611 height 194
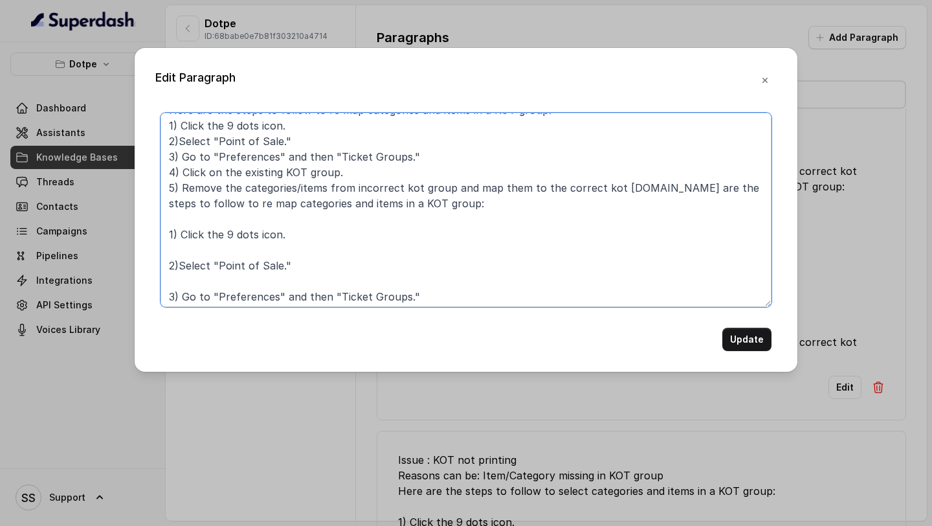
click at [173, 232] on textarea "Issue : KOT not printing Reasons can be: Item/Category mapped in wrong KOT grou…" at bounding box center [466, 210] width 611 height 194
click at [185, 218] on textarea "Issue : KOT not printing Reasons can be: Item/Category mapped in wrong KOT grou…" at bounding box center [466, 210] width 611 height 194
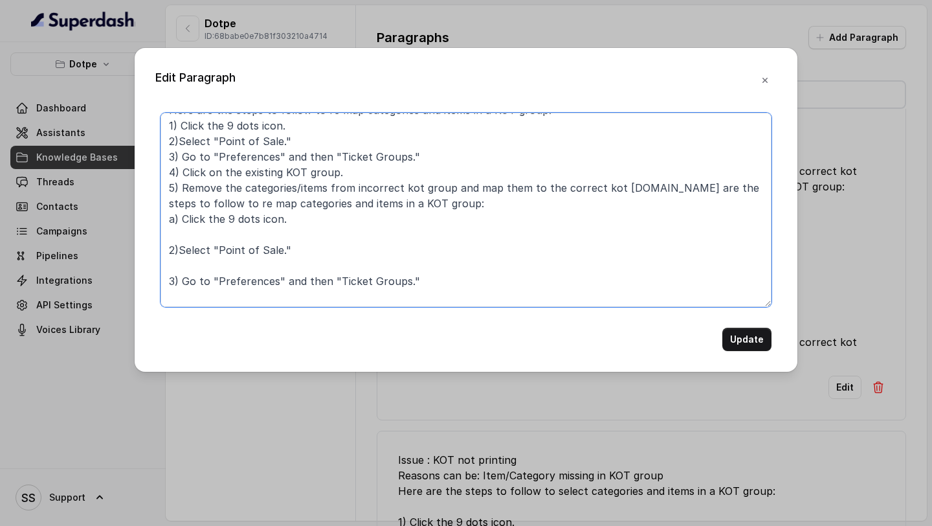
click at [172, 246] on textarea "Issue : KOT not printing Reasons can be: Item/Category mapped in wrong KOT grou…" at bounding box center [466, 210] width 611 height 194
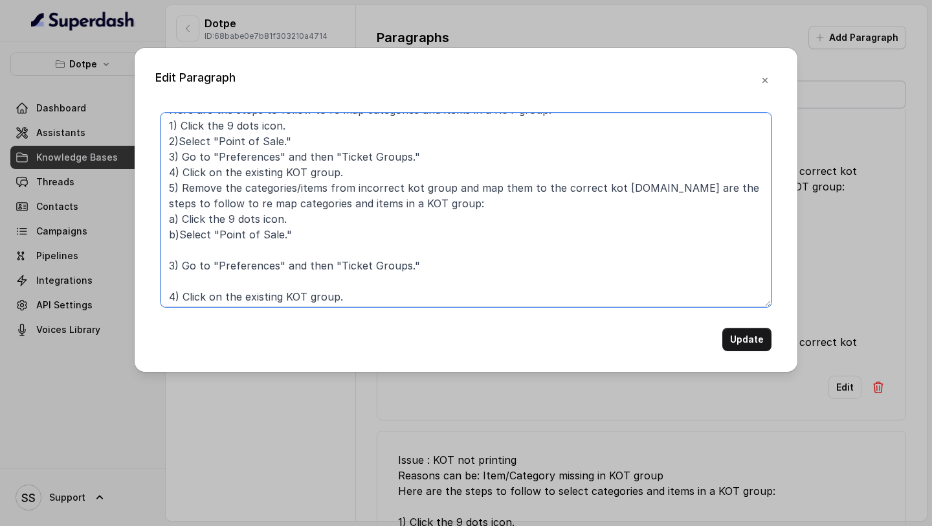
click at [202, 245] on textarea "Issue : KOT not printing Reasons can be: Item/Category mapped in wrong KOT grou…" at bounding box center [466, 210] width 611 height 194
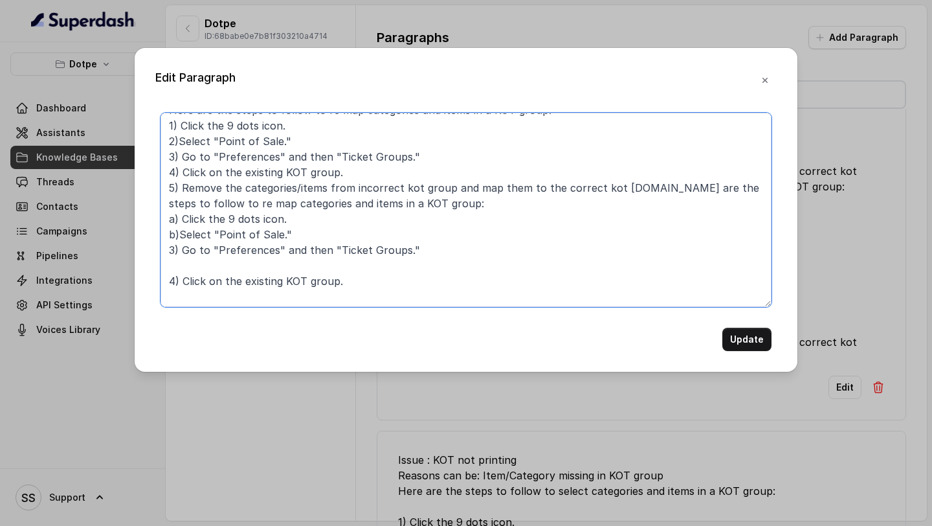
click at [177, 251] on textarea "Issue : KOT not printing Reasons can be: Item/Category mapped in wrong KOT grou…" at bounding box center [466, 210] width 611 height 194
click at [174, 280] on textarea "Issue : KOT not printing Reasons can be: Item/Category mapped in wrong KOT grou…" at bounding box center [466, 210] width 611 height 194
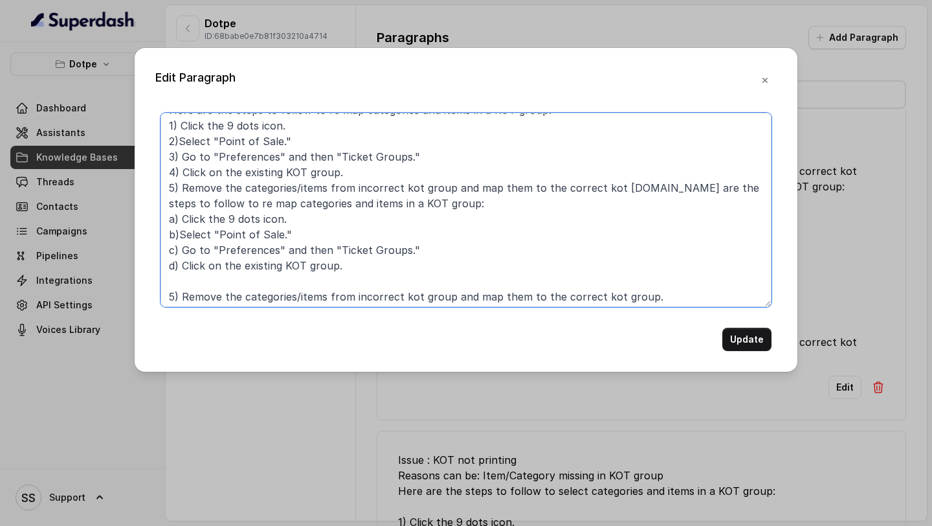
scroll to position [66, 0]
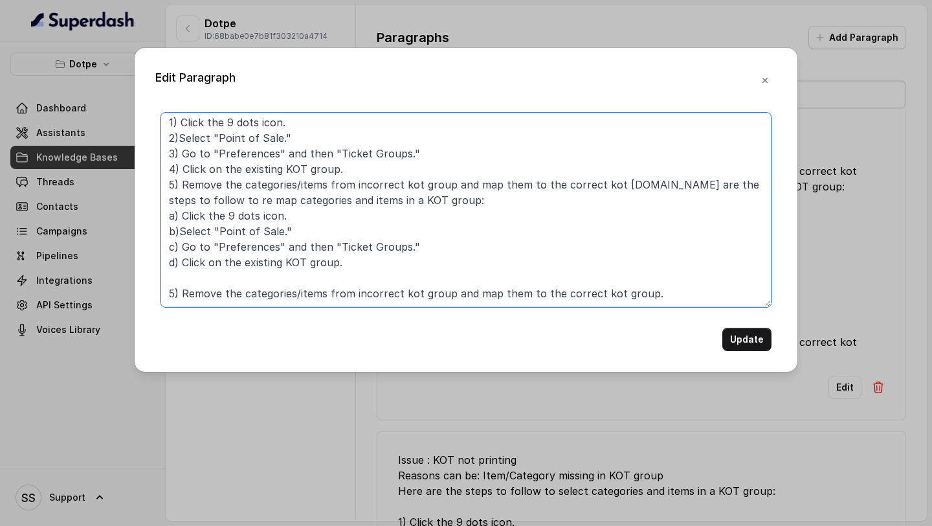
click at [176, 293] on textarea "Issue : KOT not printing Reasons can be: Item/Category mapped in wrong KOT grou…" at bounding box center [466, 210] width 611 height 194
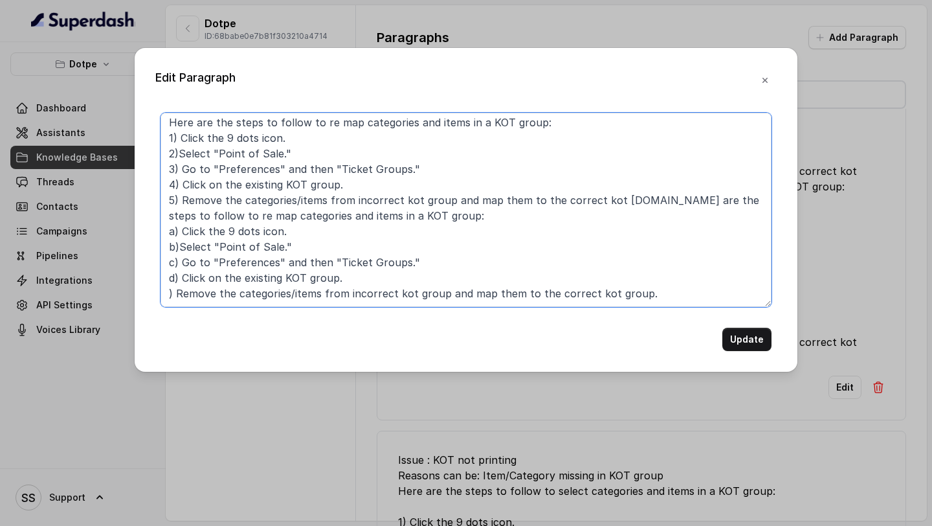
scroll to position [50, 0]
type textarea "Issue : KOT not printing Reasons can be: Item/Category mapped in wrong KOT grou…"
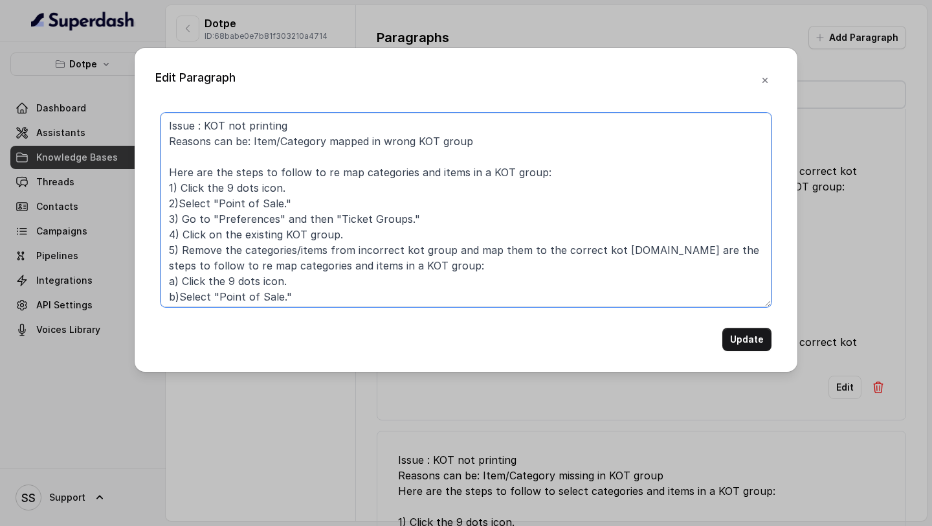
scroll to position [0, 0]
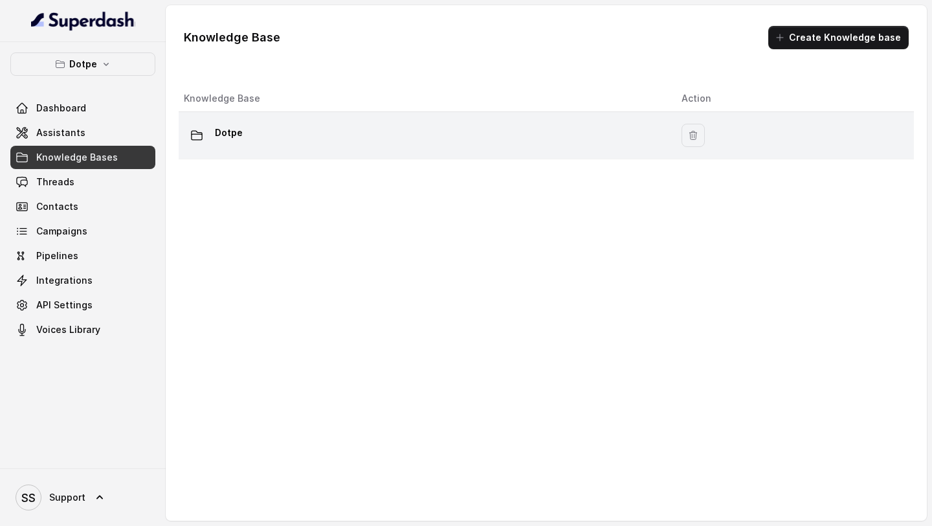
click at [390, 140] on div "Dotpe" at bounding box center [422, 135] width 477 height 26
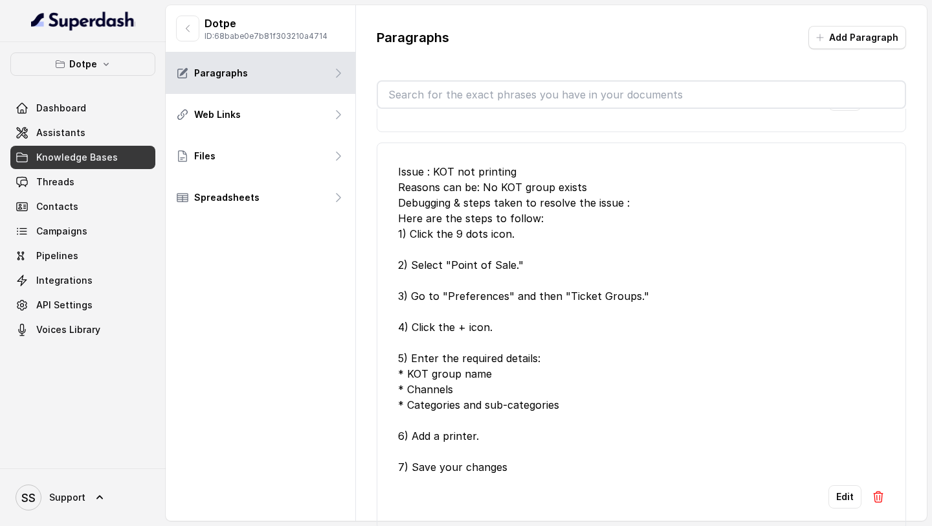
scroll to position [2035, 0]
